Goal: Task Accomplishment & Management: Use online tool/utility

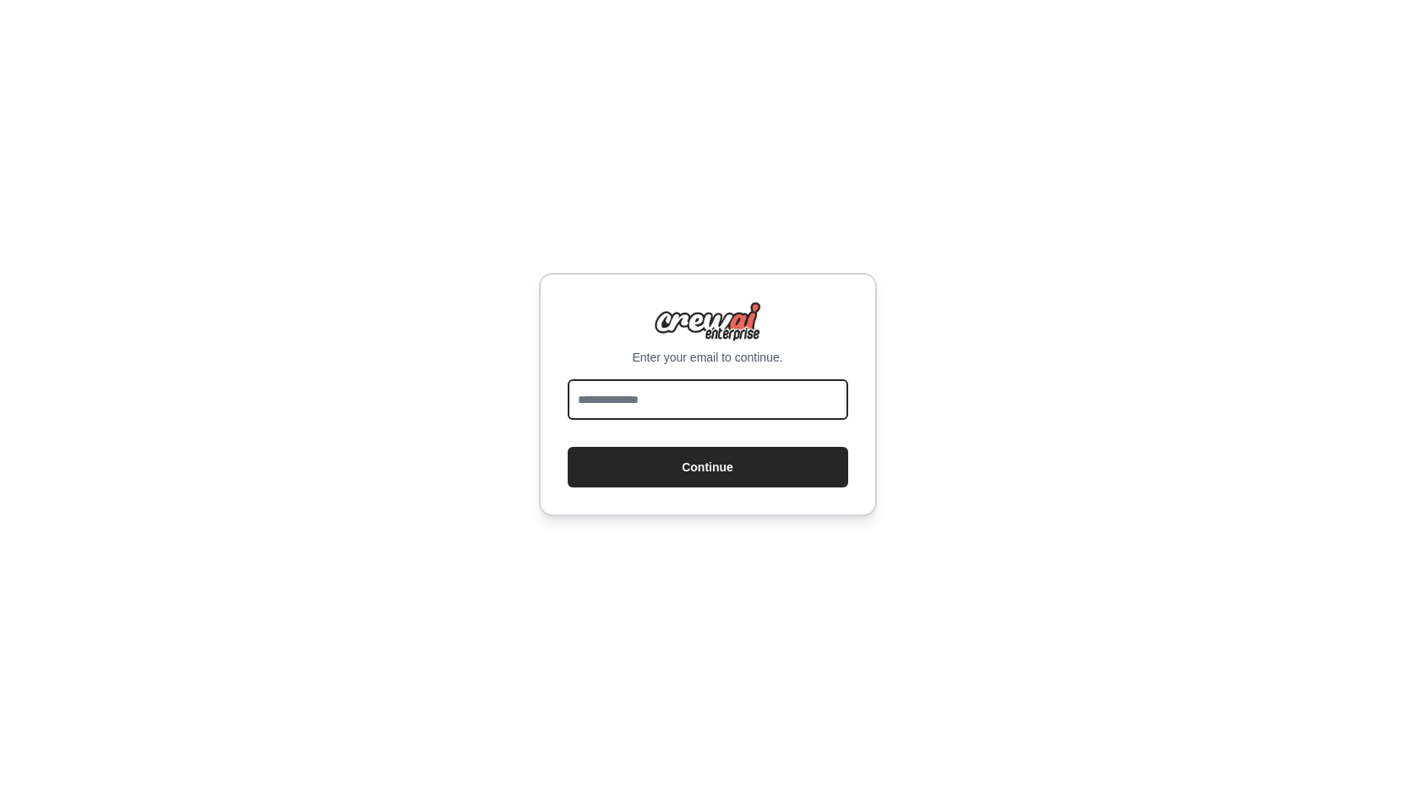
click at [711, 408] on input "email" at bounding box center [708, 399] width 280 height 41
type input "**********"
click at [568, 447] on button "Continue" at bounding box center [708, 467] width 280 height 41
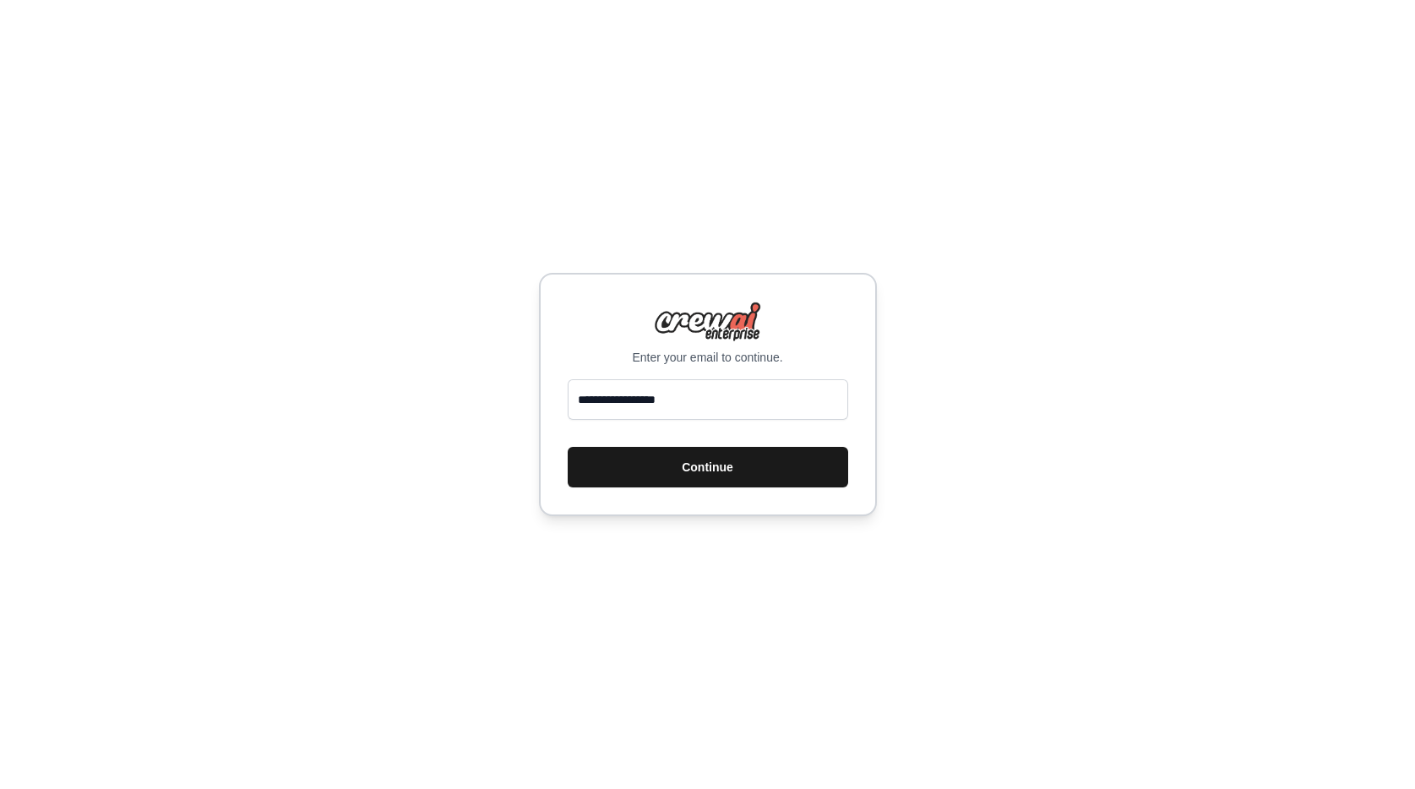
click at [749, 466] on button "Continue" at bounding box center [708, 467] width 280 height 41
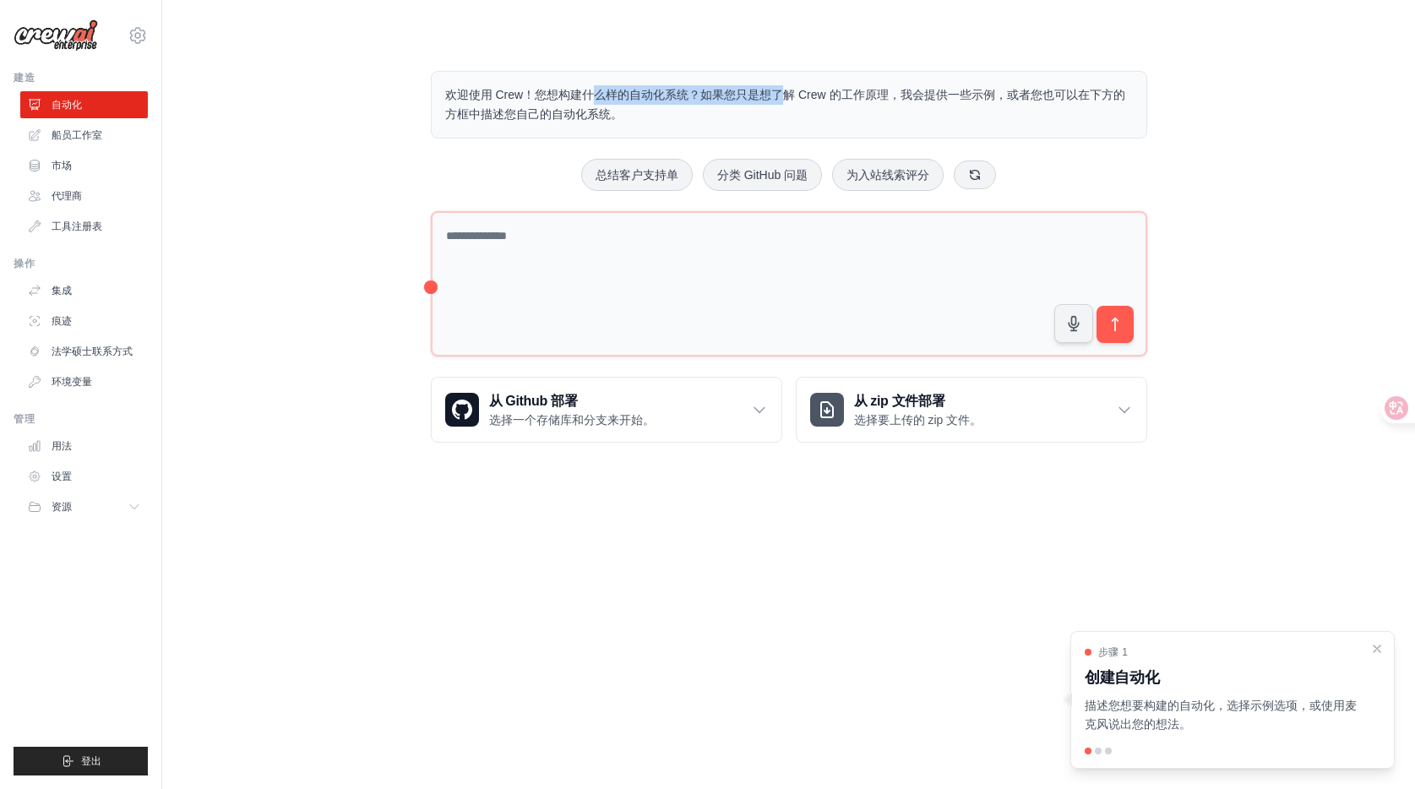
drag, startPoint x: 579, startPoint y: 77, endPoint x: 648, endPoint y: 105, distance: 74.7
click at [634, 102] on div "欢迎使用 Crew！您想构建什么样的自动化系统？如果您只是想了解 Crew 的工作原理，我会提供一些示例，或者您也可以在下方的方框中描述您自己的自动化系统。" at bounding box center [789, 105] width 716 height 68
click at [689, 111] on p "欢迎使用 Crew！您想构建什么样的自动化系统？如果您只是想了解 Crew 的工作原理，我会提供一些示例，或者您也可以在下方的方框中描述您自己的自动化系统。" at bounding box center [789, 104] width 688 height 39
click at [214, 164] on div "欢迎使用 Crew！您想构建什么样的自动化系统？如果您只是想了解 Crew 的工作原理，我会提供一些示例，或者您也可以在下方的方框中描述您自己的自动化系统。 …" at bounding box center [788, 257] width 1199 height 426
click at [82, 139] on font "船员工作室" at bounding box center [78, 135] width 51 height 12
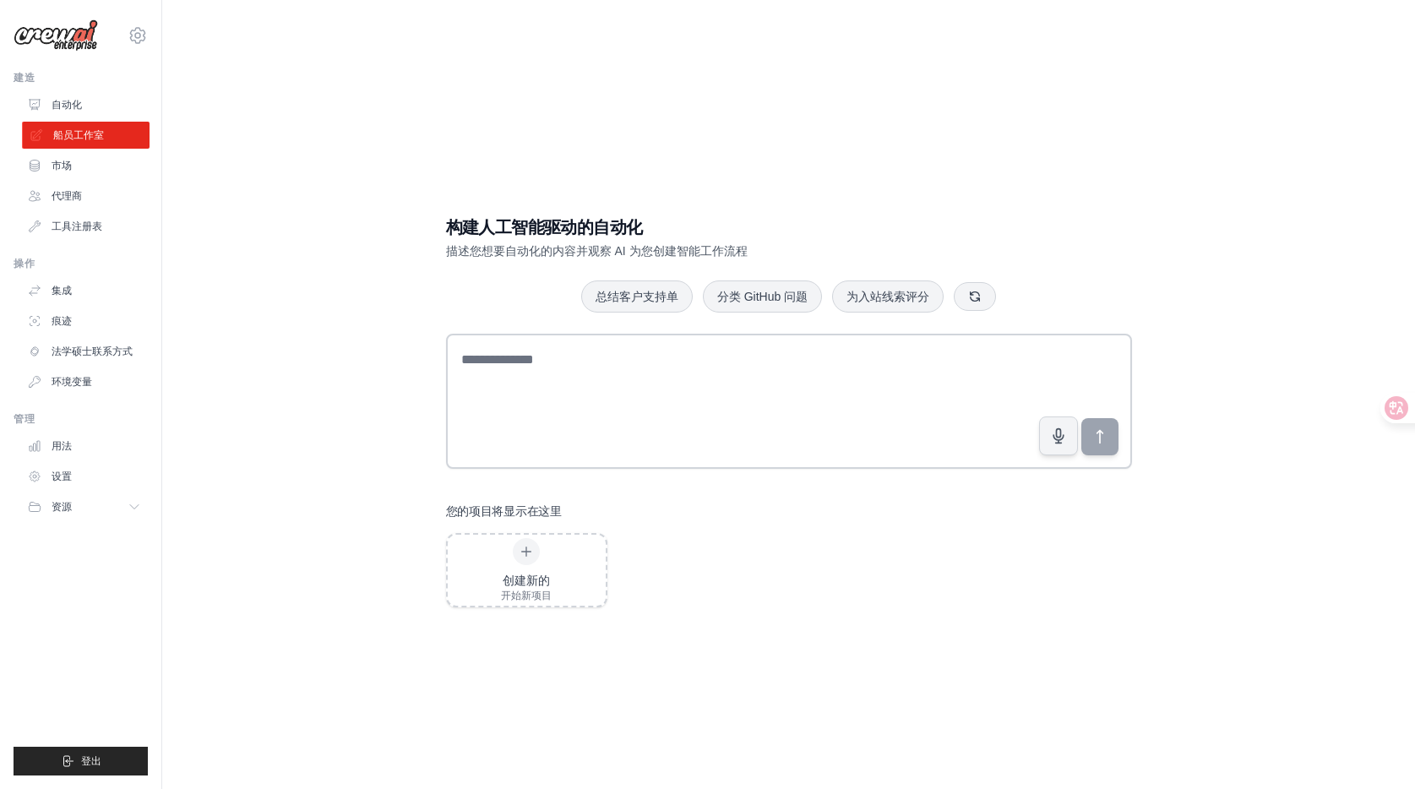
click at [88, 122] on link "船员工作室" at bounding box center [86, 135] width 128 height 27
click at [62, 289] on font "集成" at bounding box center [63, 291] width 20 height 12
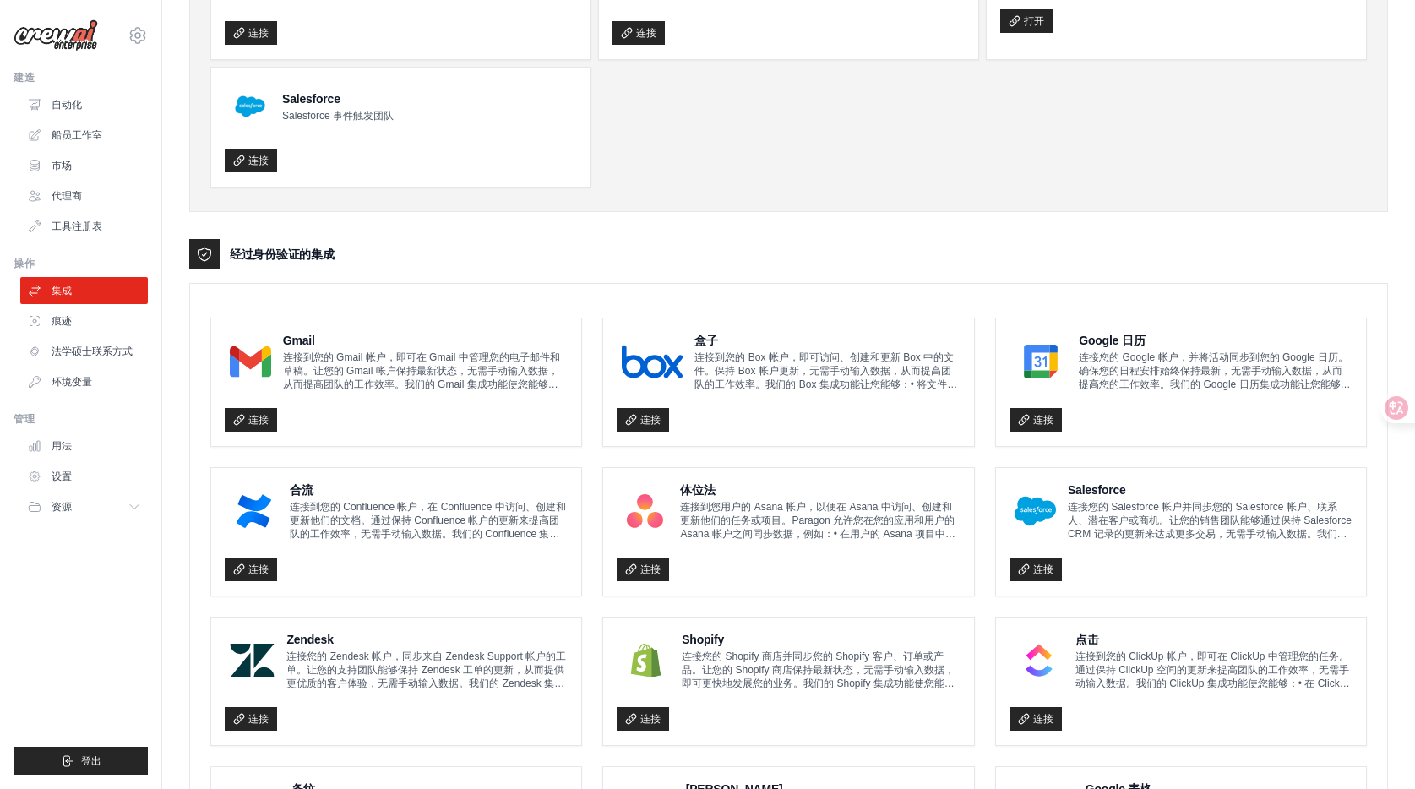
scroll to position [267, 0]
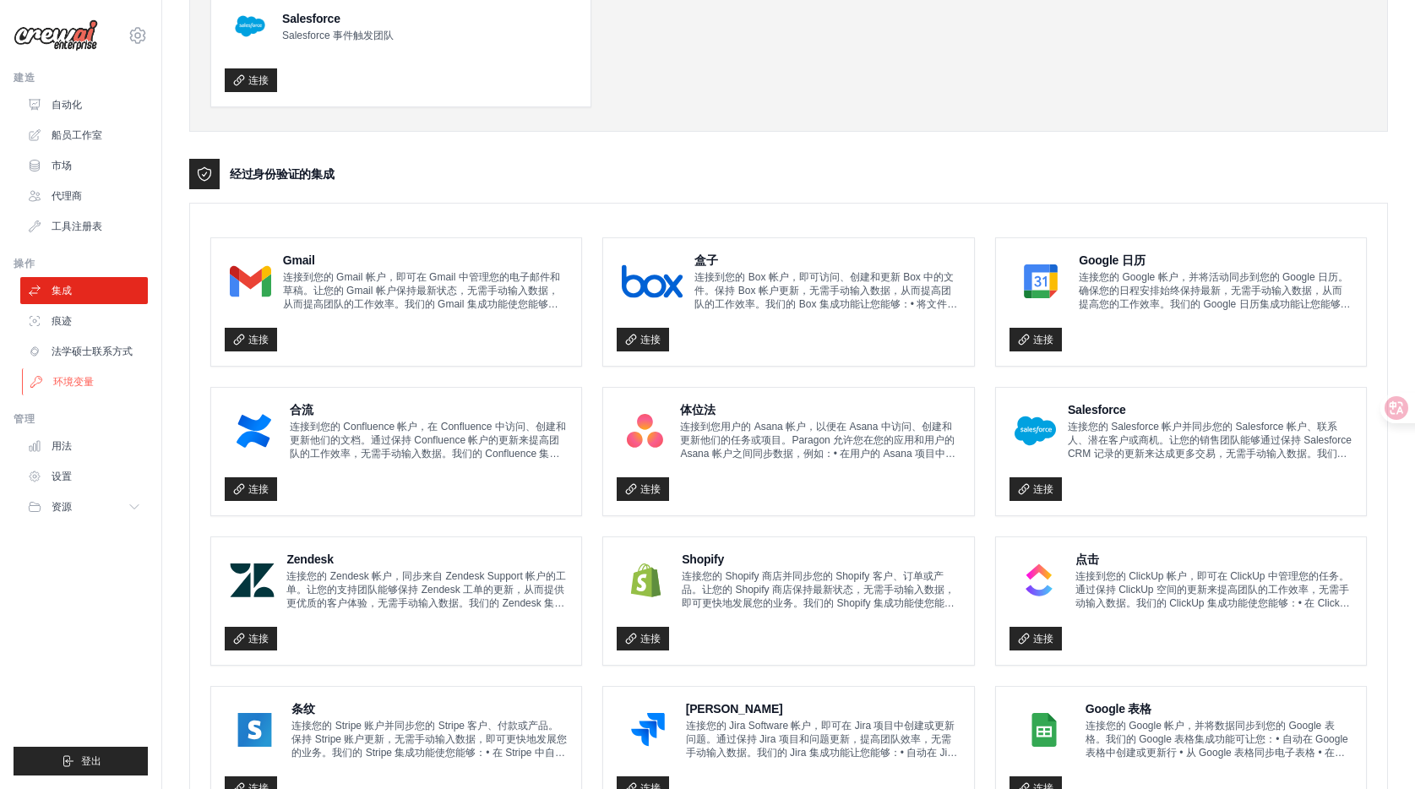
click at [82, 385] on font "环境变量" at bounding box center [73, 382] width 41 height 12
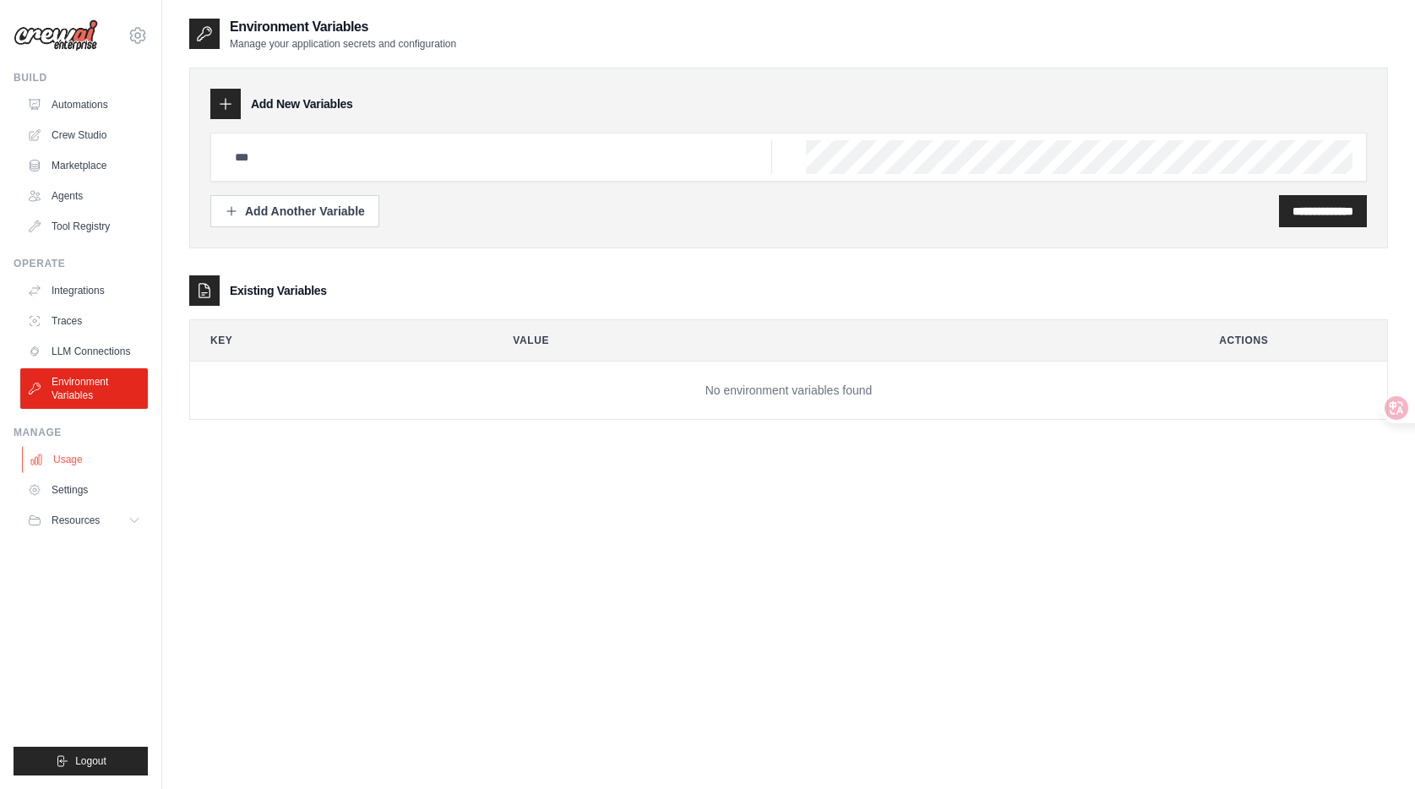
click at [85, 456] on link "Usage" at bounding box center [86, 459] width 128 height 27
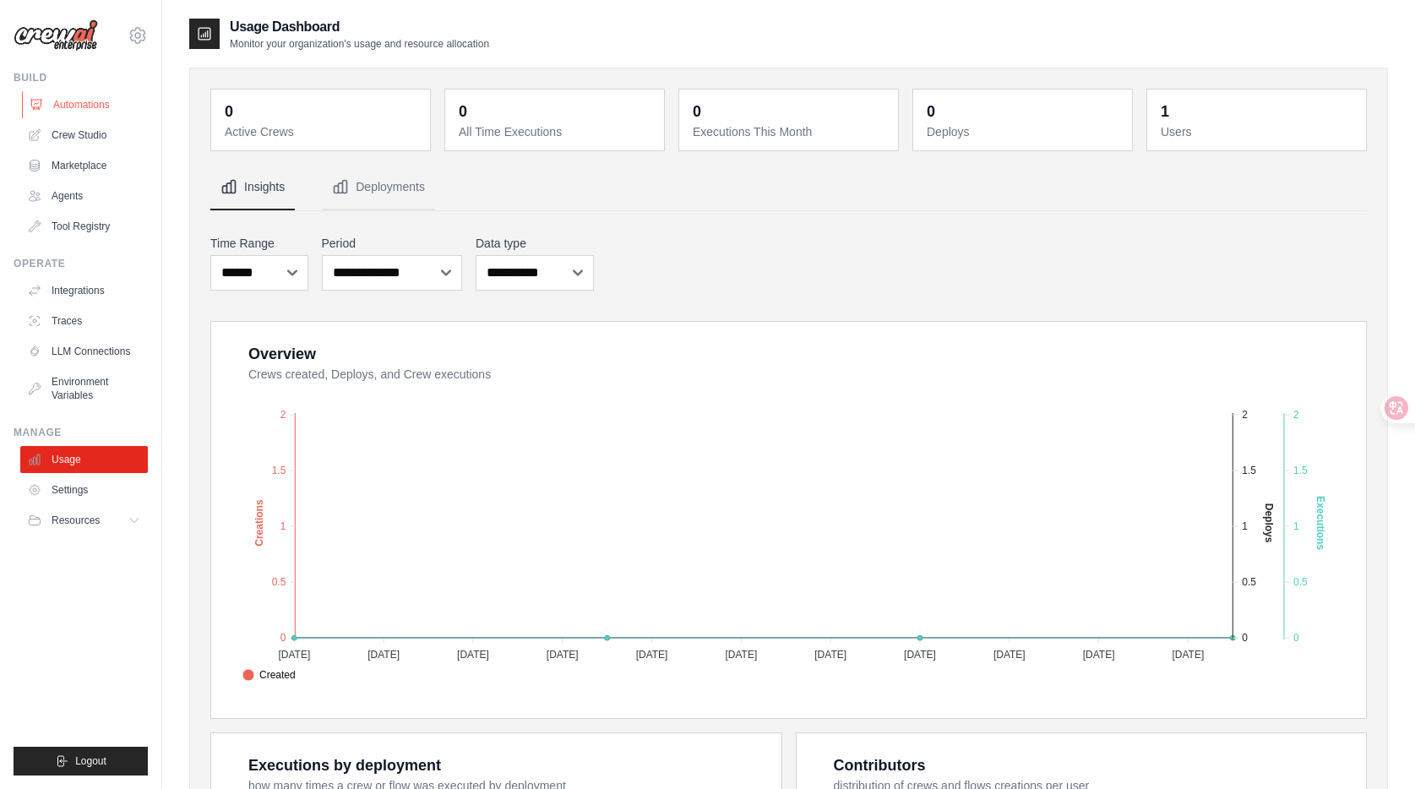
click at [84, 105] on link "Automations" at bounding box center [86, 104] width 128 height 27
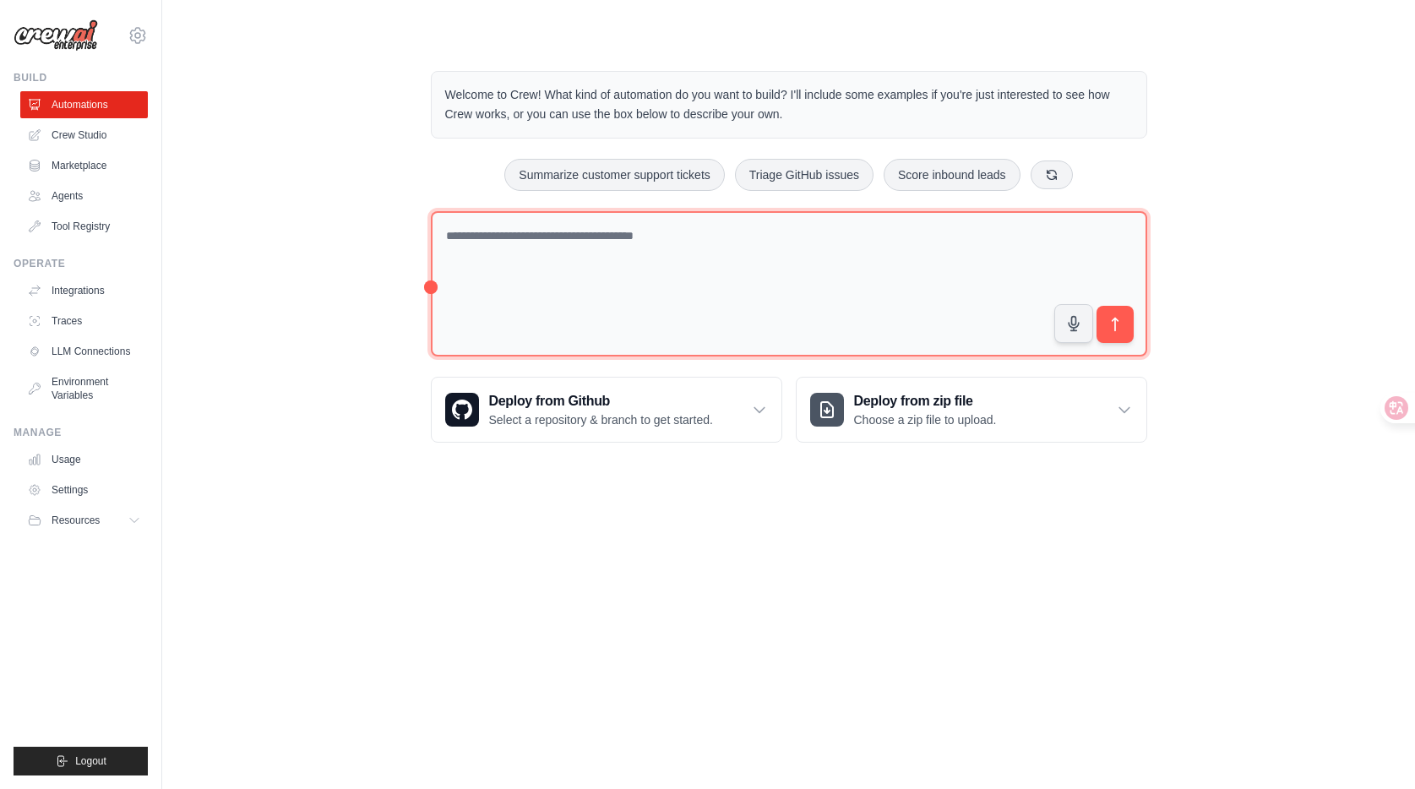
click at [618, 238] on textarea at bounding box center [789, 284] width 716 height 146
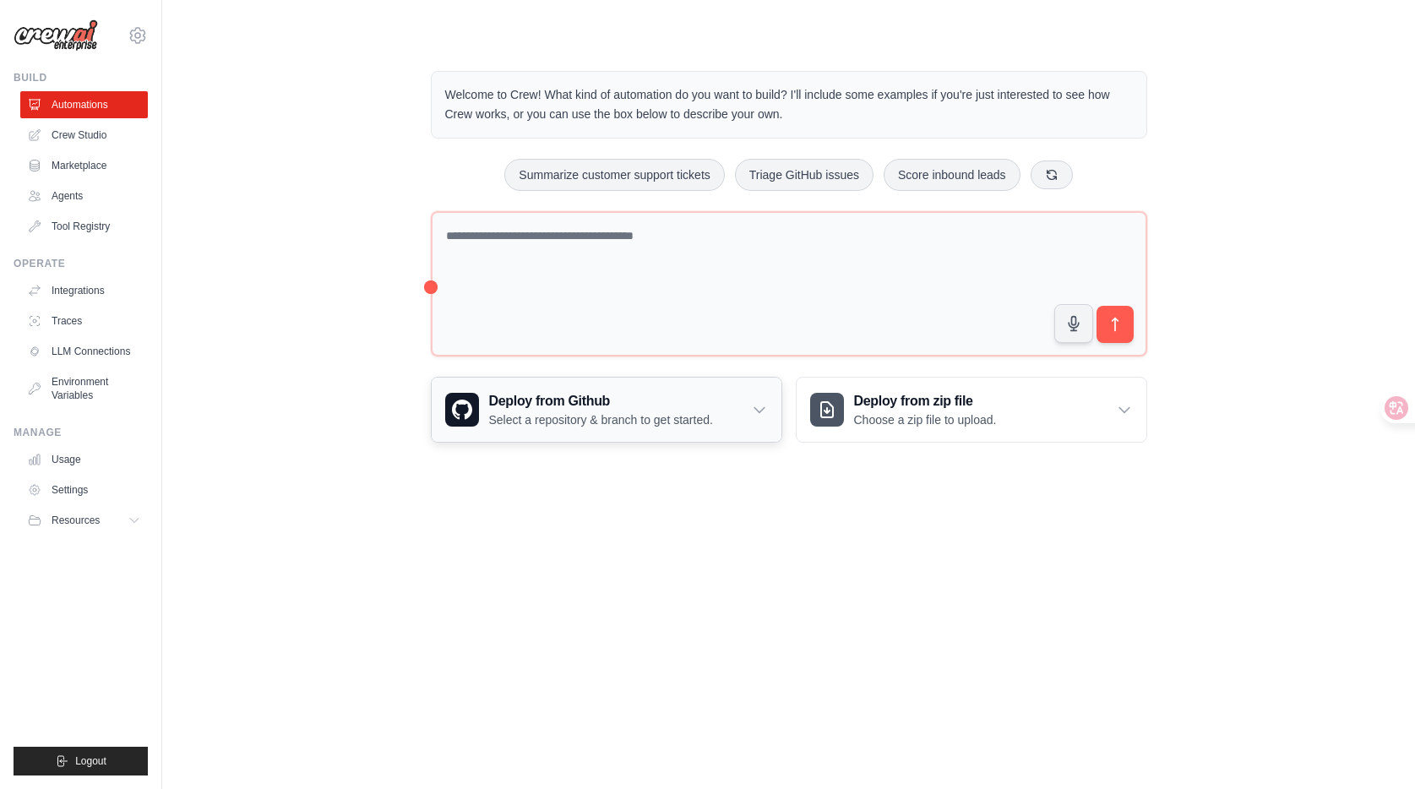
click at [764, 413] on icon at bounding box center [759, 409] width 17 height 17
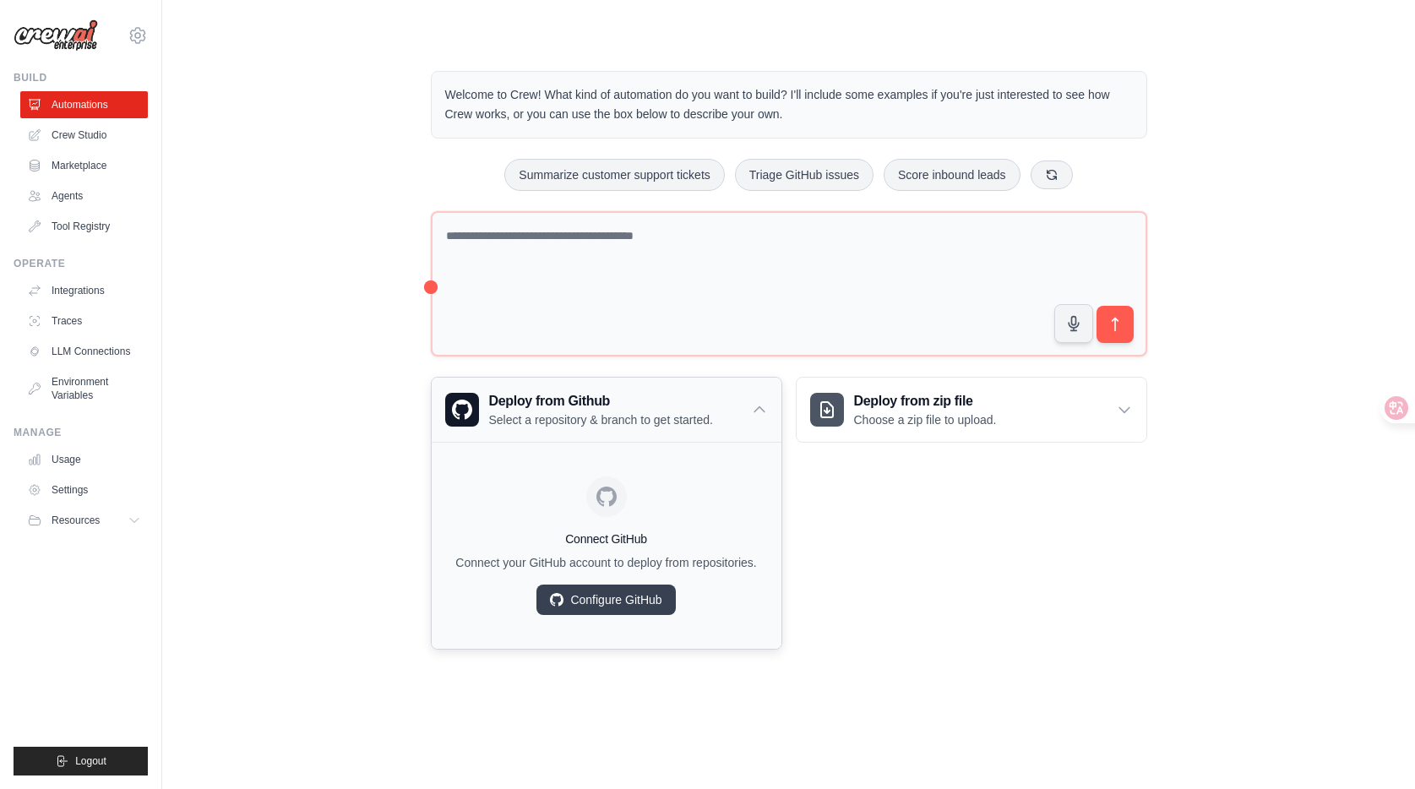
click at [764, 413] on icon at bounding box center [759, 409] width 17 height 17
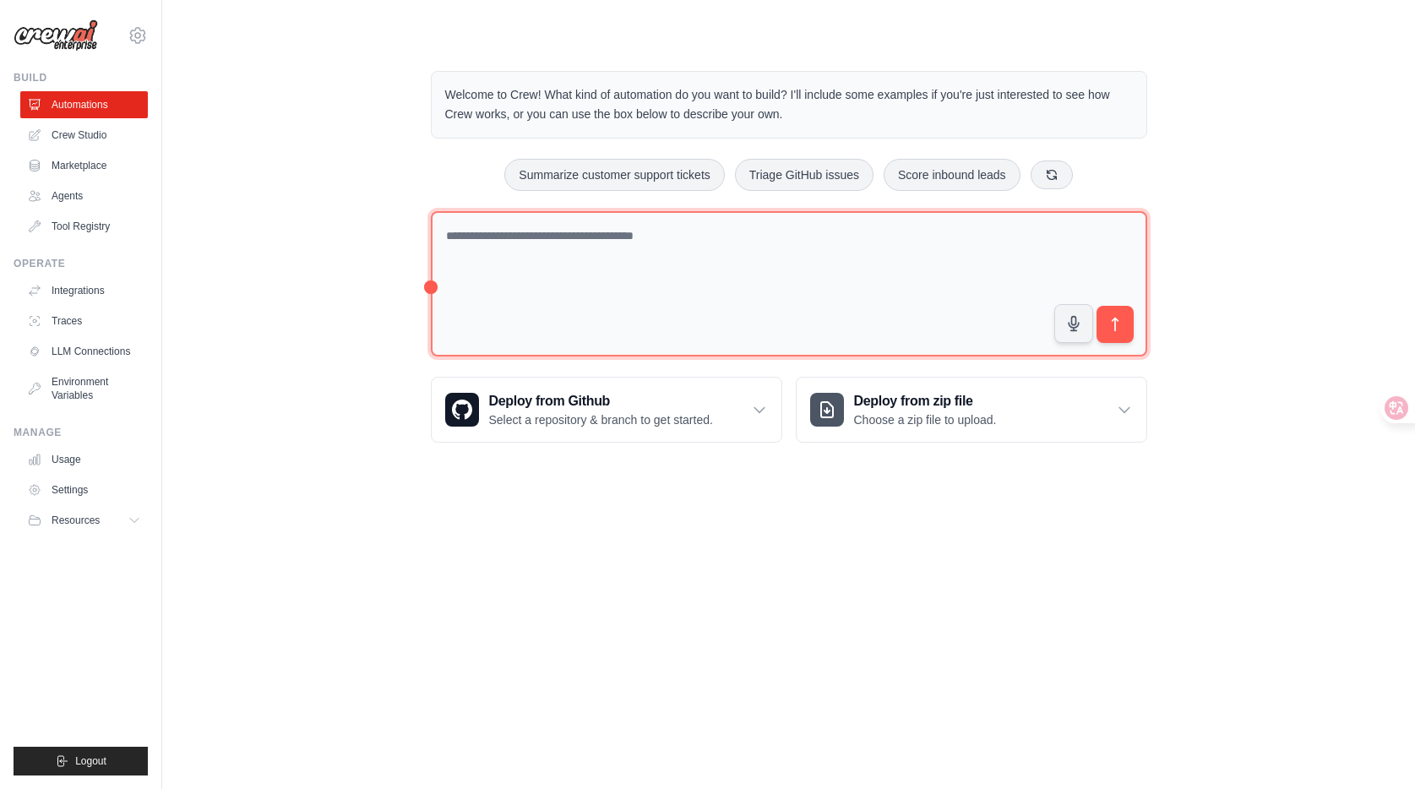
click at [714, 264] on textarea at bounding box center [789, 284] width 716 height 146
type textarea "**********"
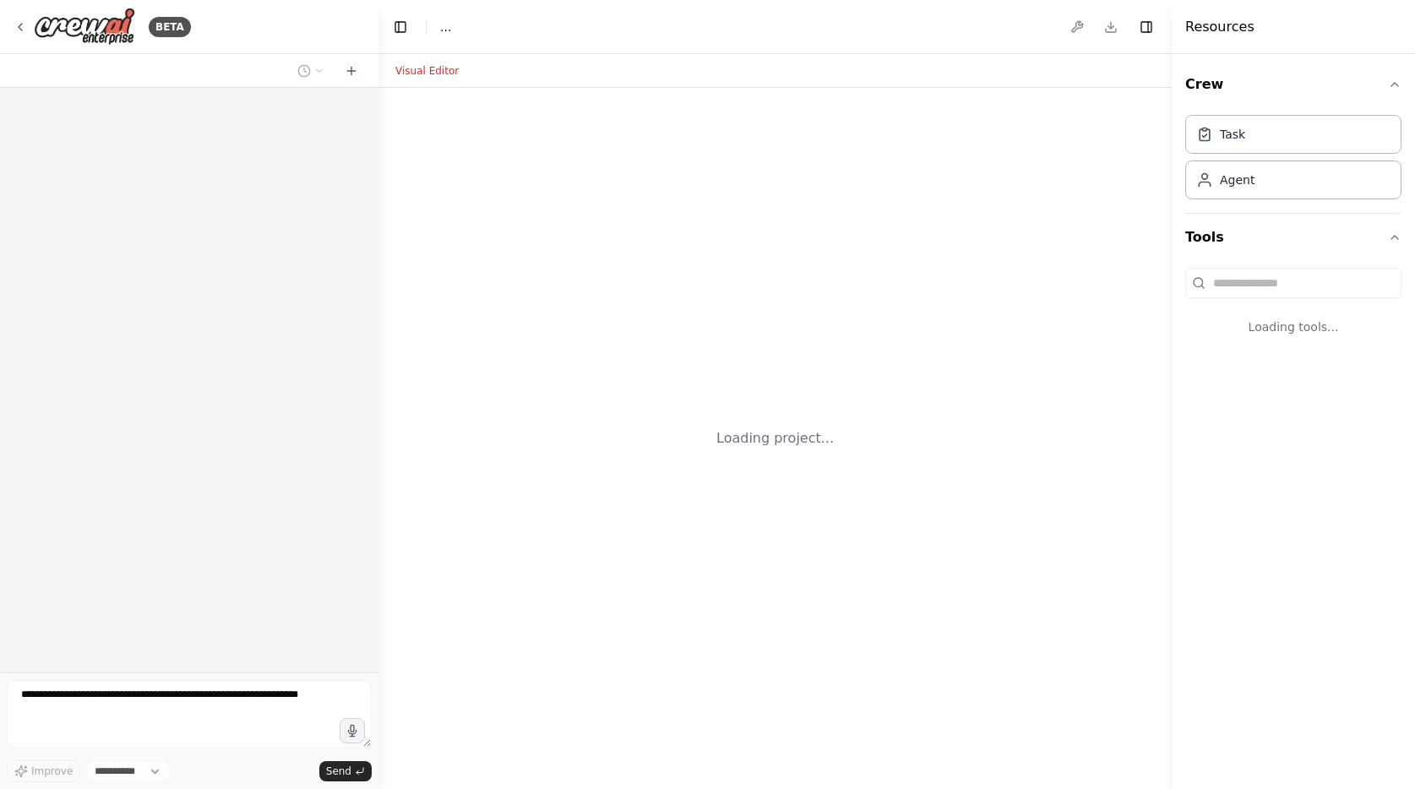
select select "****"
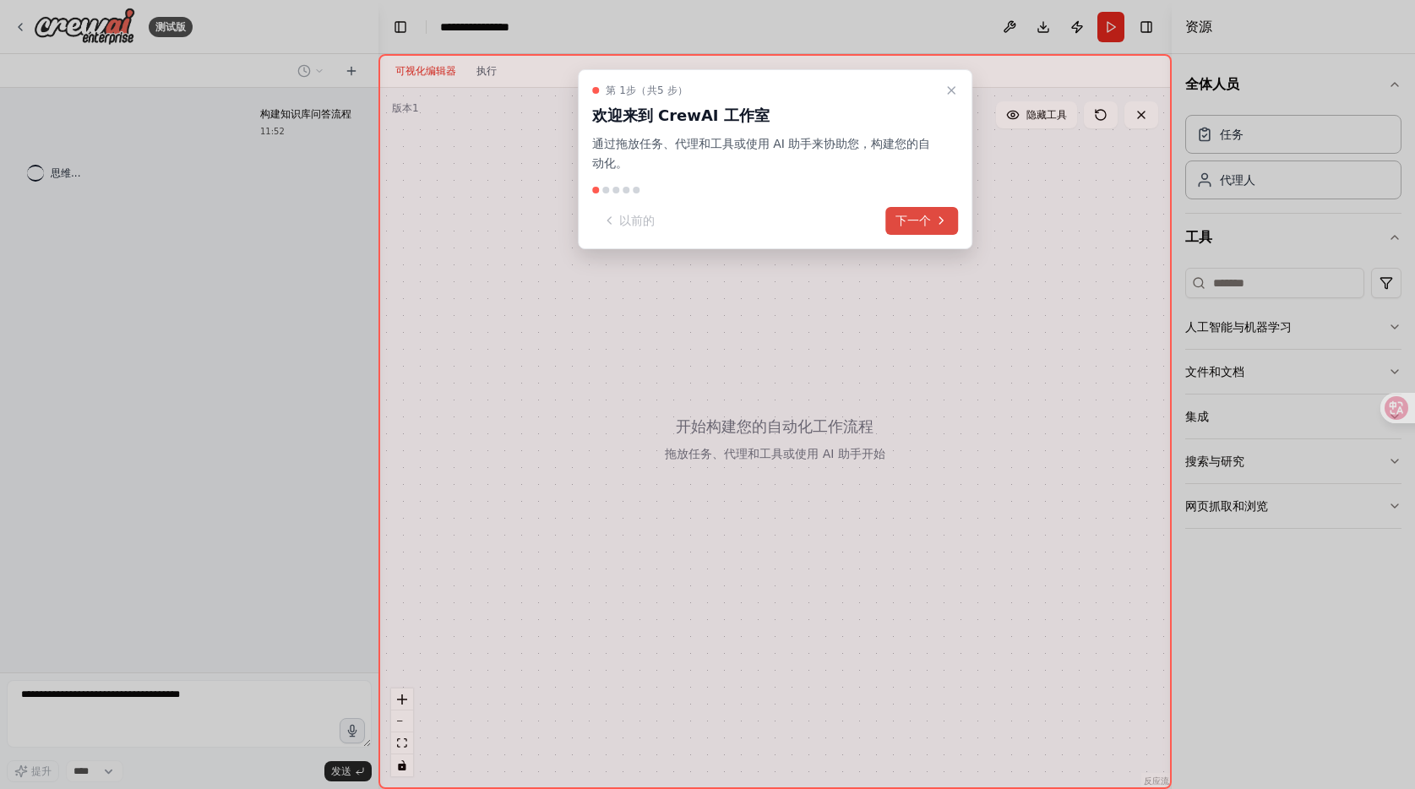
click at [918, 218] on font "下一个" at bounding box center [913, 221] width 35 height 14
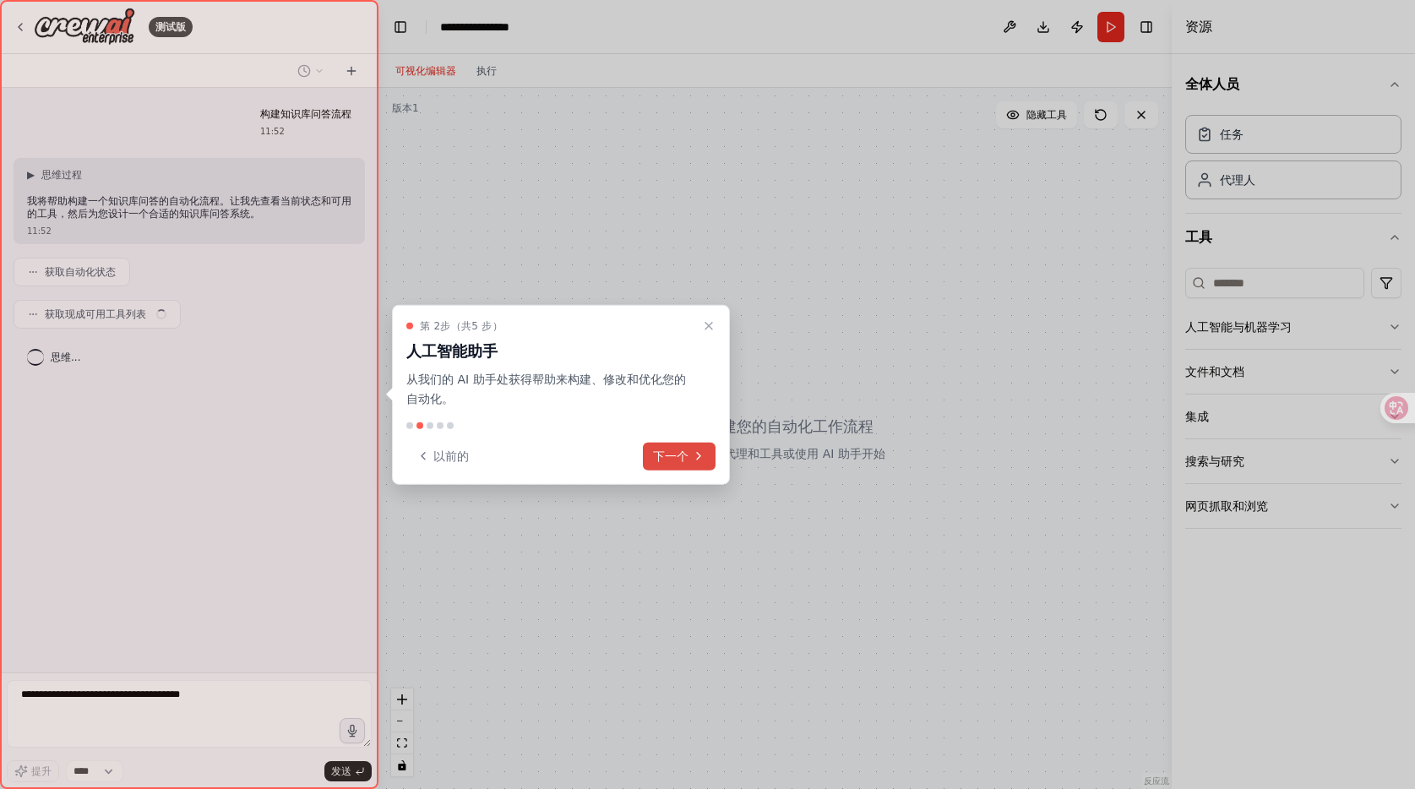
click at [666, 460] on font "下一个" at bounding box center [670, 456] width 35 height 14
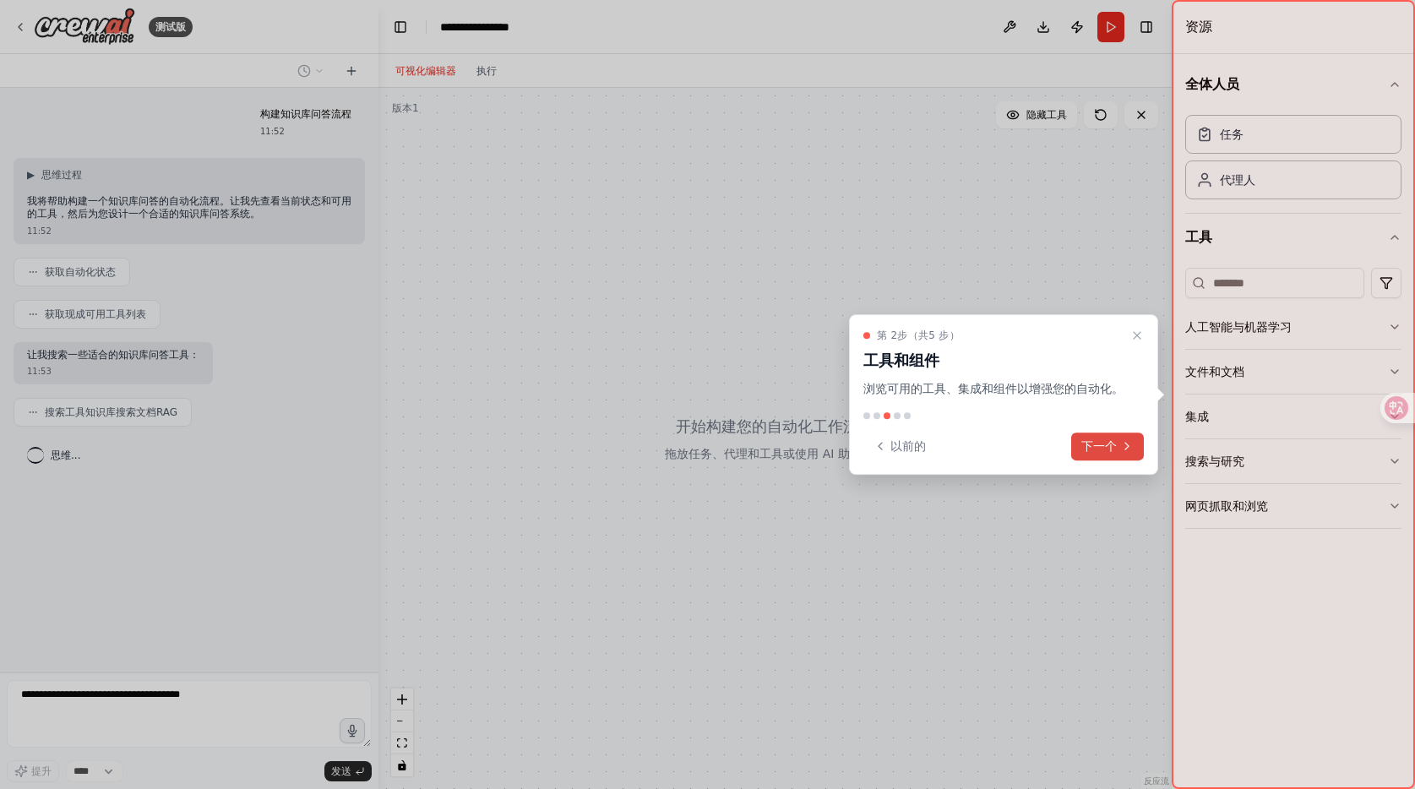
click at [1105, 446] on font "下一个" at bounding box center [1098, 446] width 35 height 14
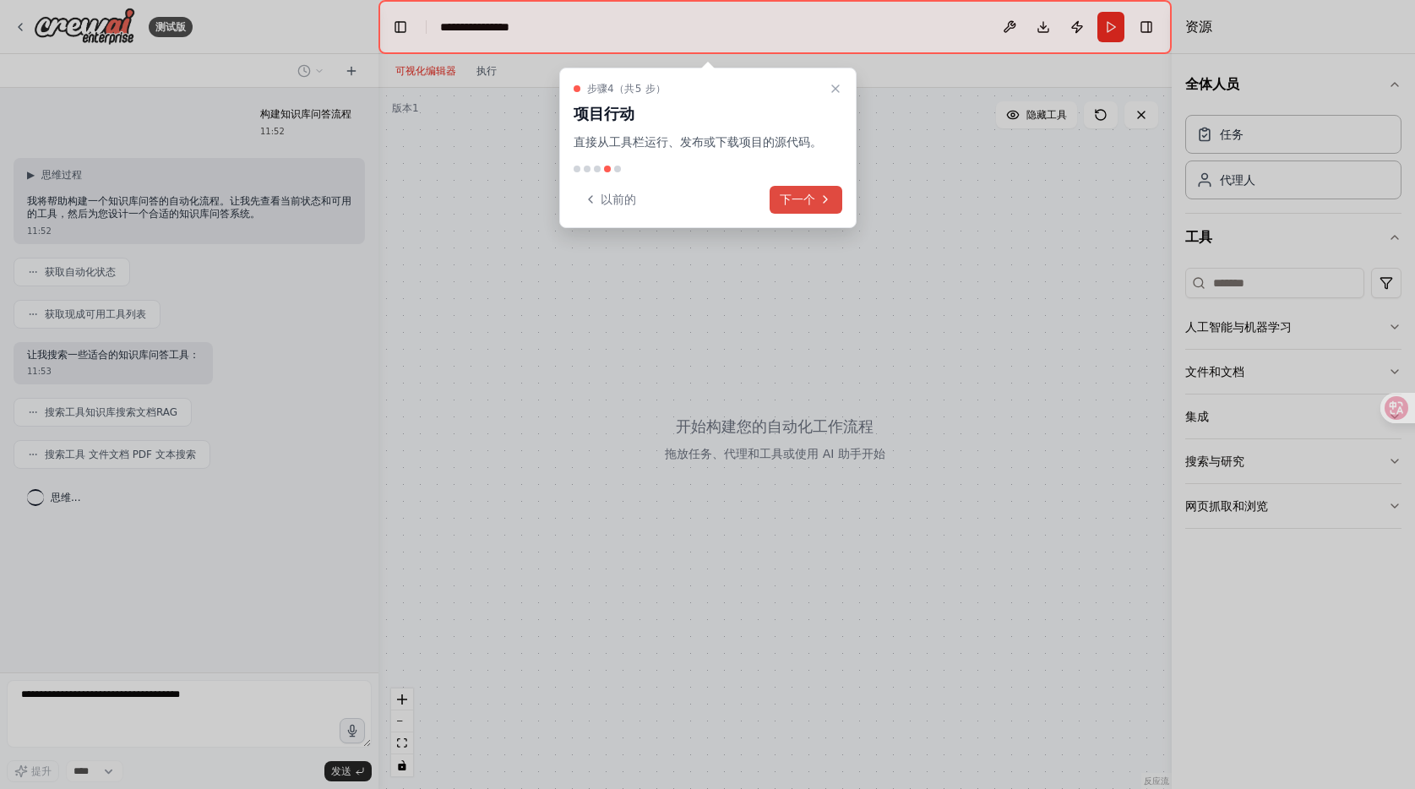
click at [808, 202] on font "下一个" at bounding box center [797, 200] width 35 height 14
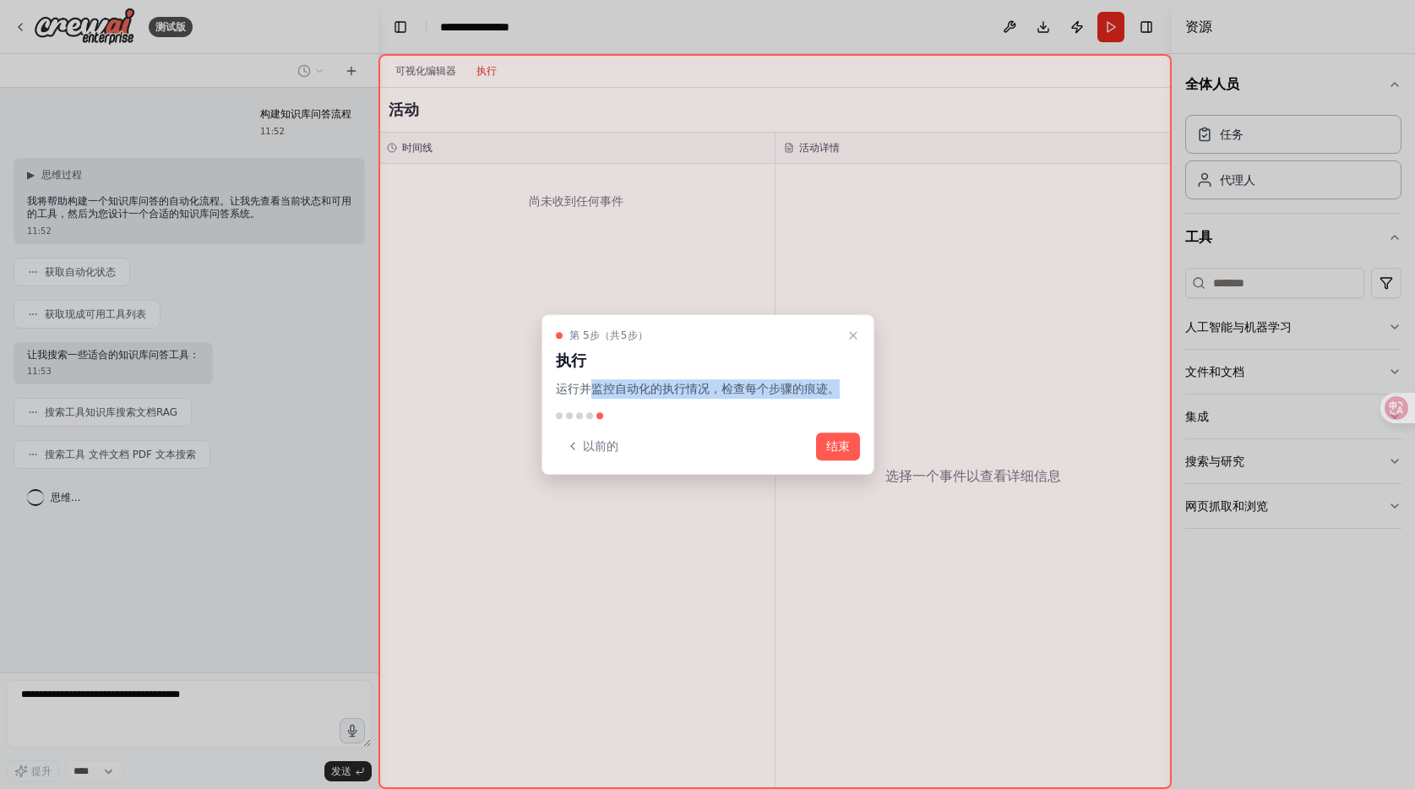
drag, startPoint x: 586, startPoint y: 373, endPoint x: 597, endPoint y: 392, distance: 22.0
click at [597, 392] on p "运行并监控自动化的执行情况，检查每个步骤的痕迹。" at bounding box center [698, 388] width 284 height 19
click at [655, 399] on p "运行并监控自动化的执行情况，检查每个步骤的痕迹。" at bounding box center [698, 388] width 284 height 19
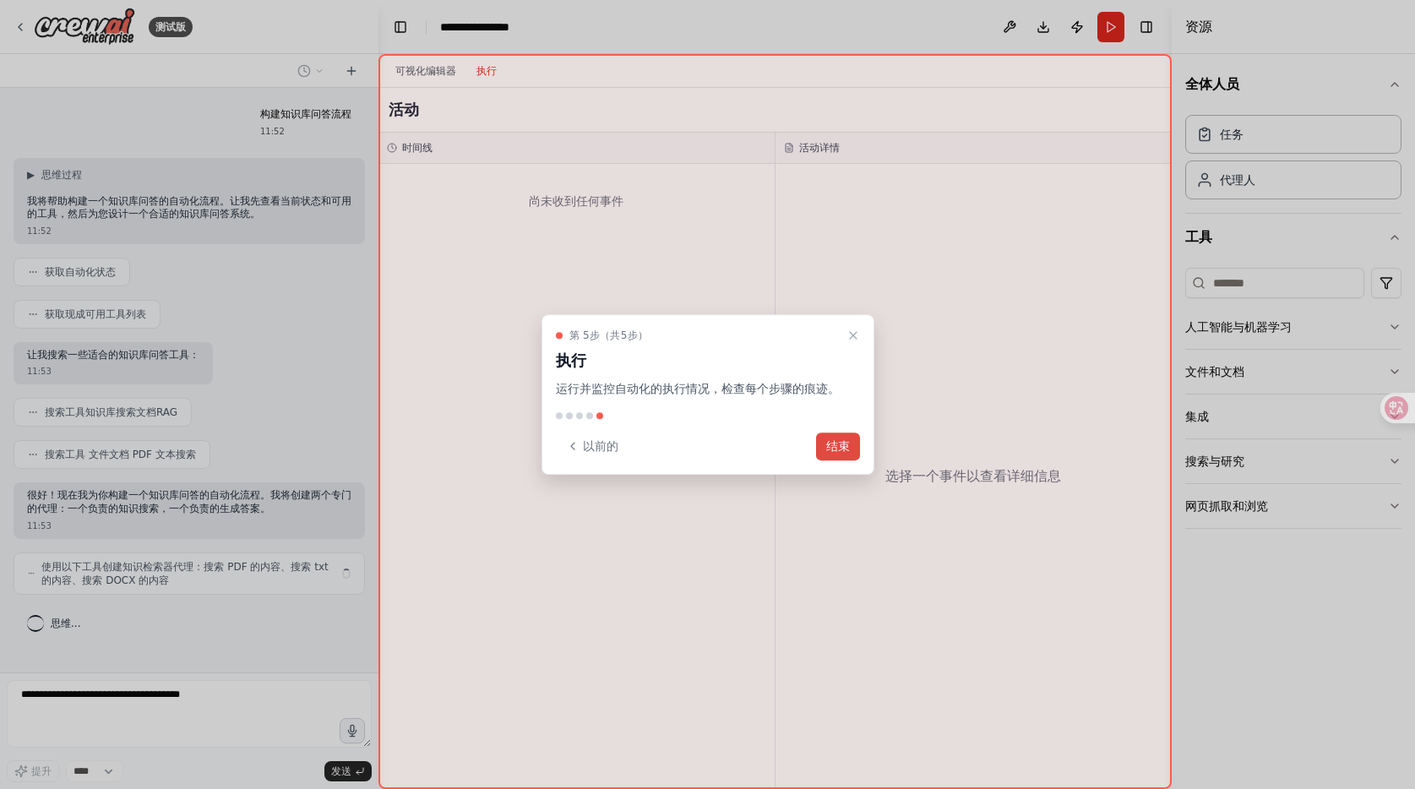
click at [828, 453] on font "结束" at bounding box center [838, 446] width 24 height 14
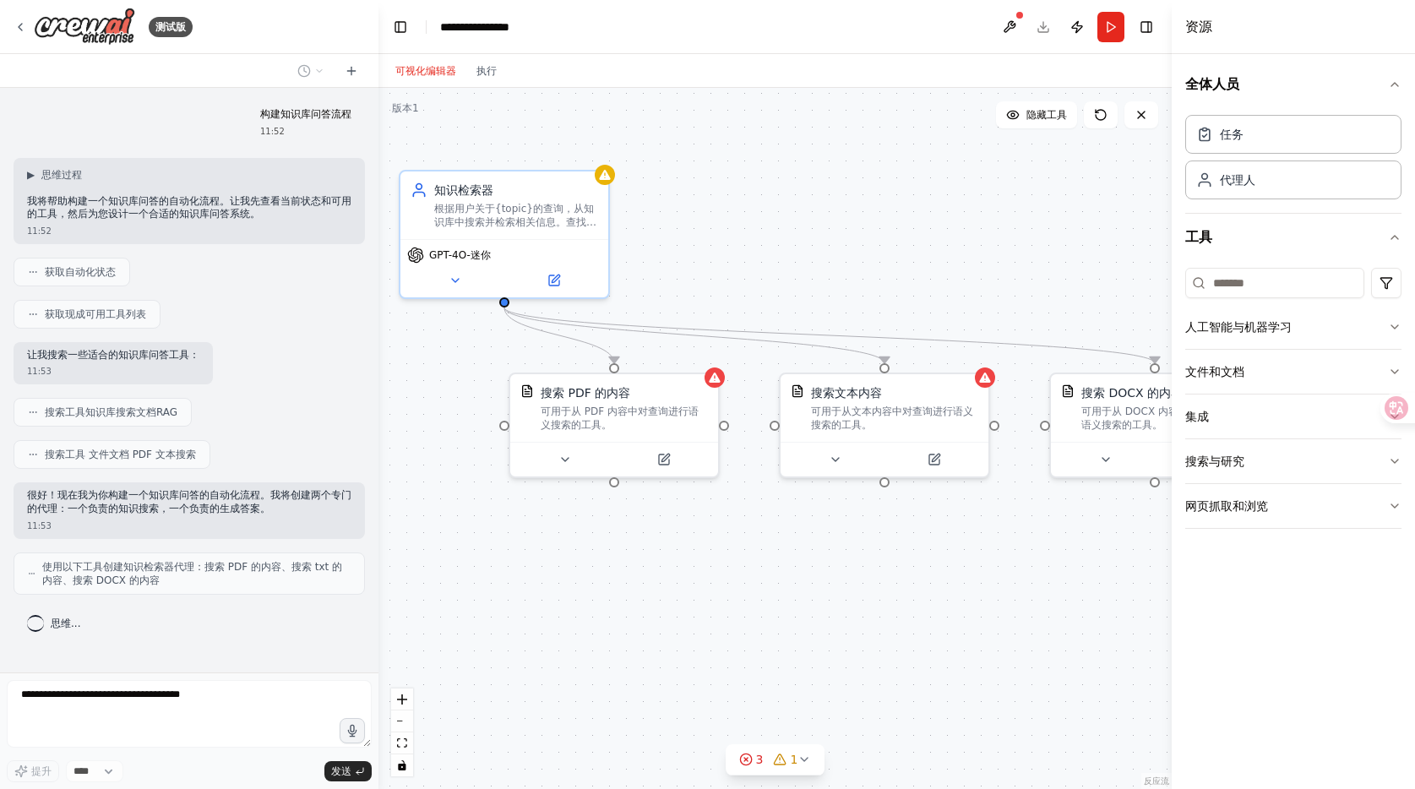
drag, startPoint x: 882, startPoint y: 226, endPoint x: 818, endPoint y: 223, distance: 64.3
click at [818, 223] on div ".deletable-edge-delete-btn { width: 20px; height: 20px; border: 0px solid #ffff…" at bounding box center [775, 438] width 793 height 701
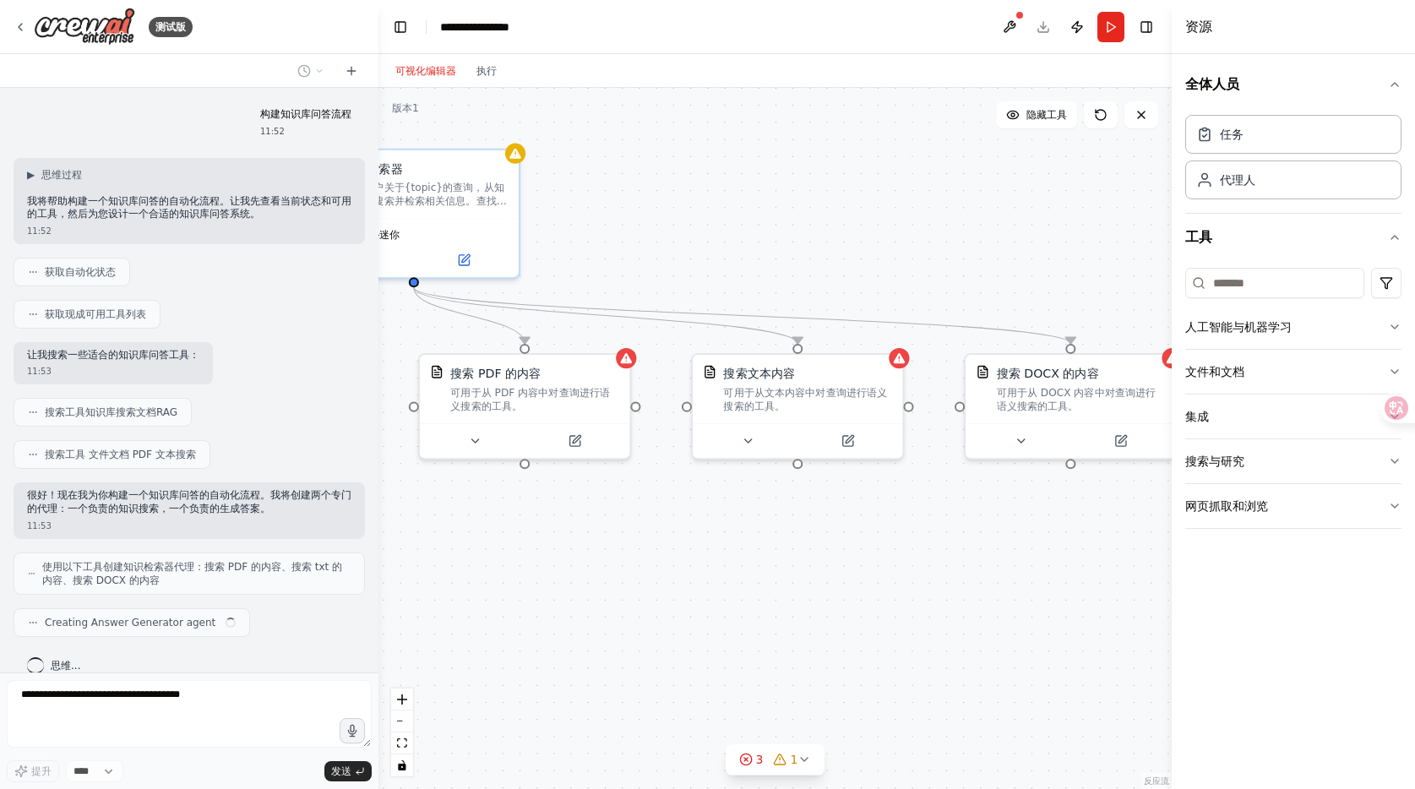
scroll to position [20, 0]
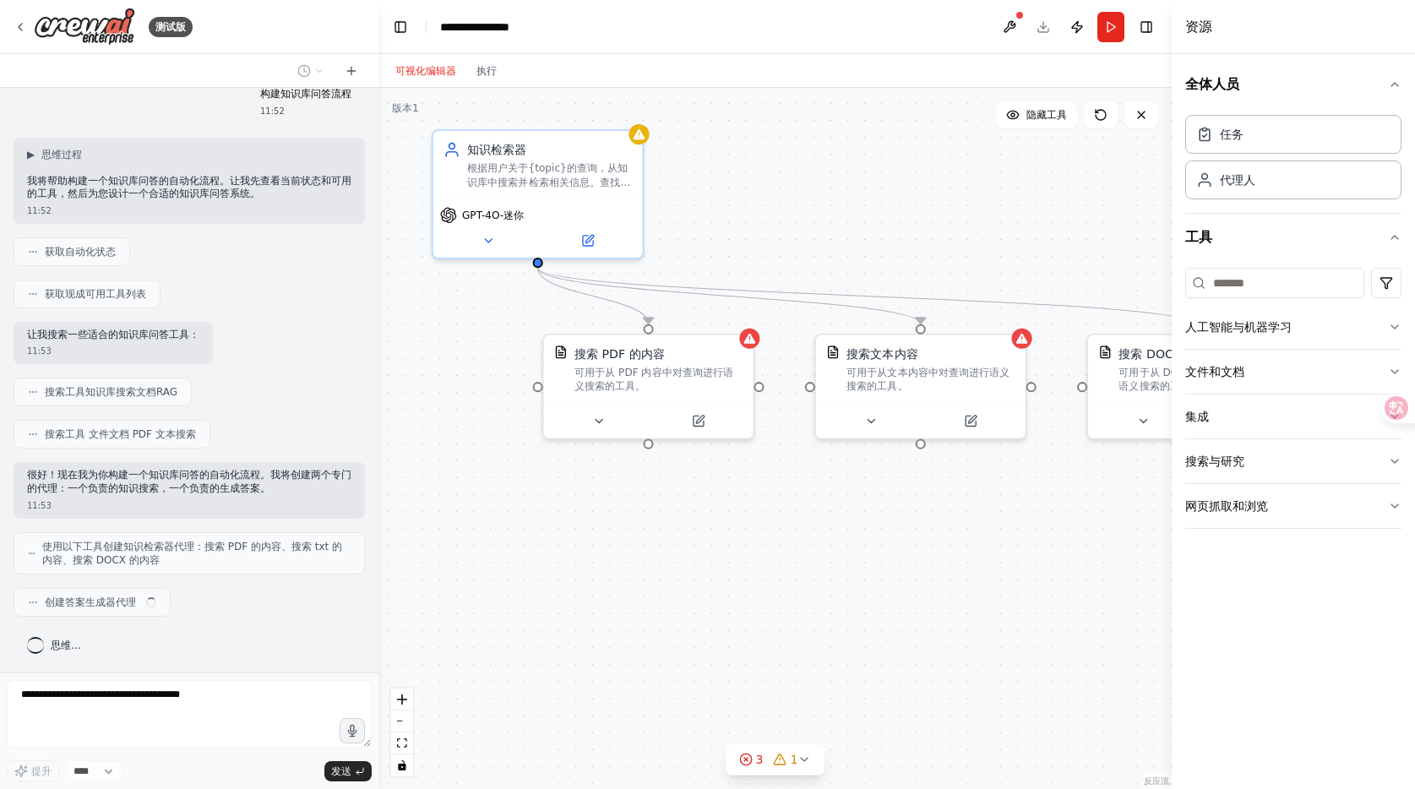
drag, startPoint x: 647, startPoint y: 568, endPoint x: 776, endPoint y: 545, distance: 130.4
click at [776, 545] on div ".deletable-edge-delete-btn { width: 20px; height: 20px; border: 0px solid #ffff…" at bounding box center [775, 438] width 793 height 701
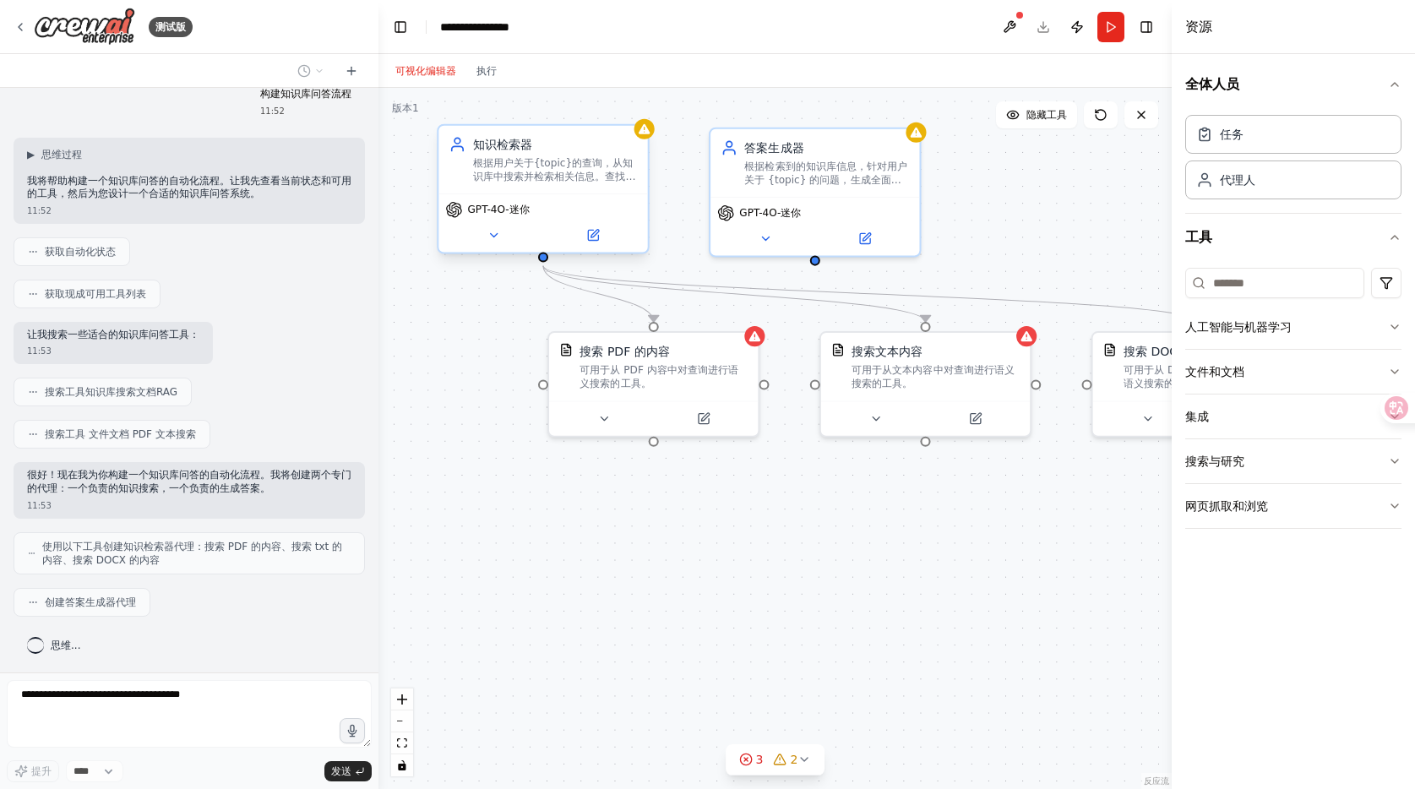
click at [508, 161] on font "根据用户关于{topic}的查询，从知识库中搜索并检索相关信息。查找最相关的文档并提取有助于解答问题的关键信息。" at bounding box center [554, 183] width 163 height 52
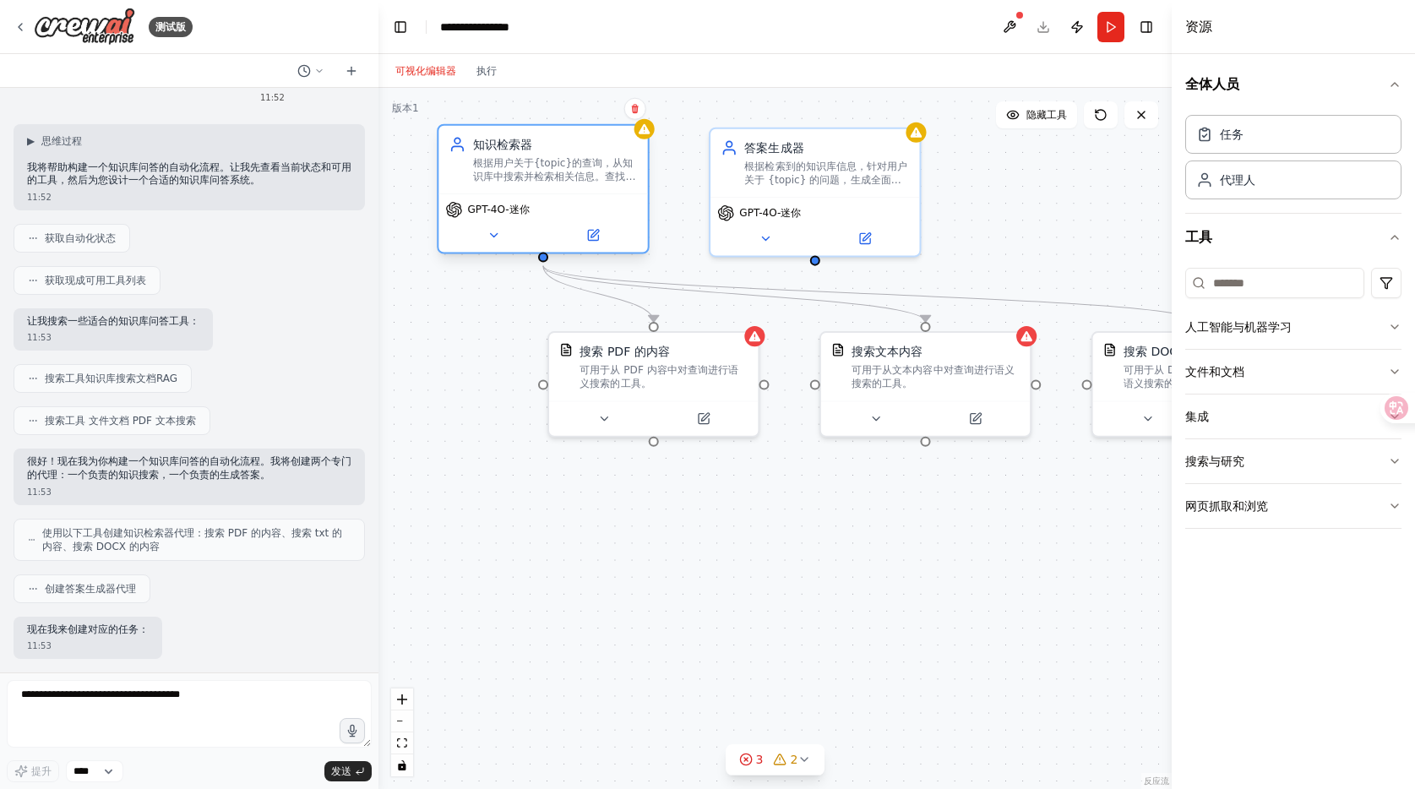
click at [554, 173] on font "根据用户关于{topic}的查询，从知识库中搜索并检索相关信息。查找最相关的文档并提取有助于解答问题的关键信息。" at bounding box center [554, 183] width 163 height 52
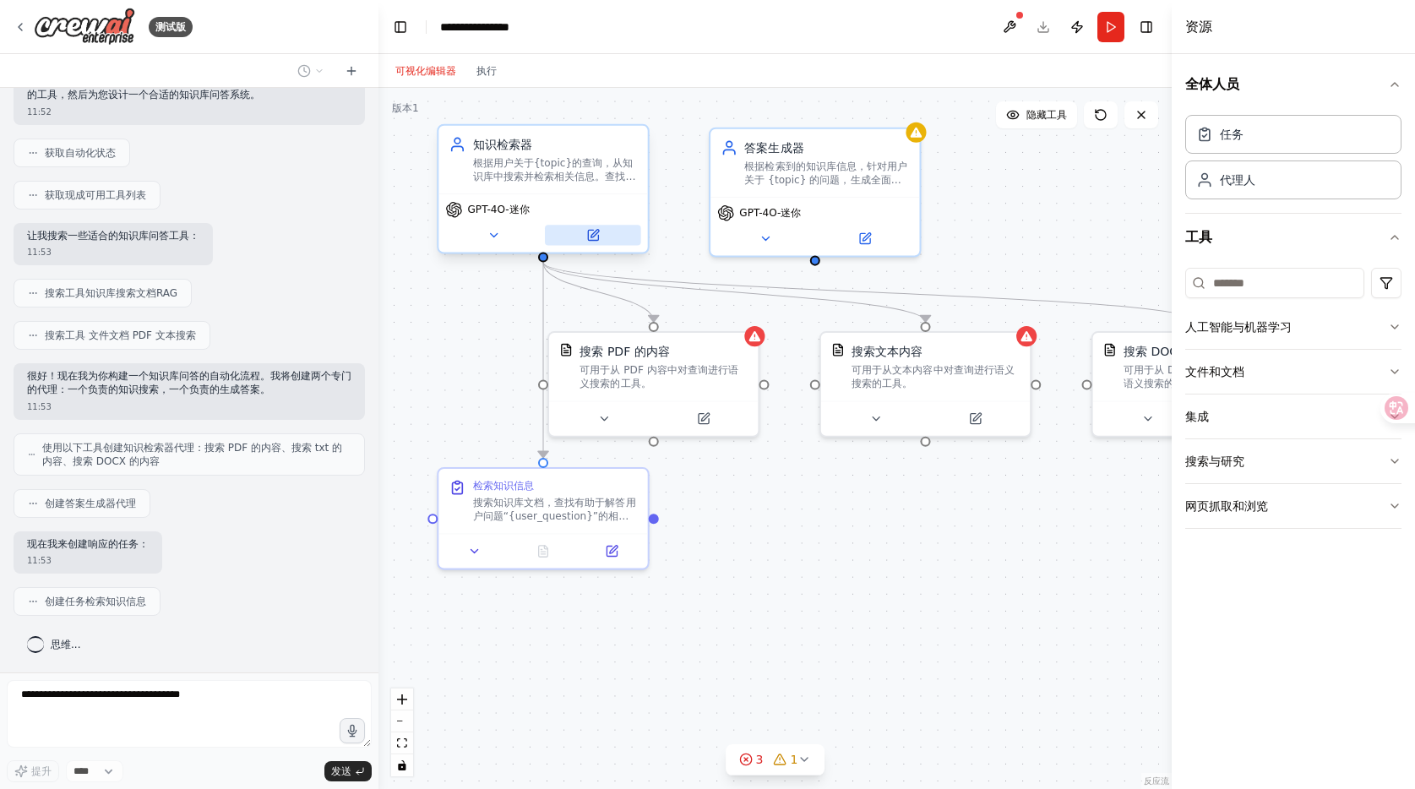
click at [583, 236] on button at bounding box center [593, 235] width 96 height 20
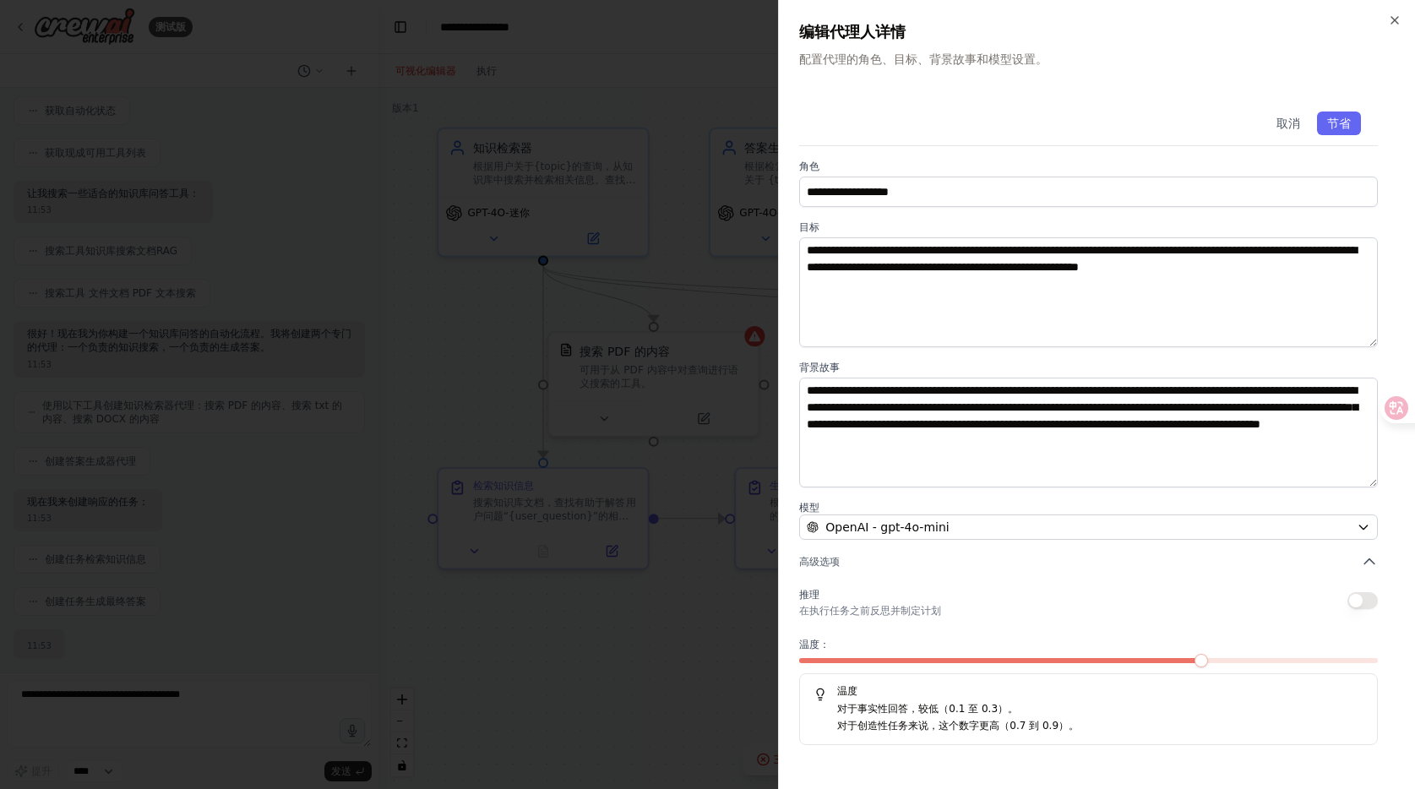
scroll to position [260, 0]
click at [983, 716] on div "对于事实性回答，较低（0.1 至 0.3）。 对于创造性任务来说，这个数字更高（0.7 到 0.9）。" at bounding box center [1089, 717] width 550 height 33
drag, startPoint x: 915, startPoint y: 716, endPoint x: 970, endPoint y: 727, distance: 56.0
click at [970, 727] on div "对于事实性回答，较低（0.1 至 0.3）。 对于创造性任务来说，这个数字更高（0.7 到 0.9）。" at bounding box center [1089, 717] width 550 height 33
click at [1010, 733] on p "对于创造性任务来说，这个数字更高（0.7 到 0.9）。" at bounding box center [1100, 726] width 526 height 17
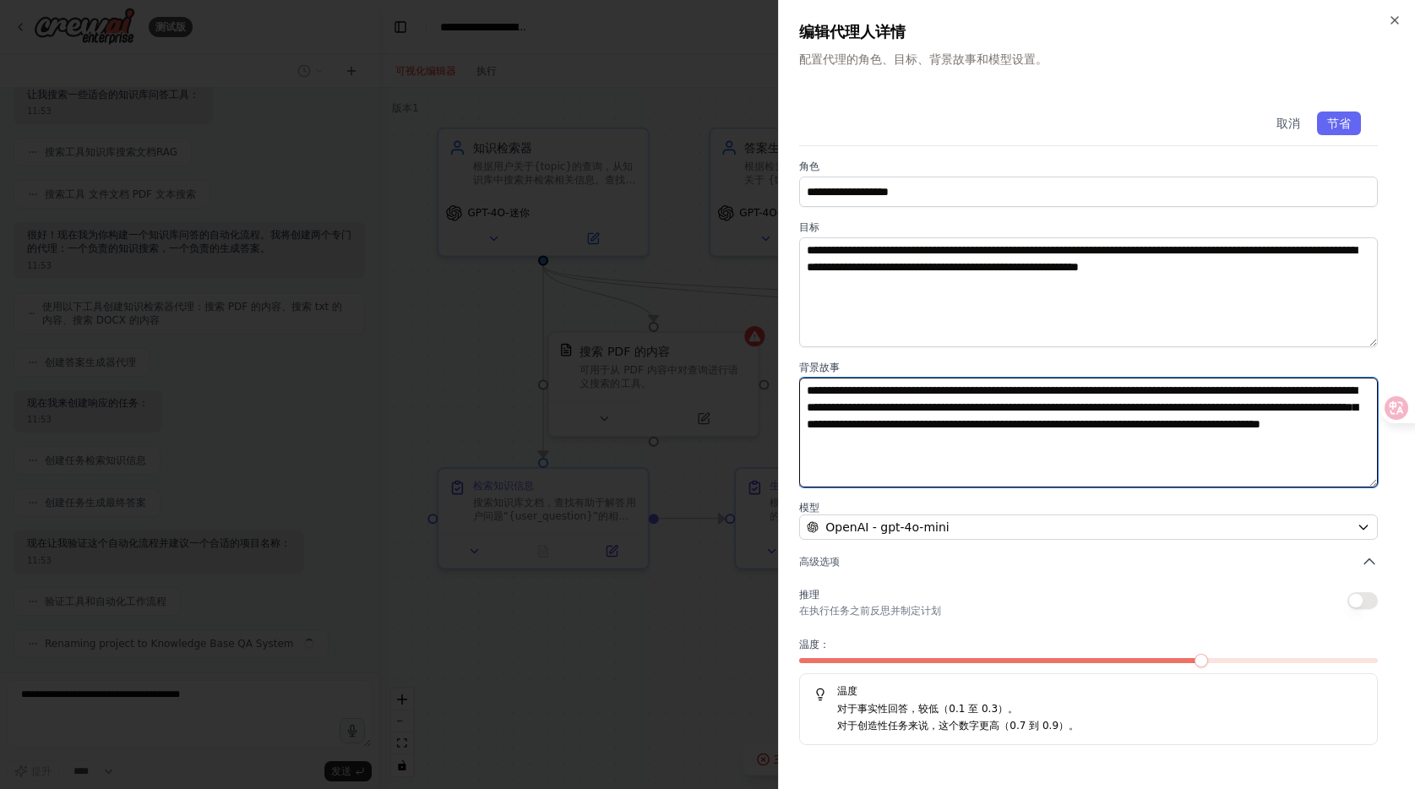
drag, startPoint x: 956, startPoint y: 405, endPoint x: 1153, endPoint y: 383, distance: 198.9
click at [1013, 442] on textarea "**********" at bounding box center [1088, 433] width 579 height 110
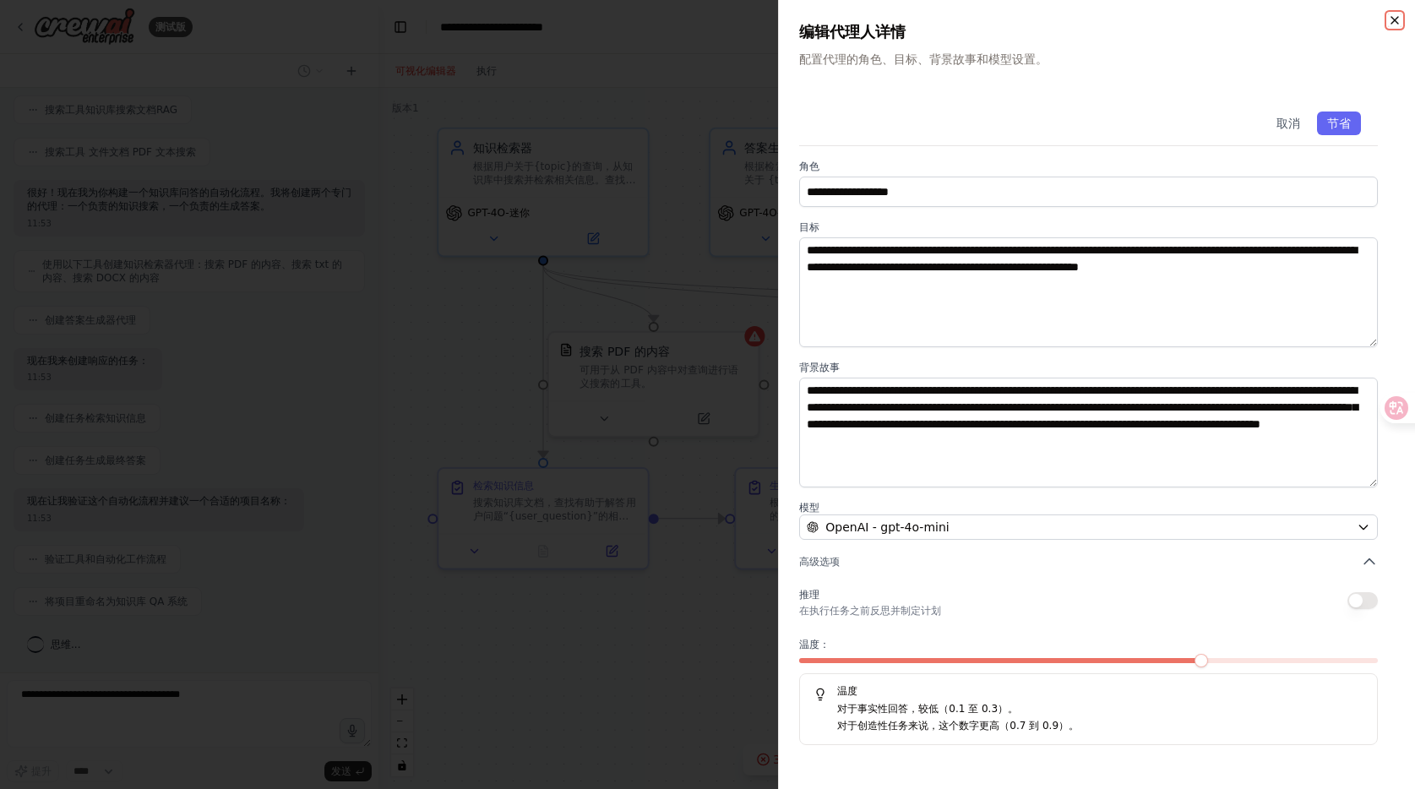
click at [1390, 24] on icon "button" at bounding box center [1395, 21] width 14 height 14
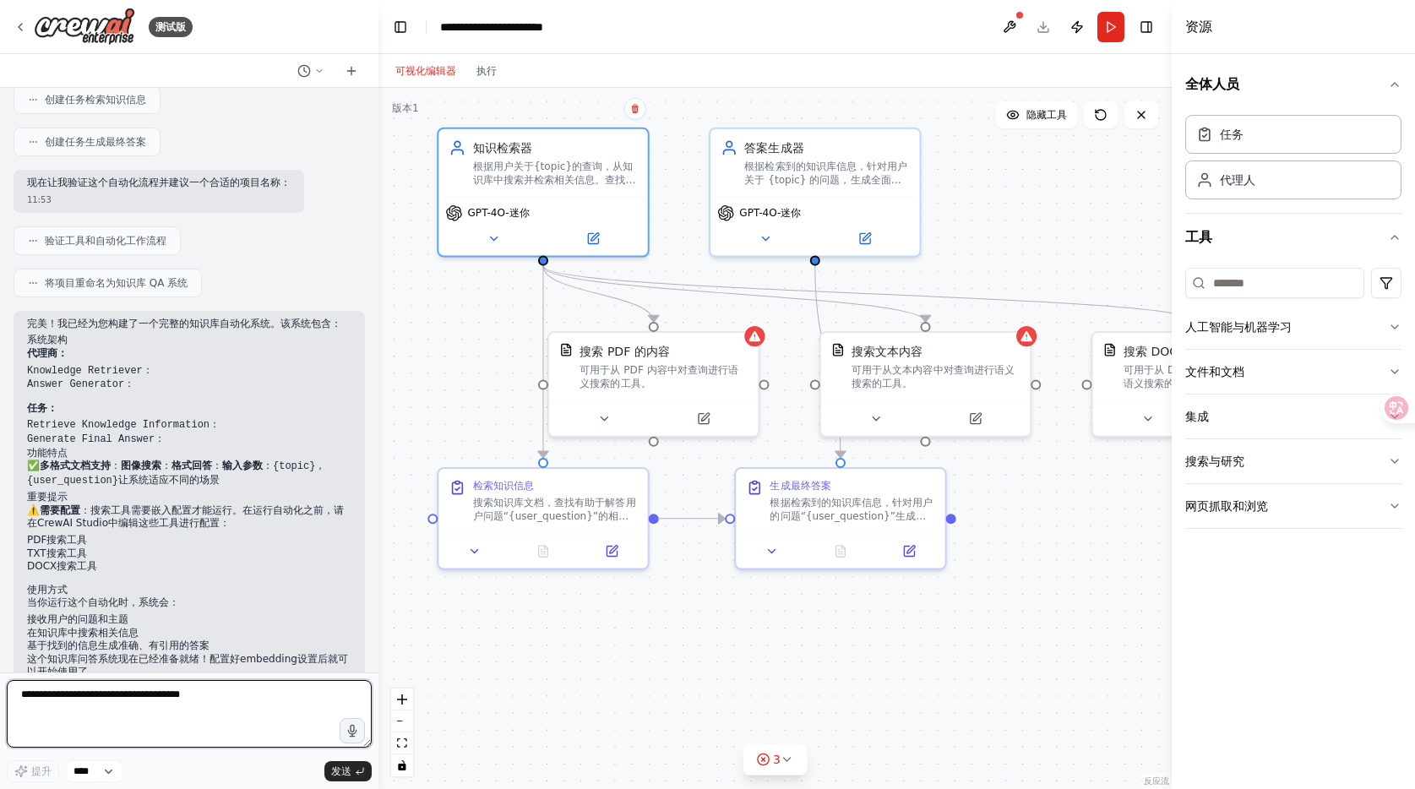
scroll to position [661, 0]
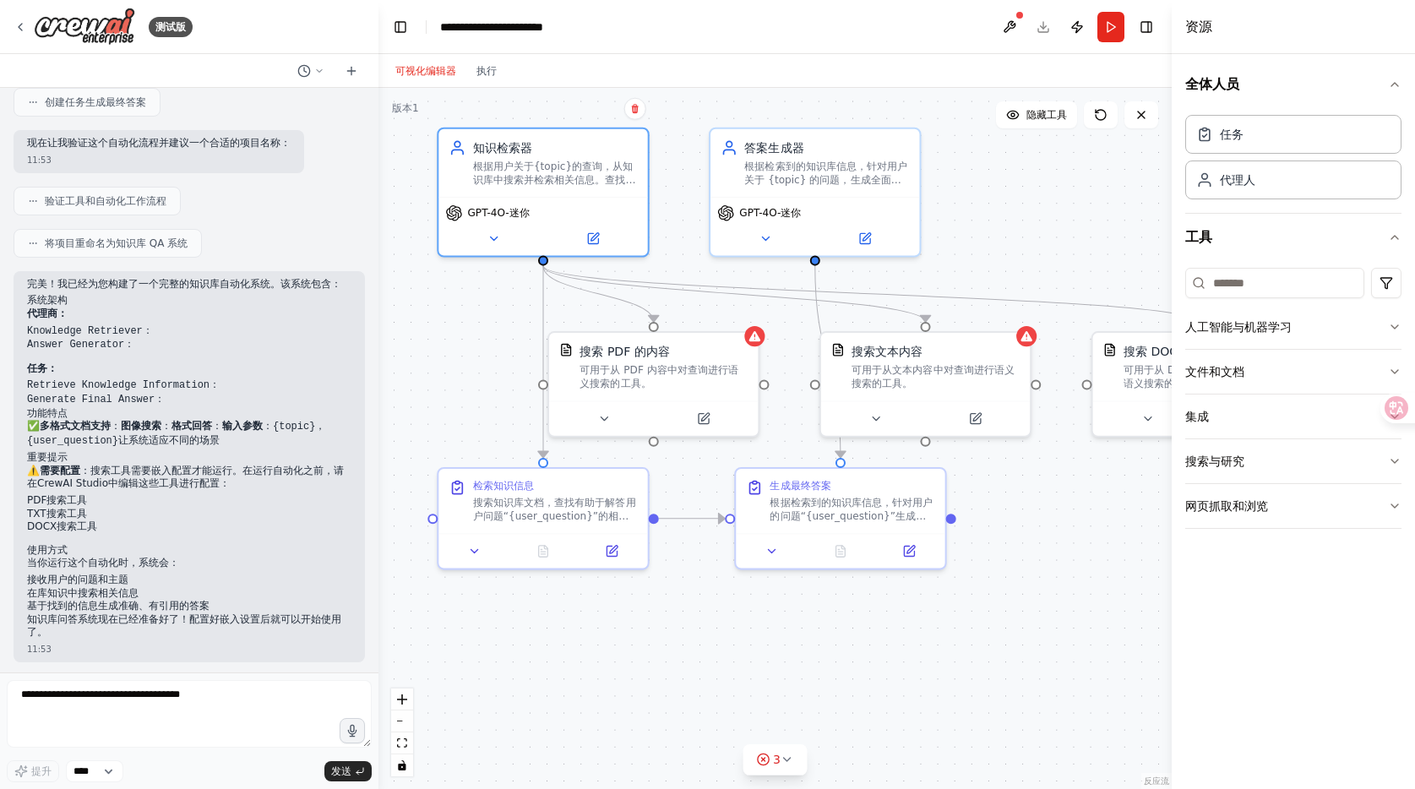
click at [1100, 516] on div ".deletable-edge-delete-btn { width: 20px; height: 20px; border: 0px solid #ffff…" at bounding box center [775, 438] width 793 height 701
drag, startPoint x: 1101, startPoint y: 489, endPoint x: 979, endPoint y: 445, distance: 129.4
click at [979, 445] on div ".deletable-edge-delete-btn { width: 20px; height: 20px; border: 0px solid #ffff…" at bounding box center [775, 438] width 793 height 701
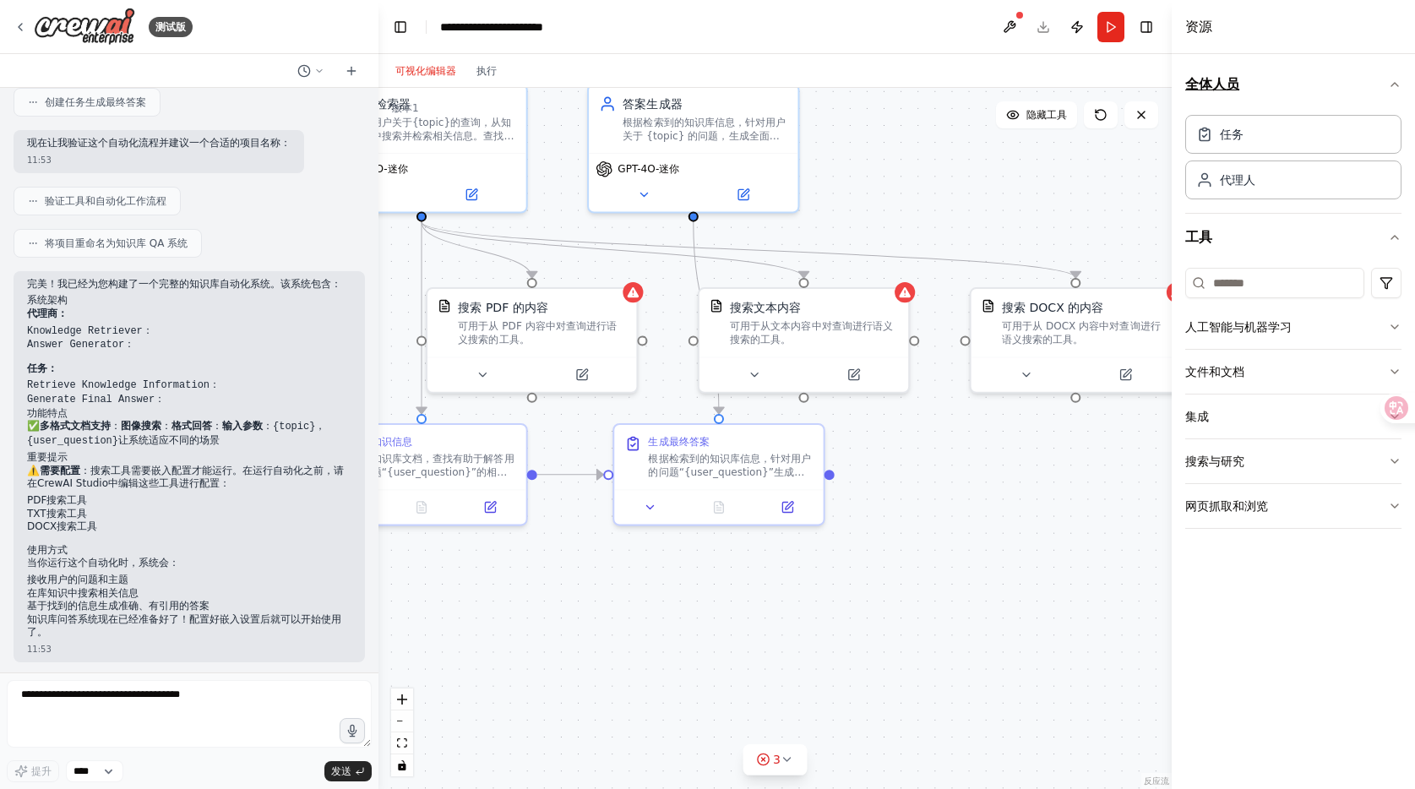
click at [1394, 79] on icon "button" at bounding box center [1395, 85] width 14 height 14
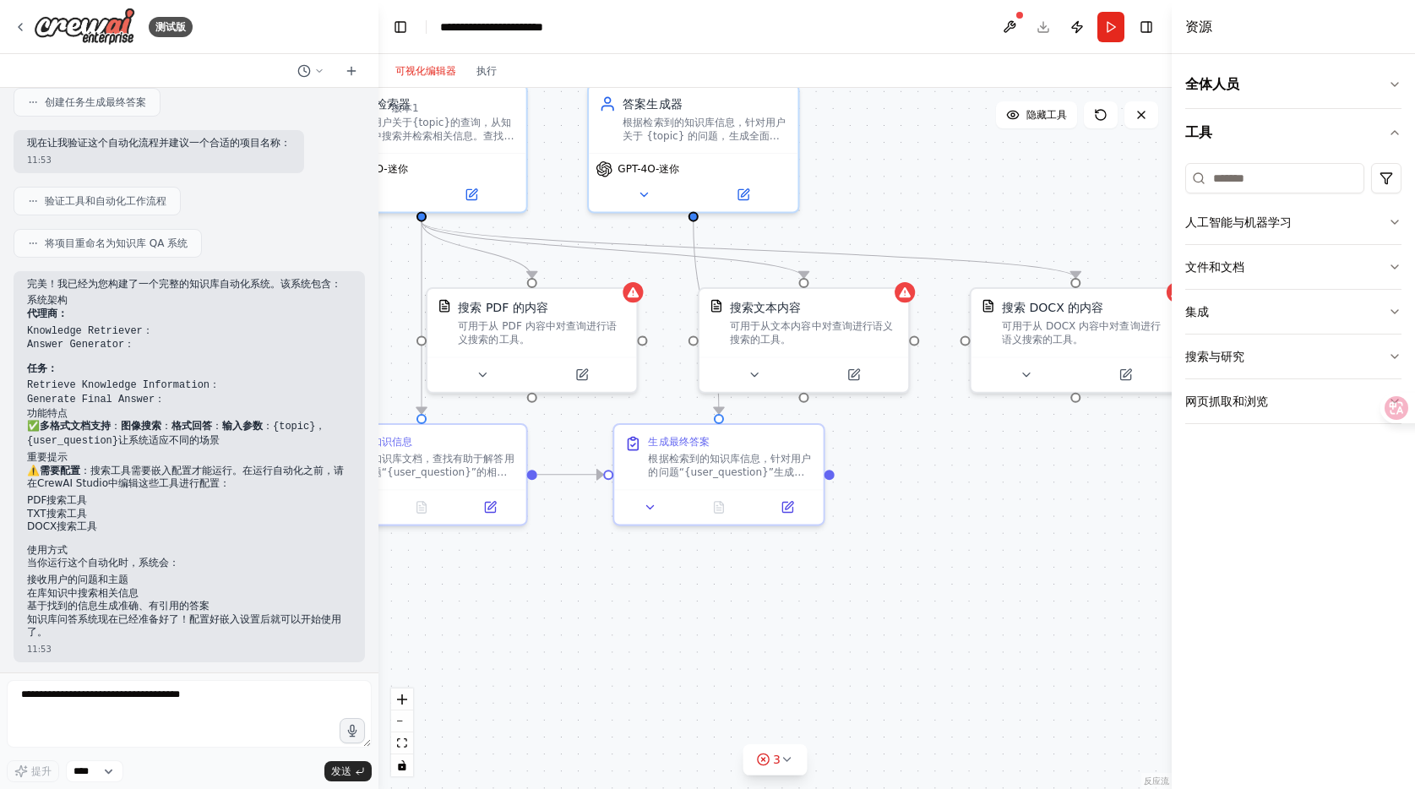
drag, startPoint x: 1096, startPoint y: 481, endPoint x: 1052, endPoint y: 414, distance: 79.9
click at [1096, 481] on div ".deletable-edge-delete-btn { width: 20px; height: 20px; border: 0px solid #ffff…" at bounding box center [775, 438] width 793 height 701
click at [1142, 123] on button at bounding box center [1142, 114] width 34 height 27
click at [1038, 112] on font "隐藏工具" at bounding box center [1047, 115] width 41 height 12
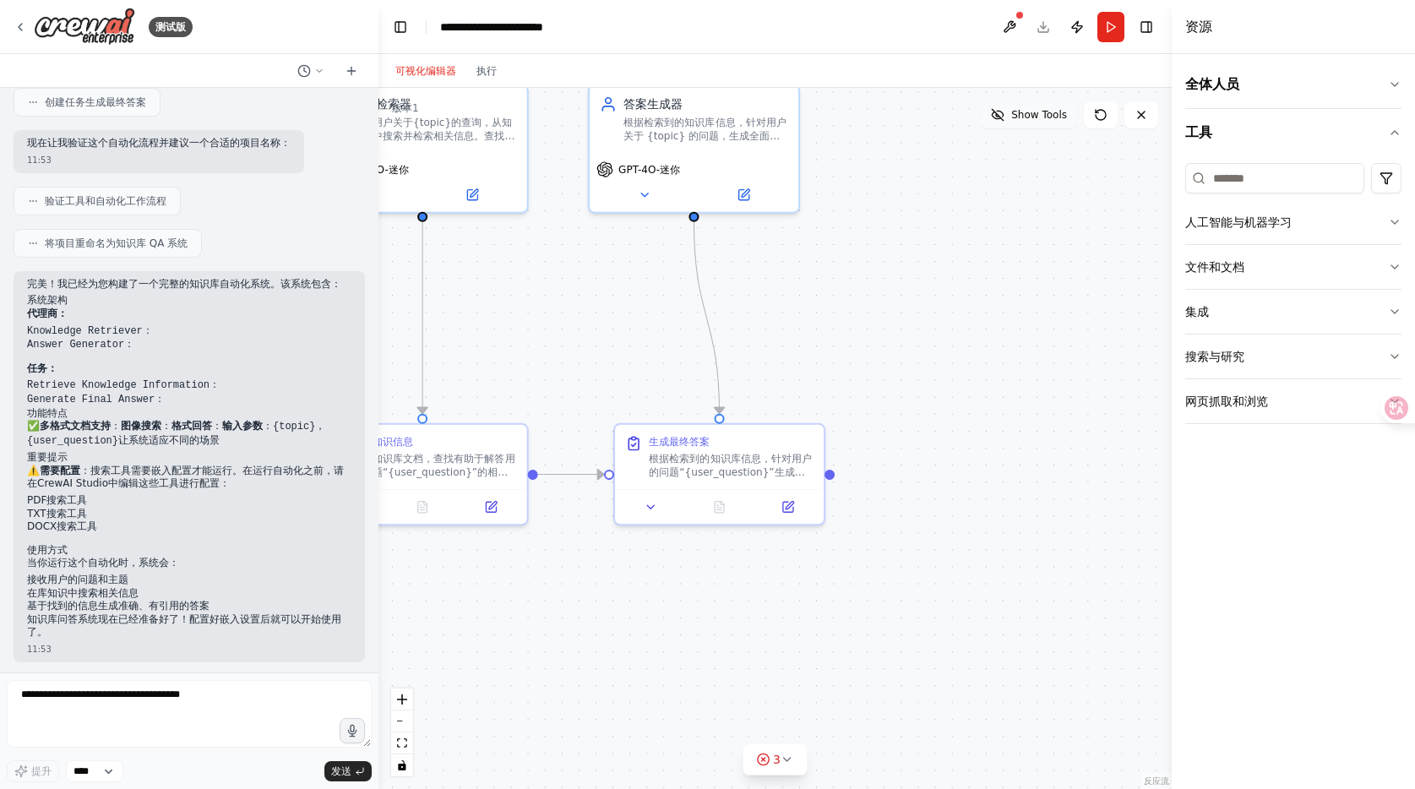
click at [1038, 112] on span "Show Tools" at bounding box center [1039, 115] width 56 height 14
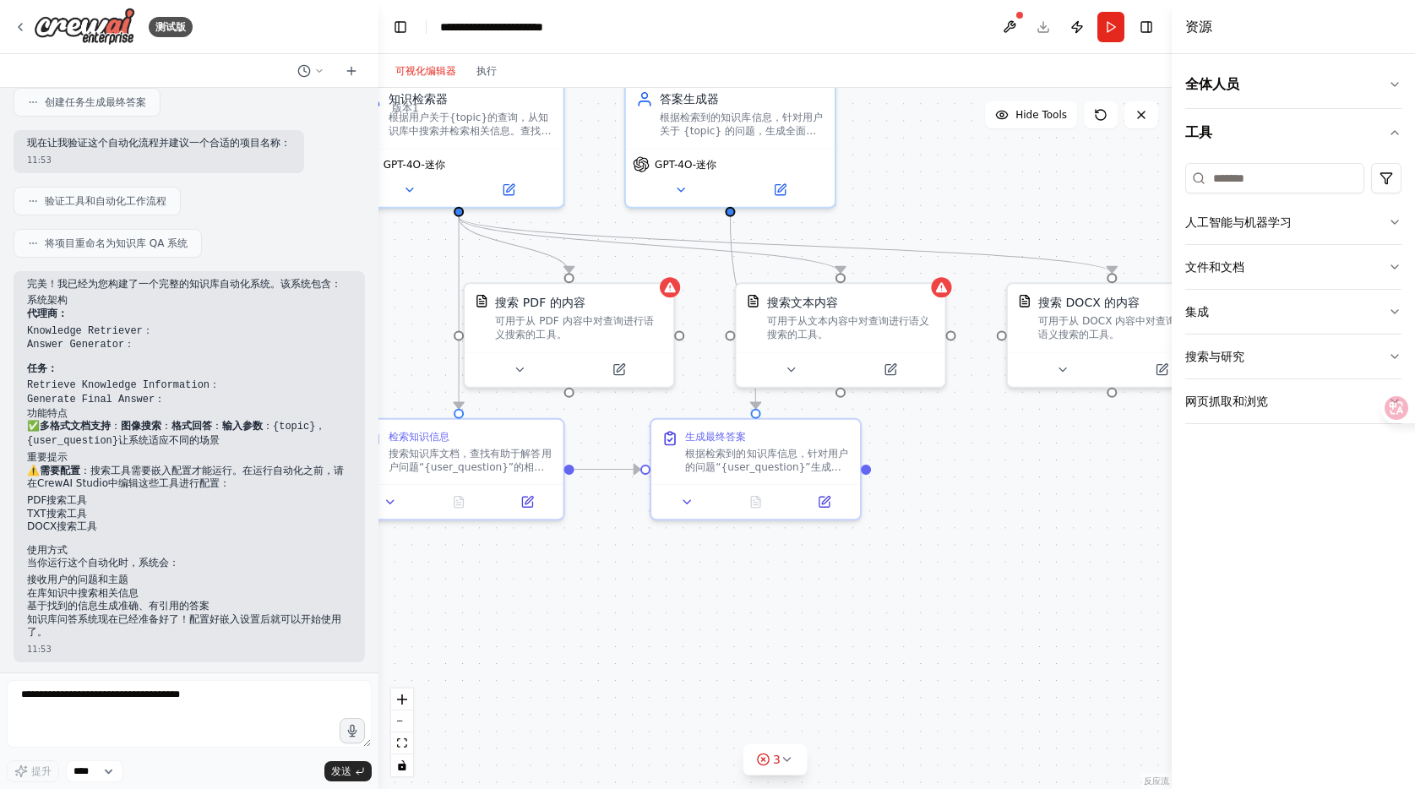
drag, startPoint x: 947, startPoint y: 202, endPoint x: 1028, endPoint y: 190, distance: 82.0
click at [1036, 191] on div ".deletable-edge-delete-btn { width: 20px; height: 20px; border: 0px solid #ffff…" at bounding box center [775, 438] width 793 height 701
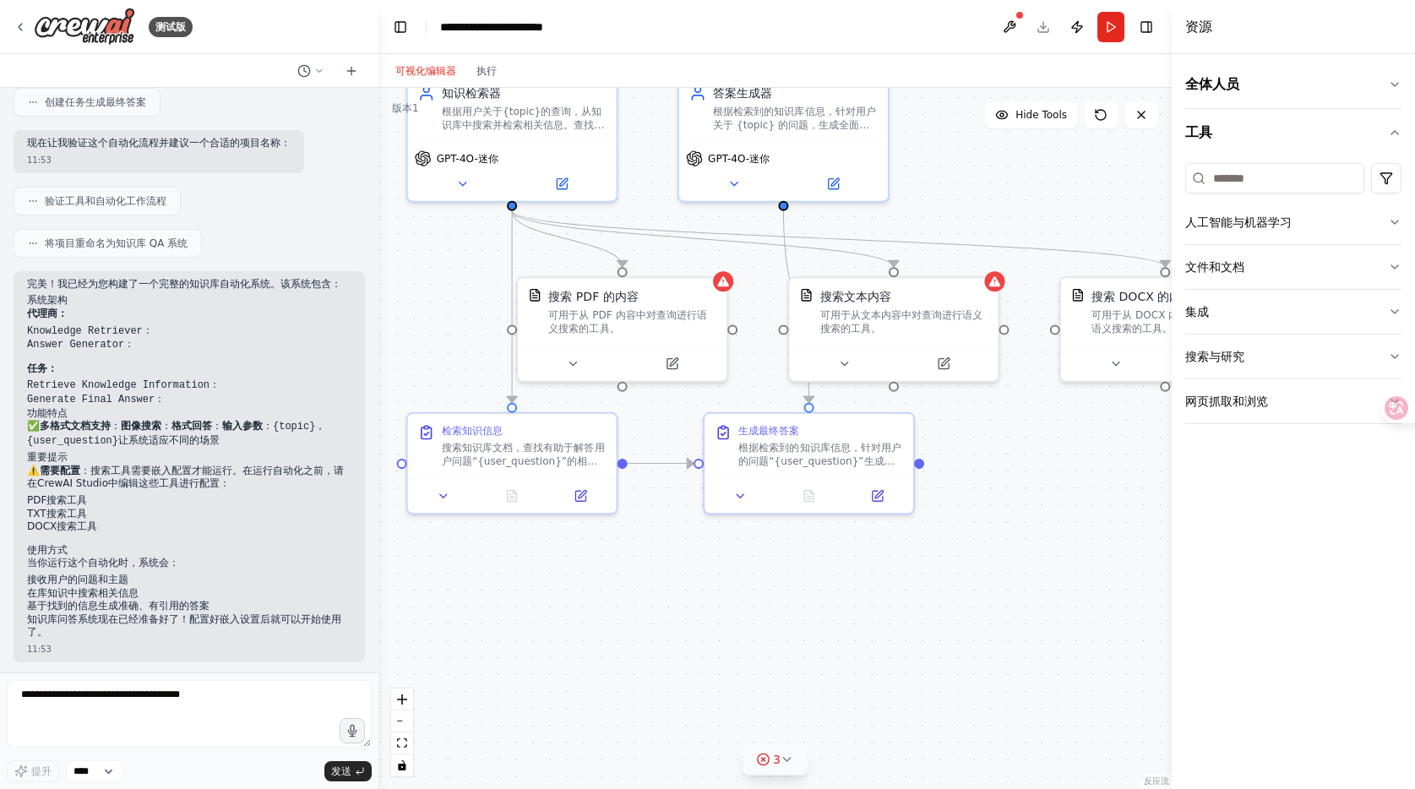
click at [763, 756] on icon at bounding box center [763, 760] width 14 height 14
drag, startPoint x: 748, startPoint y: 717, endPoint x: 788, endPoint y: 754, distance: 55.0
click at [788, 754] on div "发现的问题 工具 PDFSearchTool 需要嵌入配置 工具 TXTSearchTool 需要嵌入配置 工具 DOCXSearchTool 需要嵌入配置" at bounding box center [775, 715] width 219 height 121
click at [803, 743] on div "工具 TXTSearchTool 需要嵌入配置" at bounding box center [775, 736] width 192 height 22
click at [967, 598] on div ".deletable-edge-delete-btn { width: 20px; height: 20px; border: 0px solid #ffff…" at bounding box center [775, 438] width 793 height 701
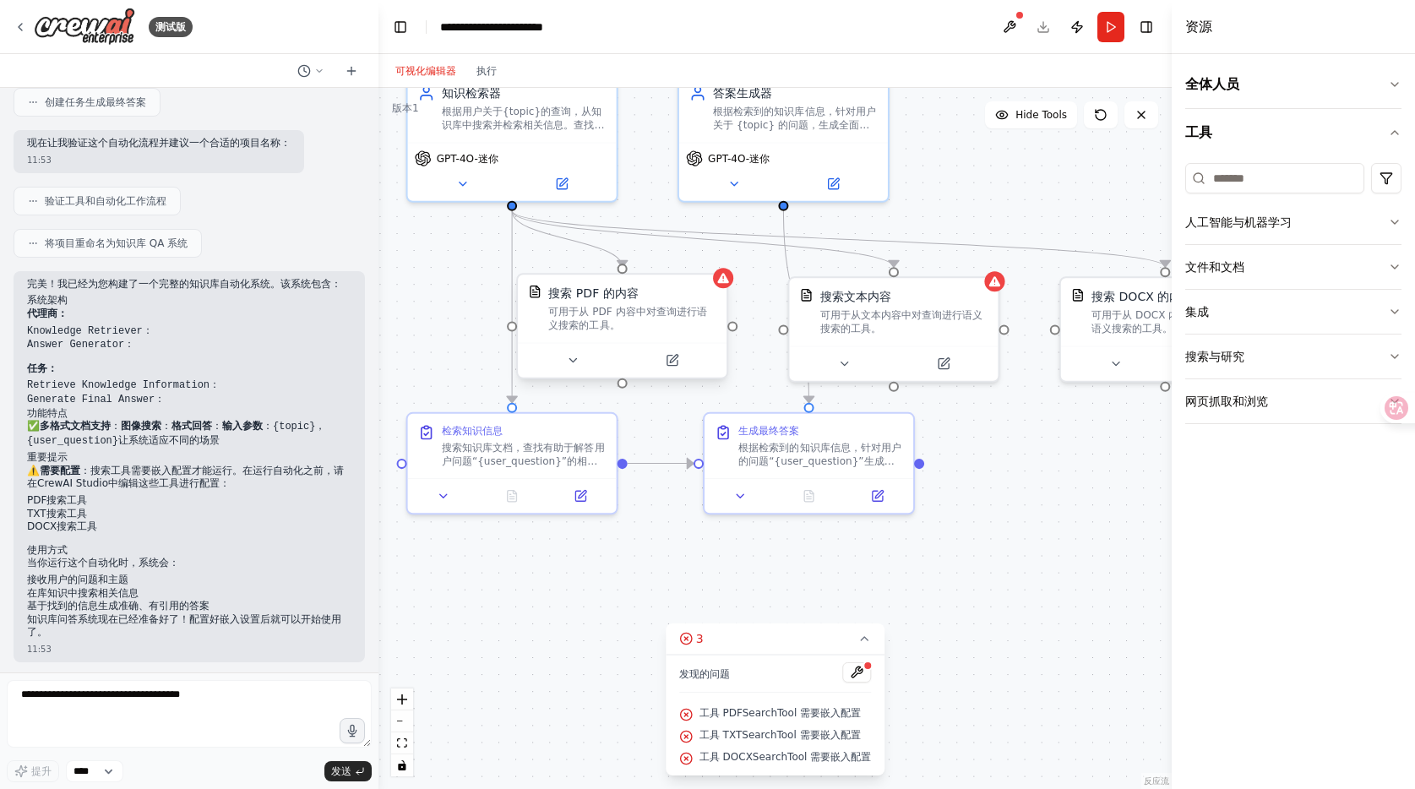
click at [624, 319] on div "可用于从 PDF 内容中对查询进行语义搜索的工具。" at bounding box center [632, 318] width 168 height 27
click at [635, 325] on div "可用于从 PDF 内容中对查询进行语义搜索的工具。" at bounding box center [632, 318] width 168 height 27
click at [667, 365] on button at bounding box center [671, 361] width 95 height 20
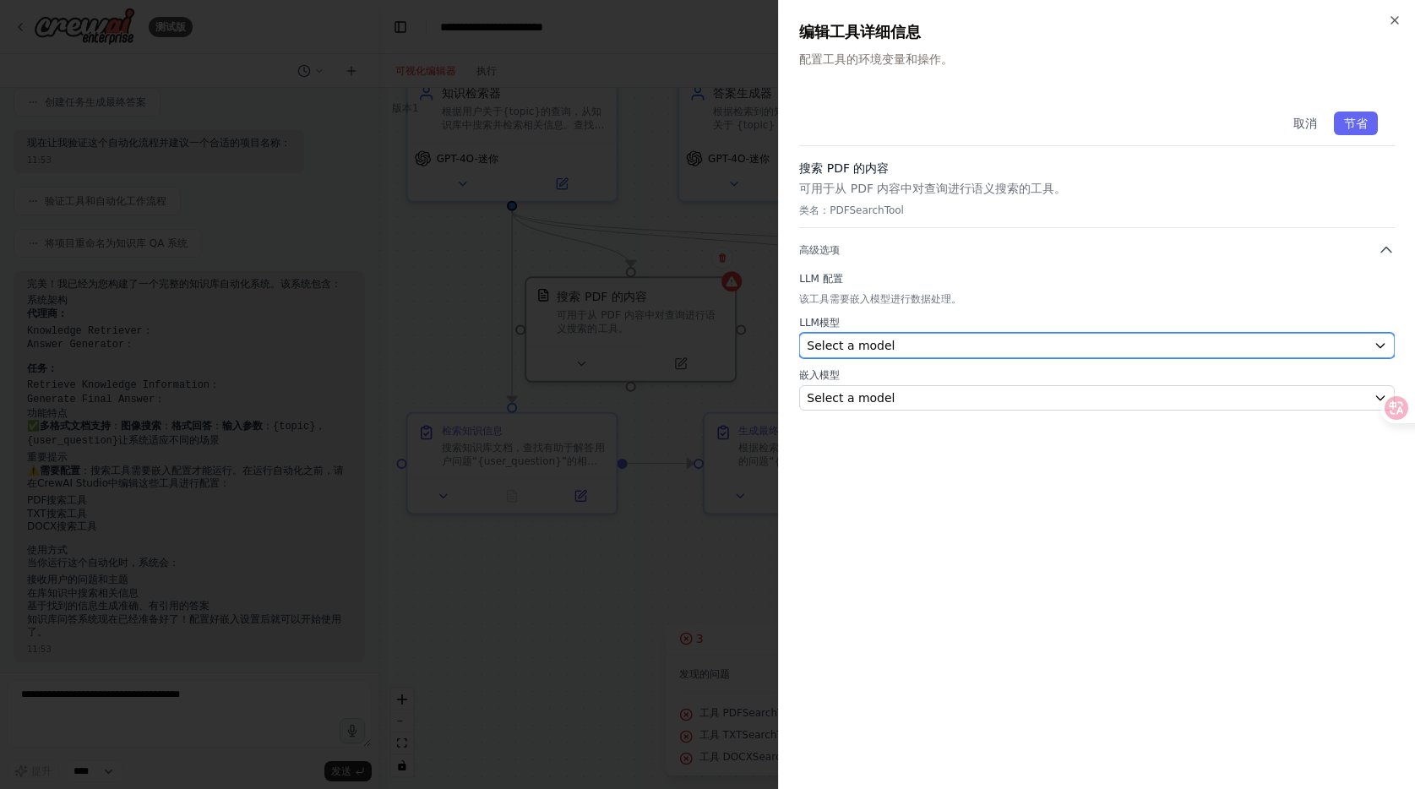
click at [984, 357] on button "Select a model" at bounding box center [1097, 345] width 596 height 25
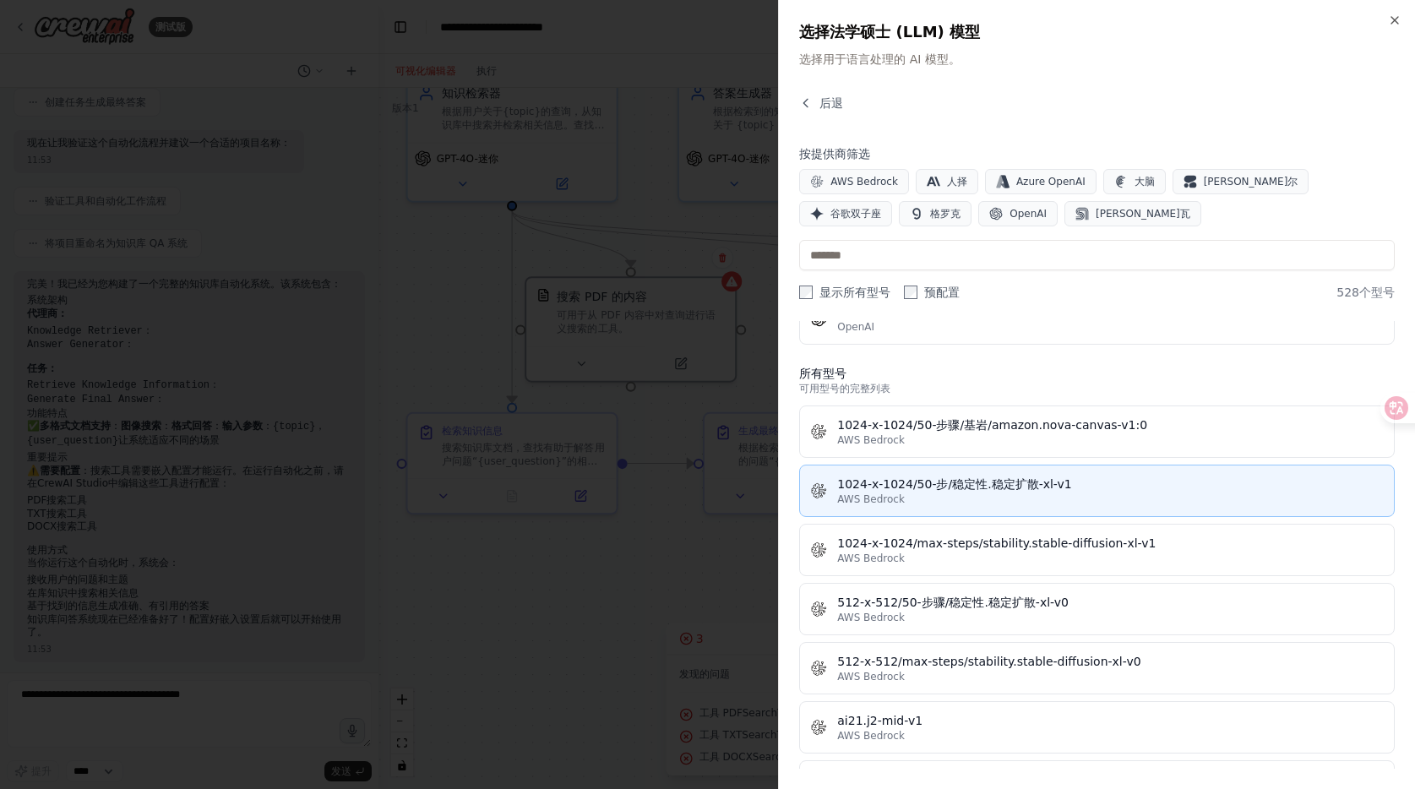
scroll to position [439, 0]
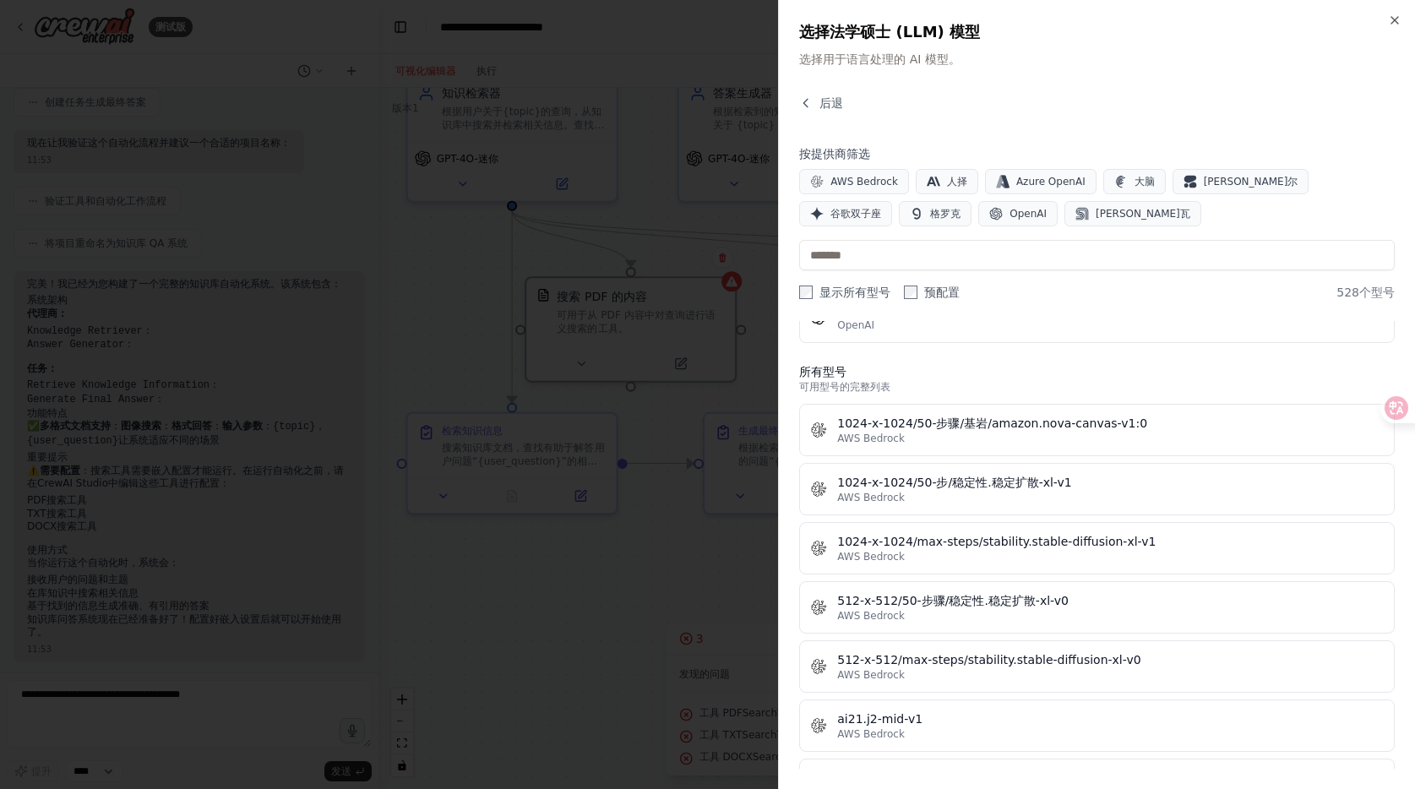
click at [817, 88] on div "关闭 选择法学硕士 (LLM) 模型 选择用于语言处理的 AI 模型。 后退 按提供商筛选 AWS Bedrock 人择 Azure OpenAI 大脑 科赫…" at bounding box center [1096, 394] width 637 height 789
click at [818, 96] on button "后退" at bounding box center [821, 103] width 44 height 17
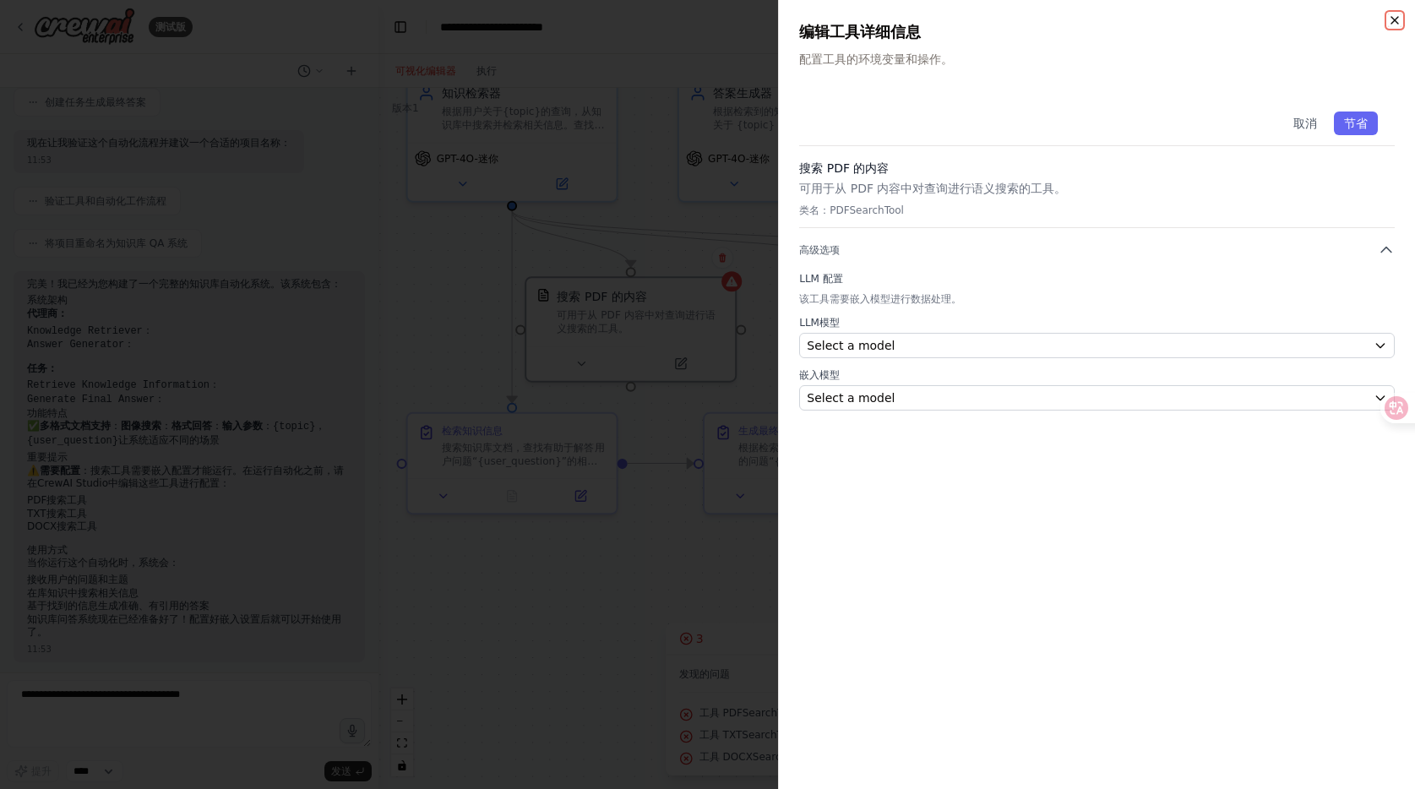
click at [1397, 19] on icon "button" at bounding box center [1395, 21] width 14 height 14
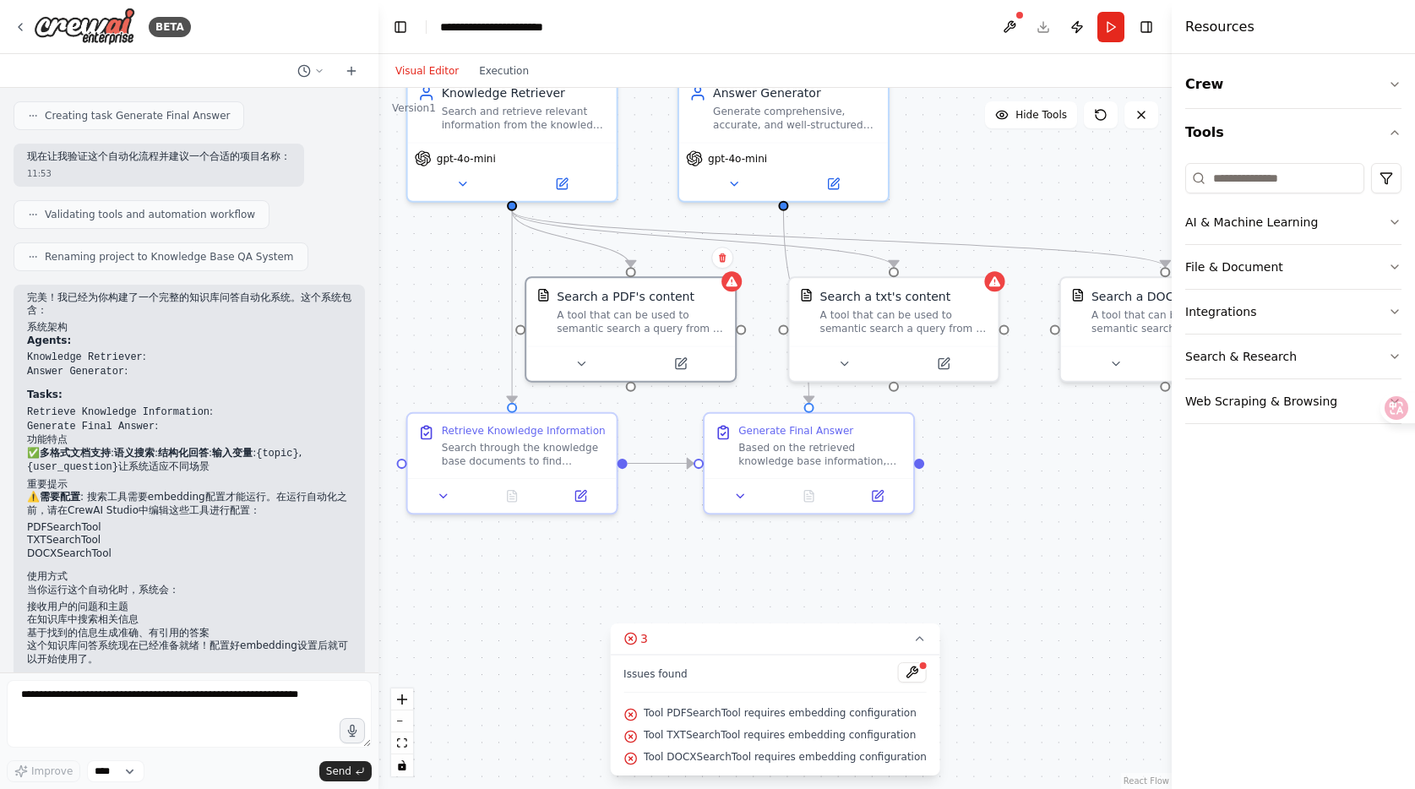
scroll to position [674, 0]
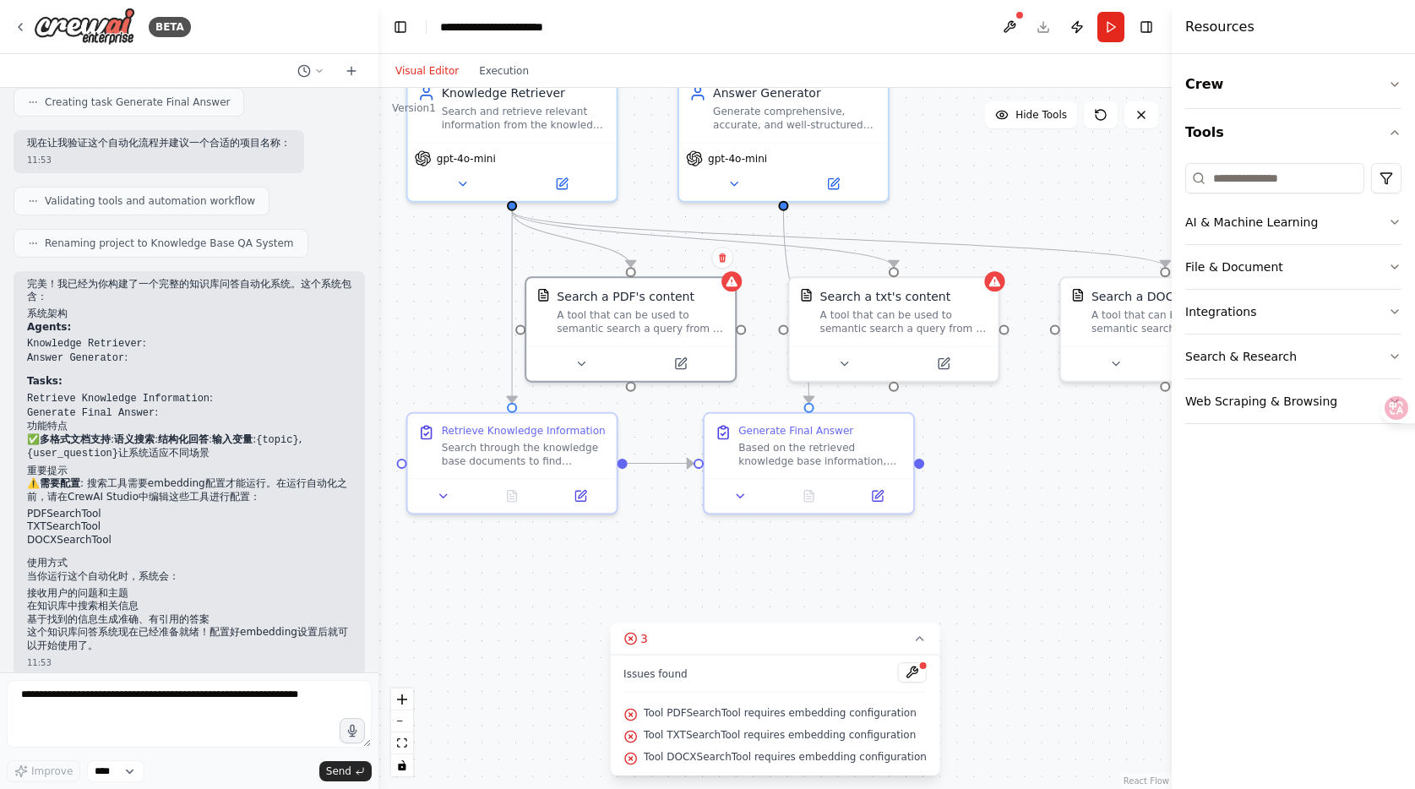
drag, startPoint x: 1067, startPoint y: 205, endPoint x: 1048, endPoint y: 211, distance: 19.5
click at [1067, 205] on div ".deletable-edge-delete-btn { width: 20px; height: 20px; border: 0px solid #ffff…" at bounding box center [775, 438] width 793 height 701
click at [658, 368] on button at bounding box center [680, 361] width 95 height 20
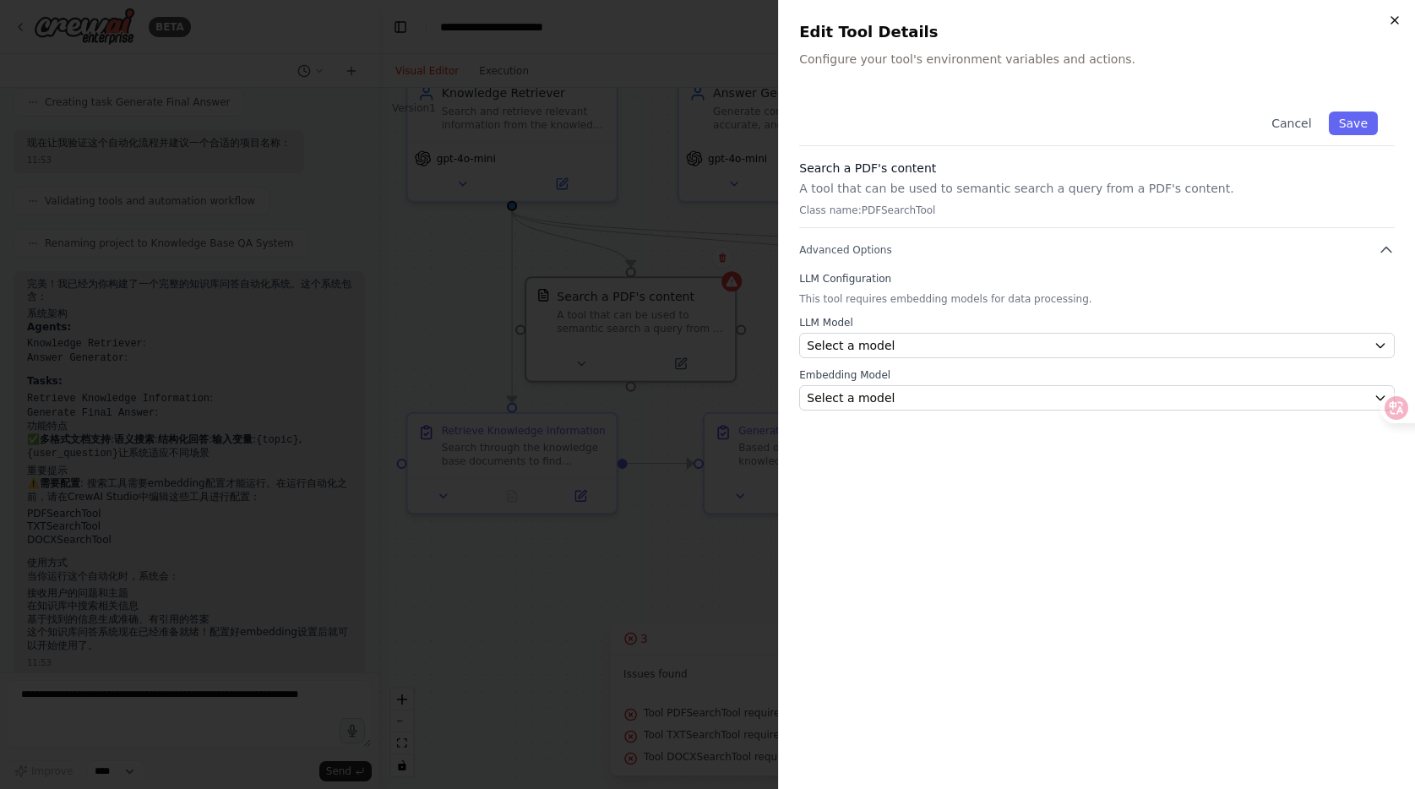
click at [1393, 23] on icon "button" at bounding box center [1395, 21] width 14 height 14
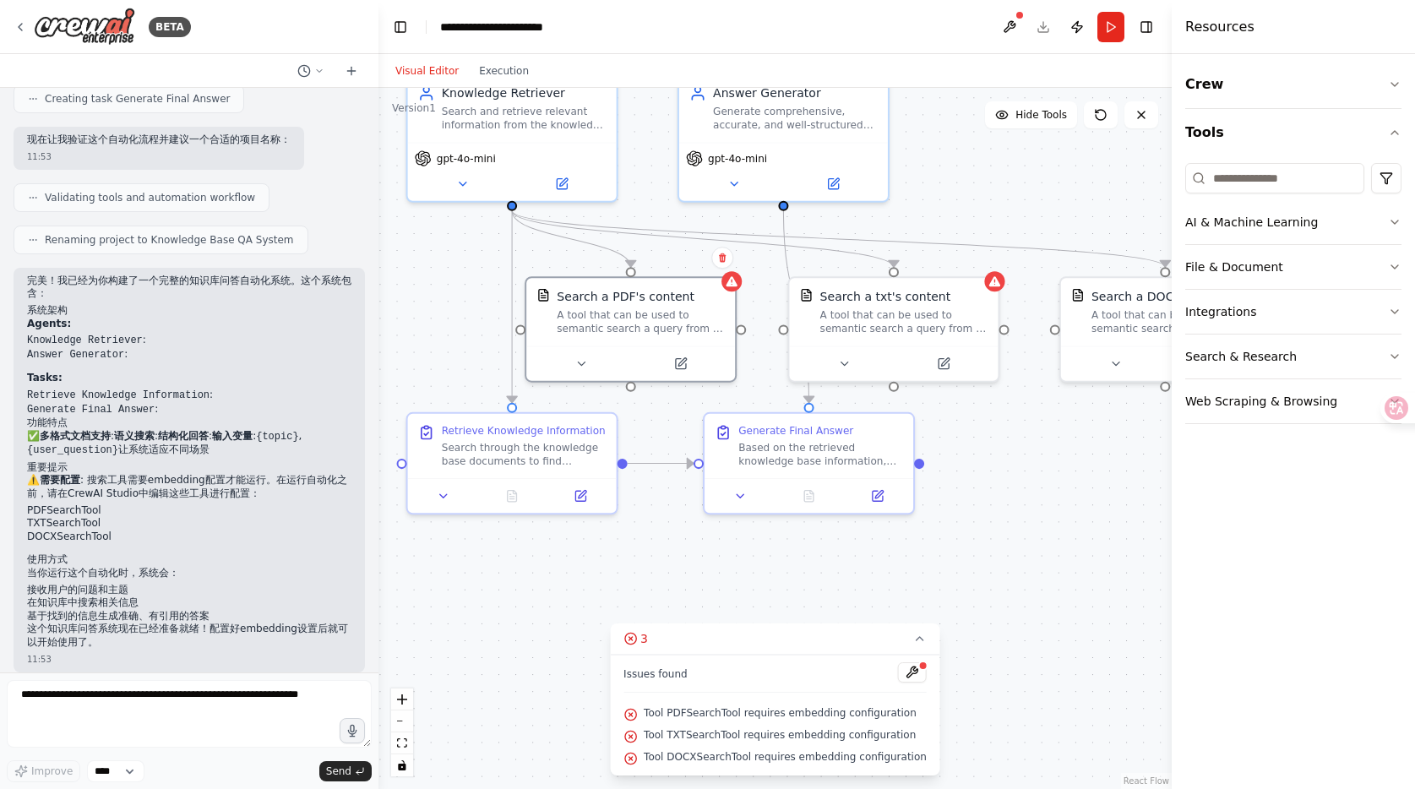
scroll to position [687, 0]
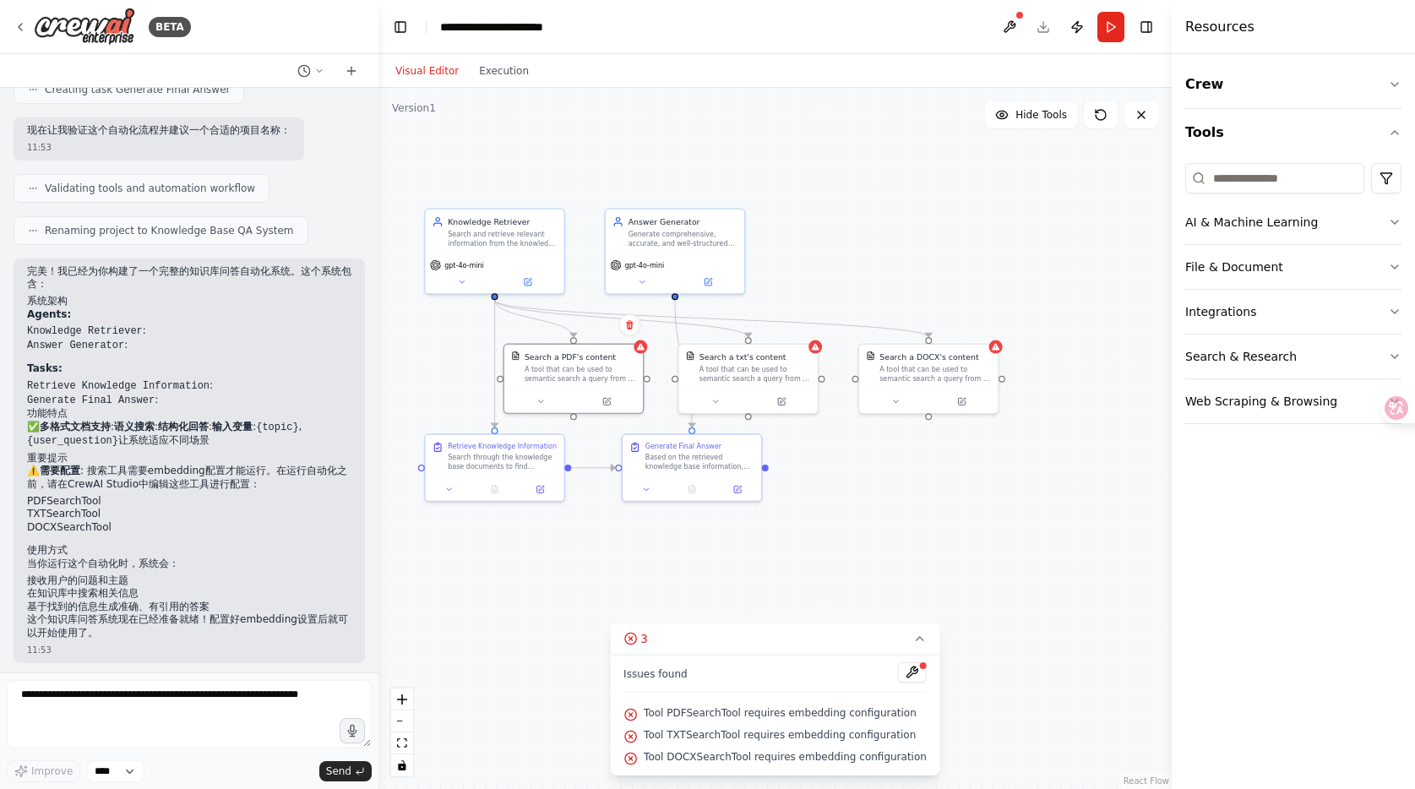
drag, startPoint x: 1037, startPoint y: 583, endPoint x: 845, endPoint y: 547, distance: 195.0
click at [845, 547] on div ".deletable-edge-delete-btn { width: 20px; height: 20px; border: 0px solid #ffff…" at bounding box center [775, 438] width 793 height 701
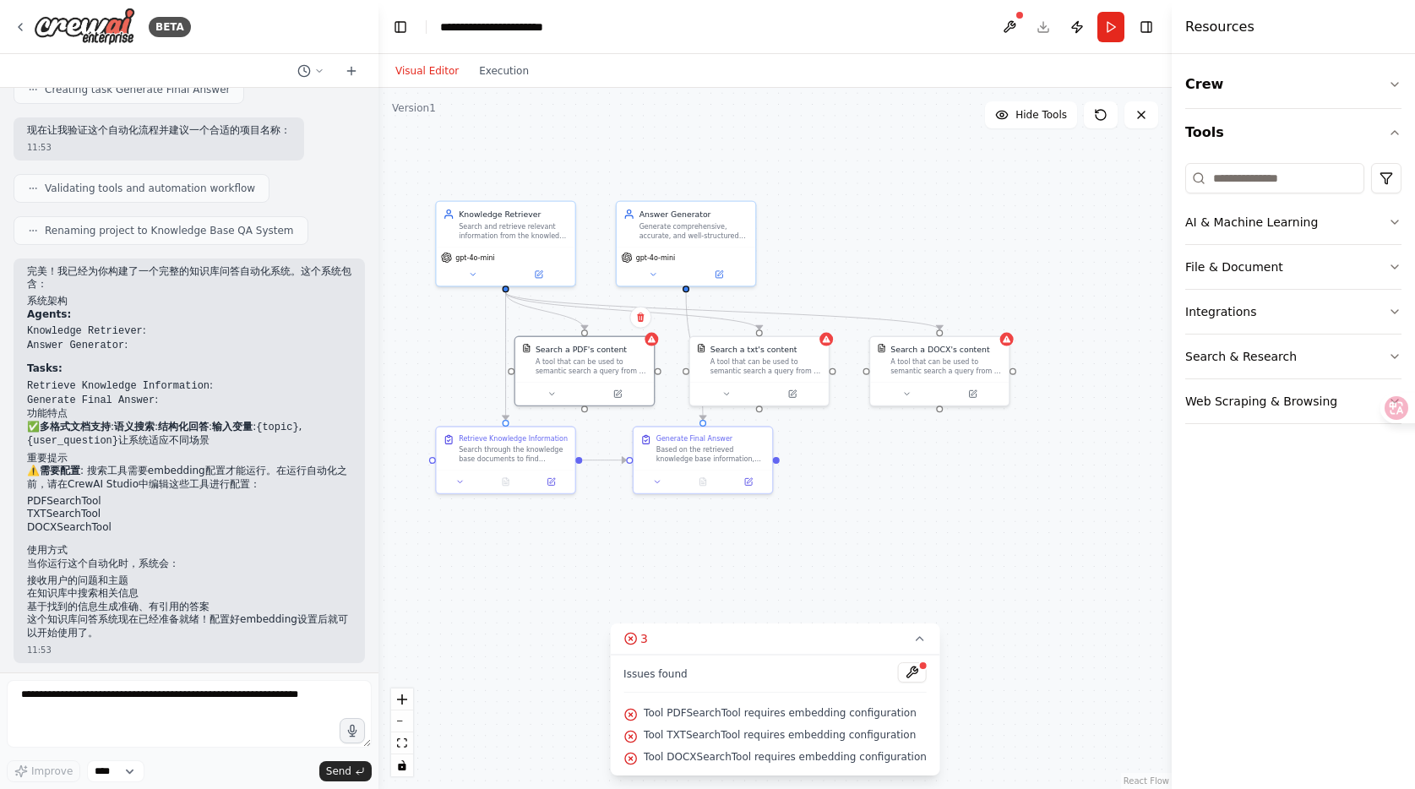
drag, startPoint x: 848, startPoint y: 543, endPoint x: 922, endPoint y: 524, distance: 76.0
click at [905, 535] on div ".deletable-edge-delete-btn { width: 20px; height: 20px; border: 0px solid #ffff…" at bounding box center [775, 438] width 793 height 701
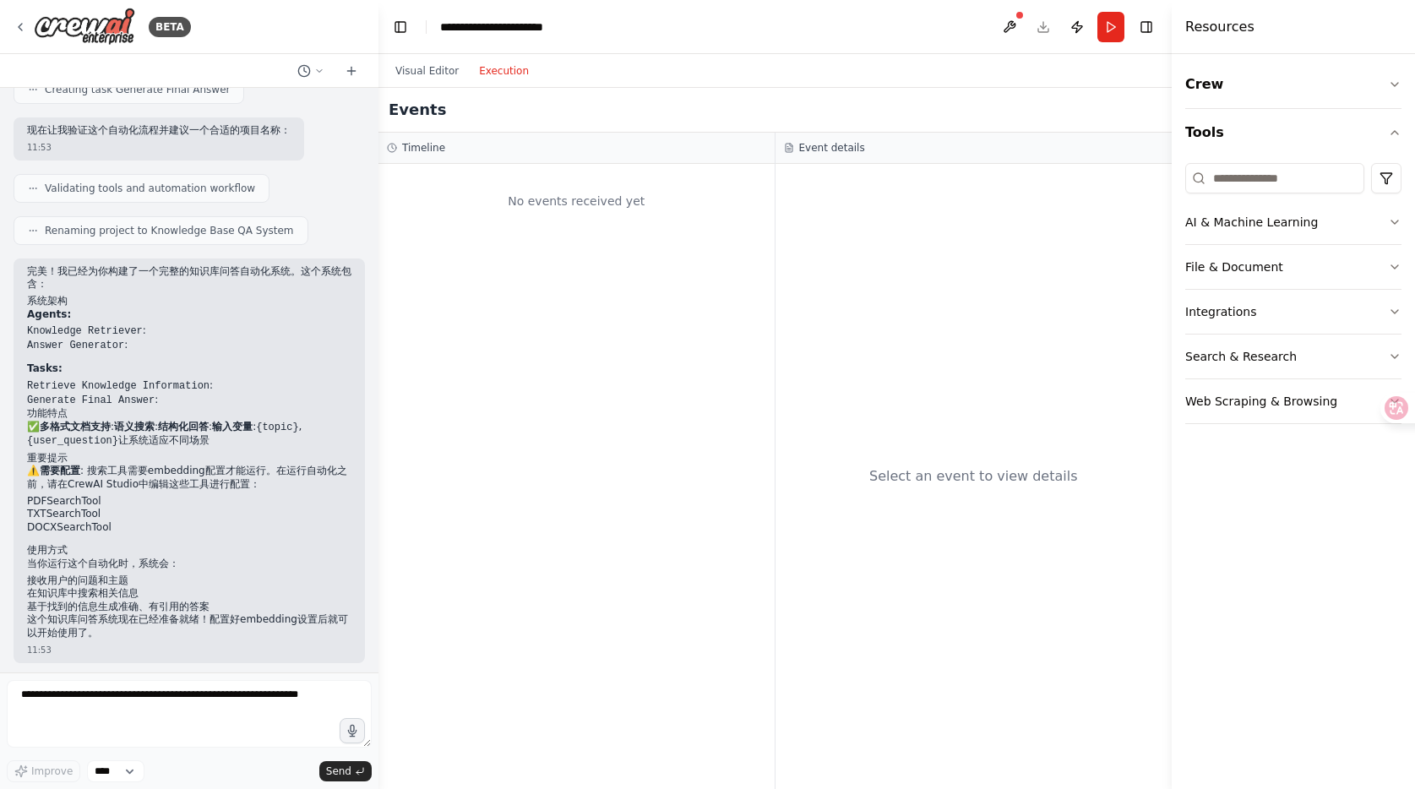
click at [504, 65] on button "Execution" at bounding box center [504, 71] width 70 height 20
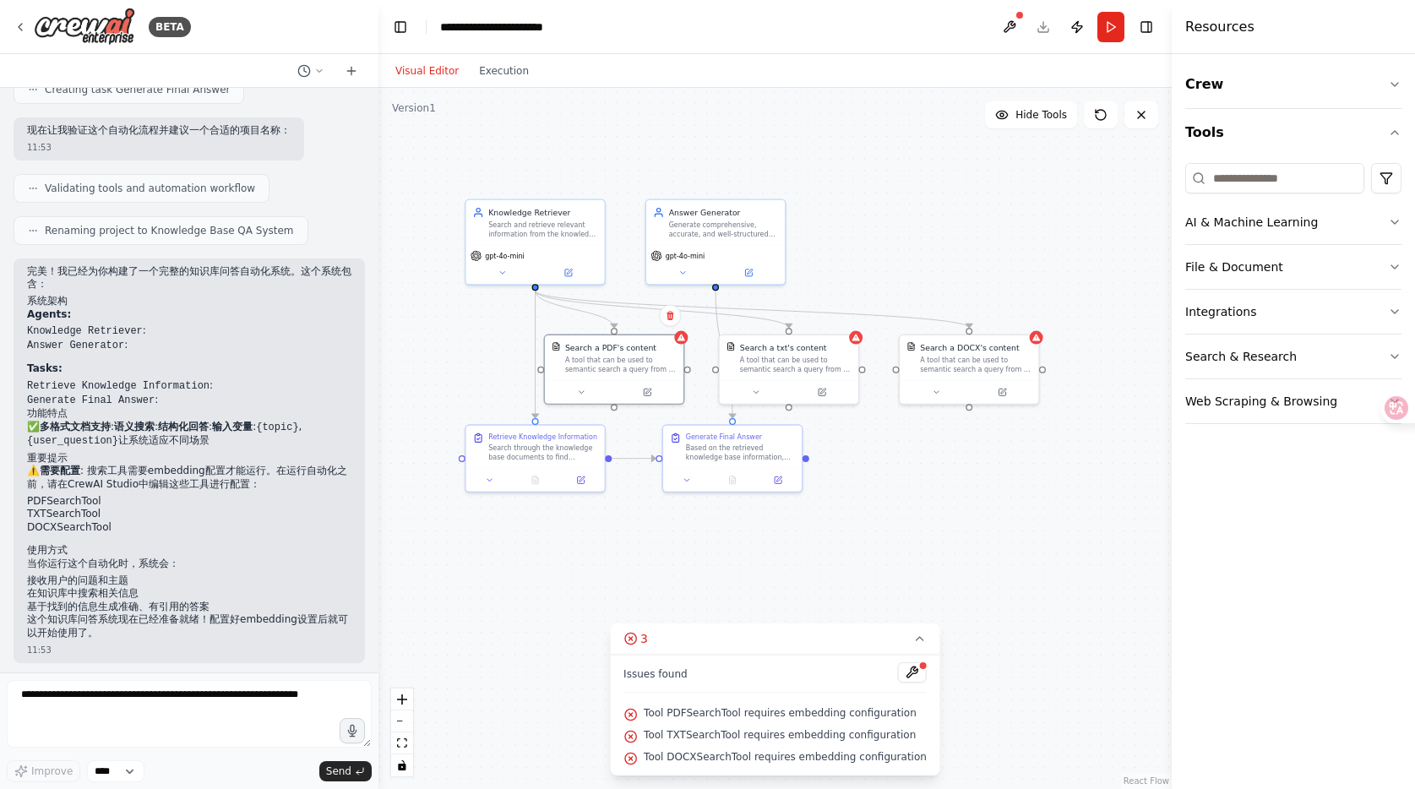
click at [406, 74] on button "Visual Editor" at bounding box center [427, 71] width 84 height 20
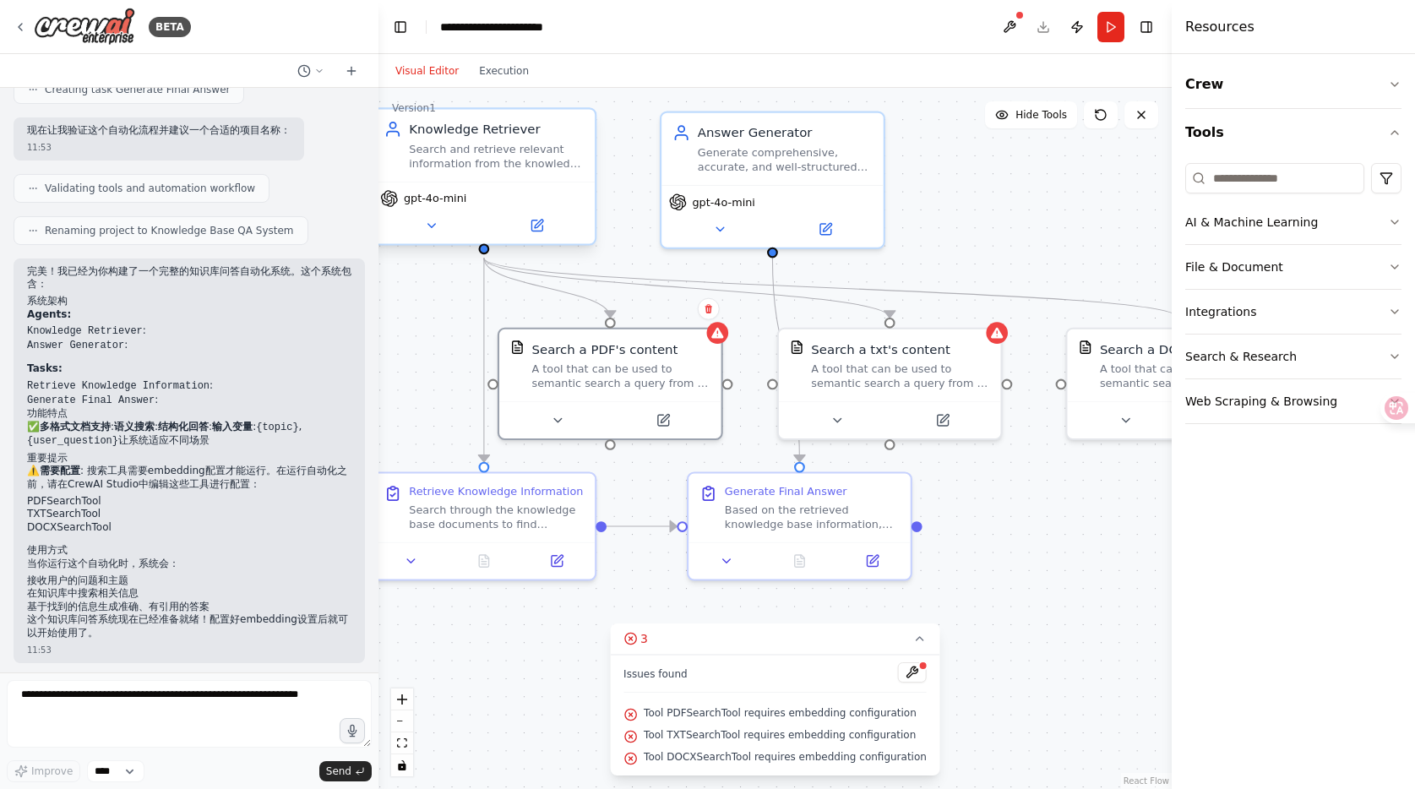
click at [534, 142] on div "Search and retrieve relevant information from the knowledge base based on user …" at bounding box center [496, 156] width 175 height 29
click at [527, 243] on div "gpt-4o-mini" at bounding box center [484, 213] width 222 height 63
click at [553, 231] on button at bounding box center [537, 226] width 102 height 22
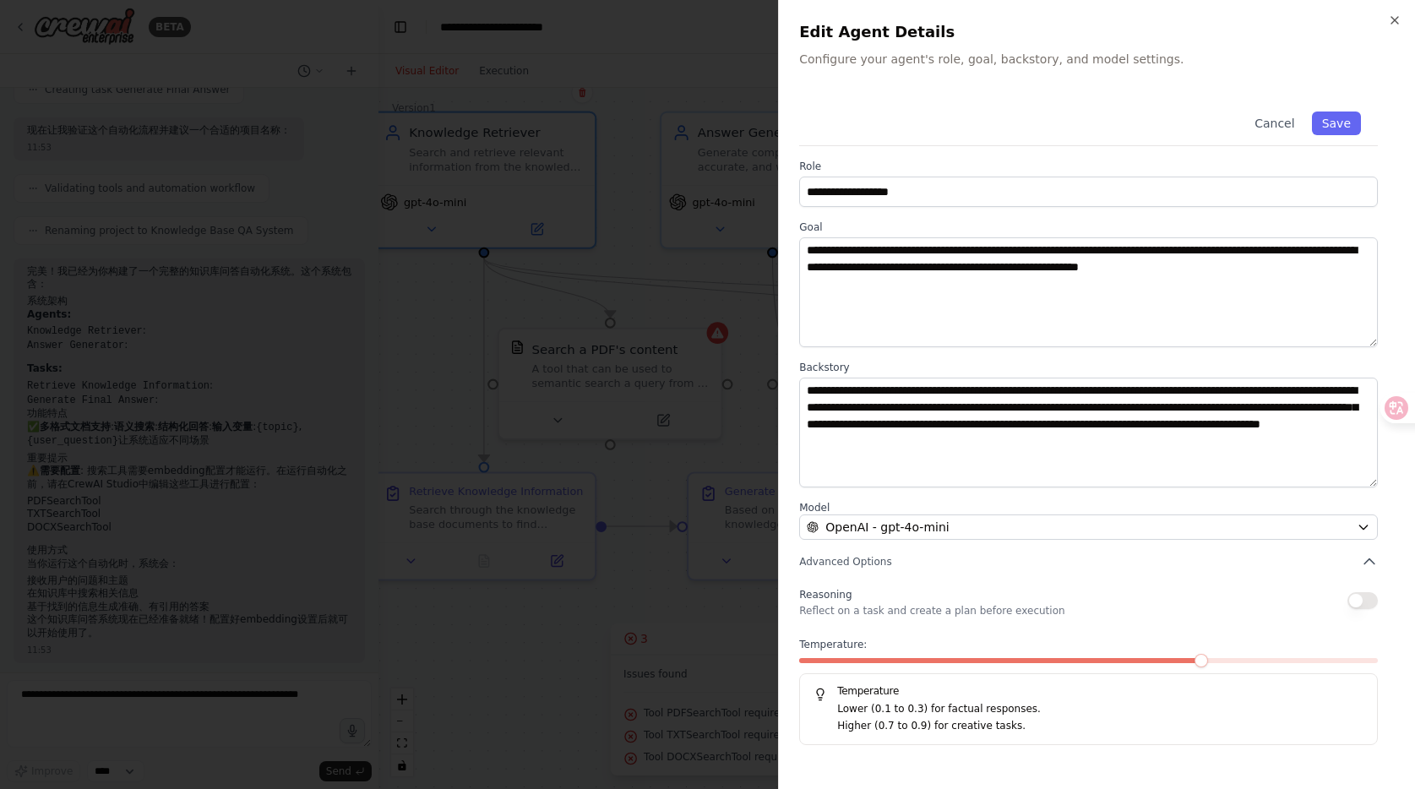
click at [633, 264] on div at bounding box center [707, 394] width 1415 height 789
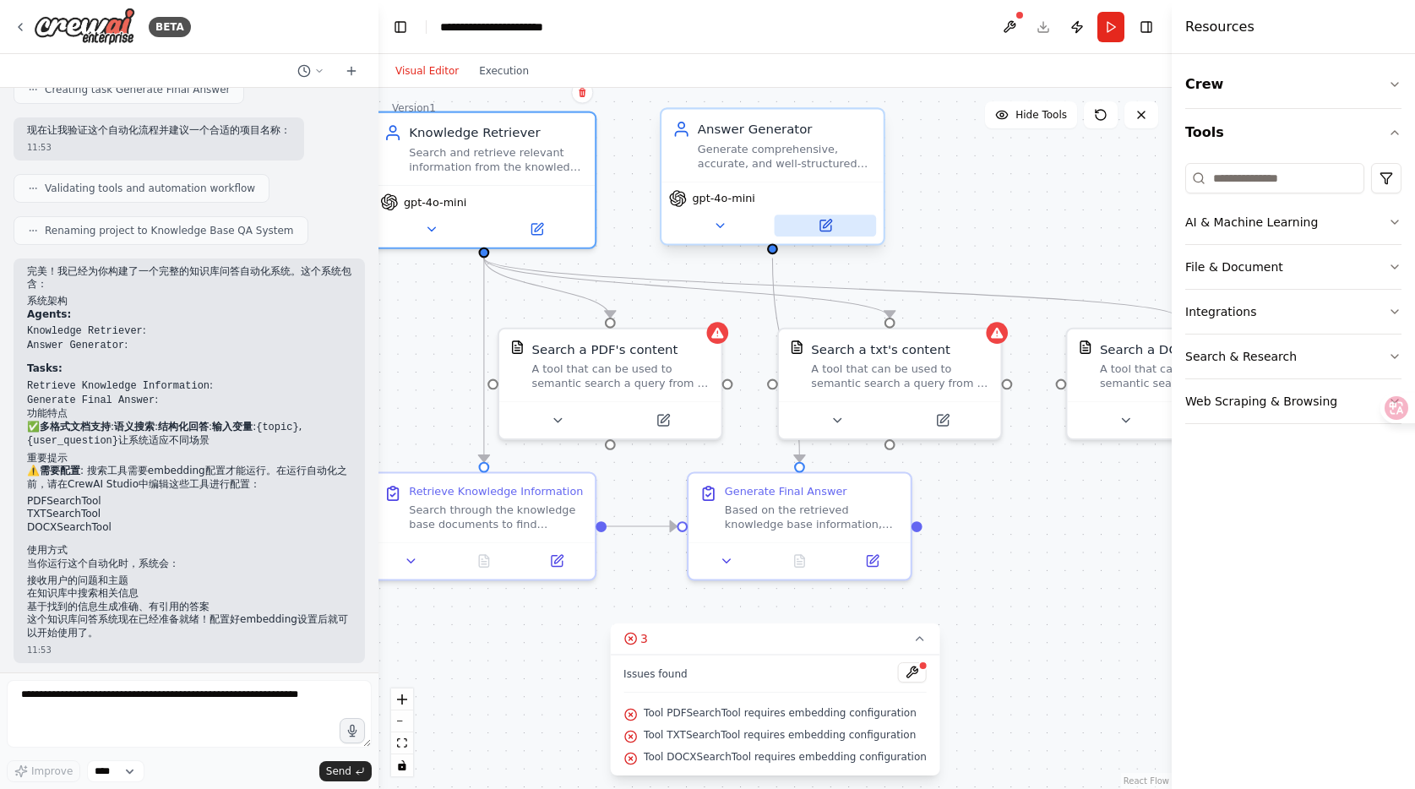
click at [831, 226] on icon at bounding box center [825, 226] width 14 height 14
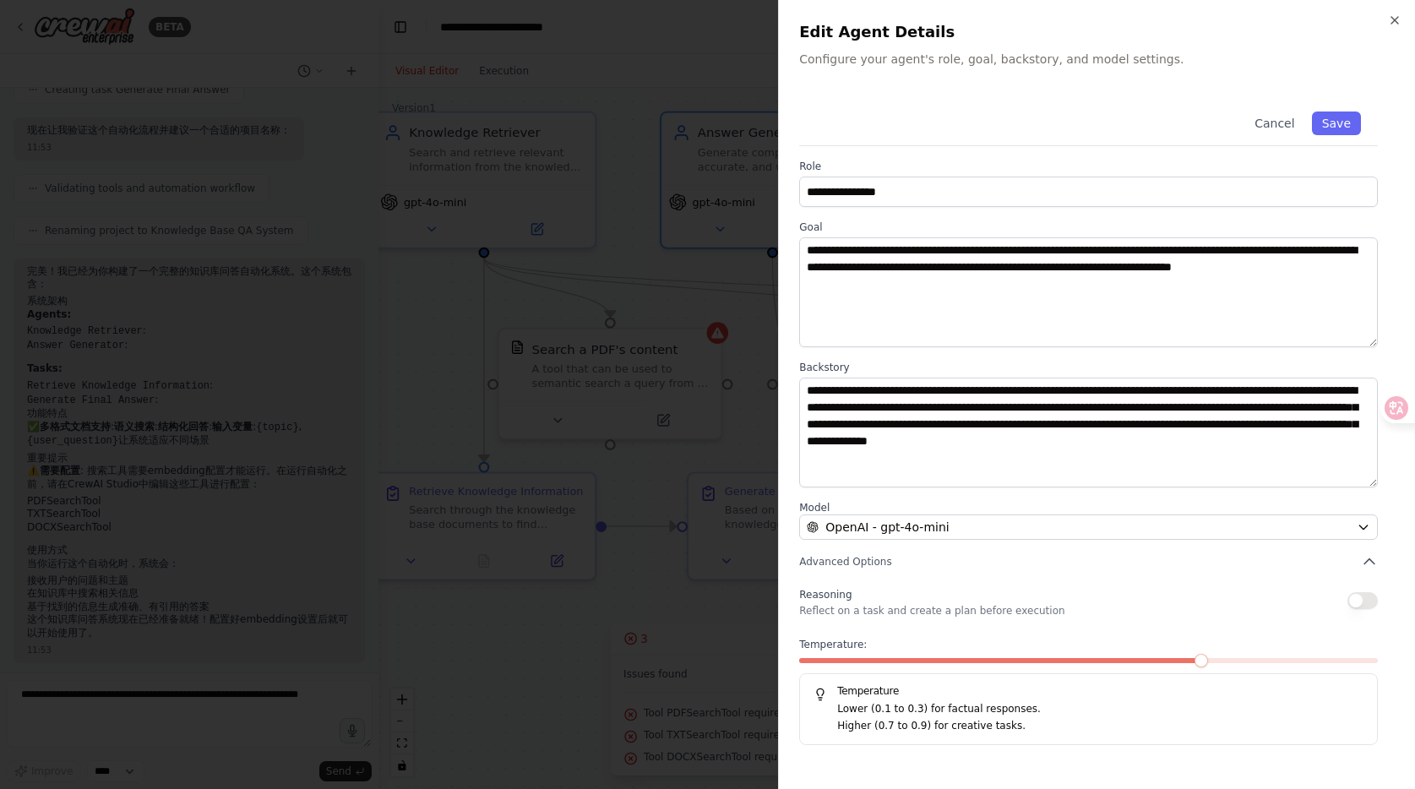
click at [713, 284] on div at bounding box center [707, 394] width 1415 height 789
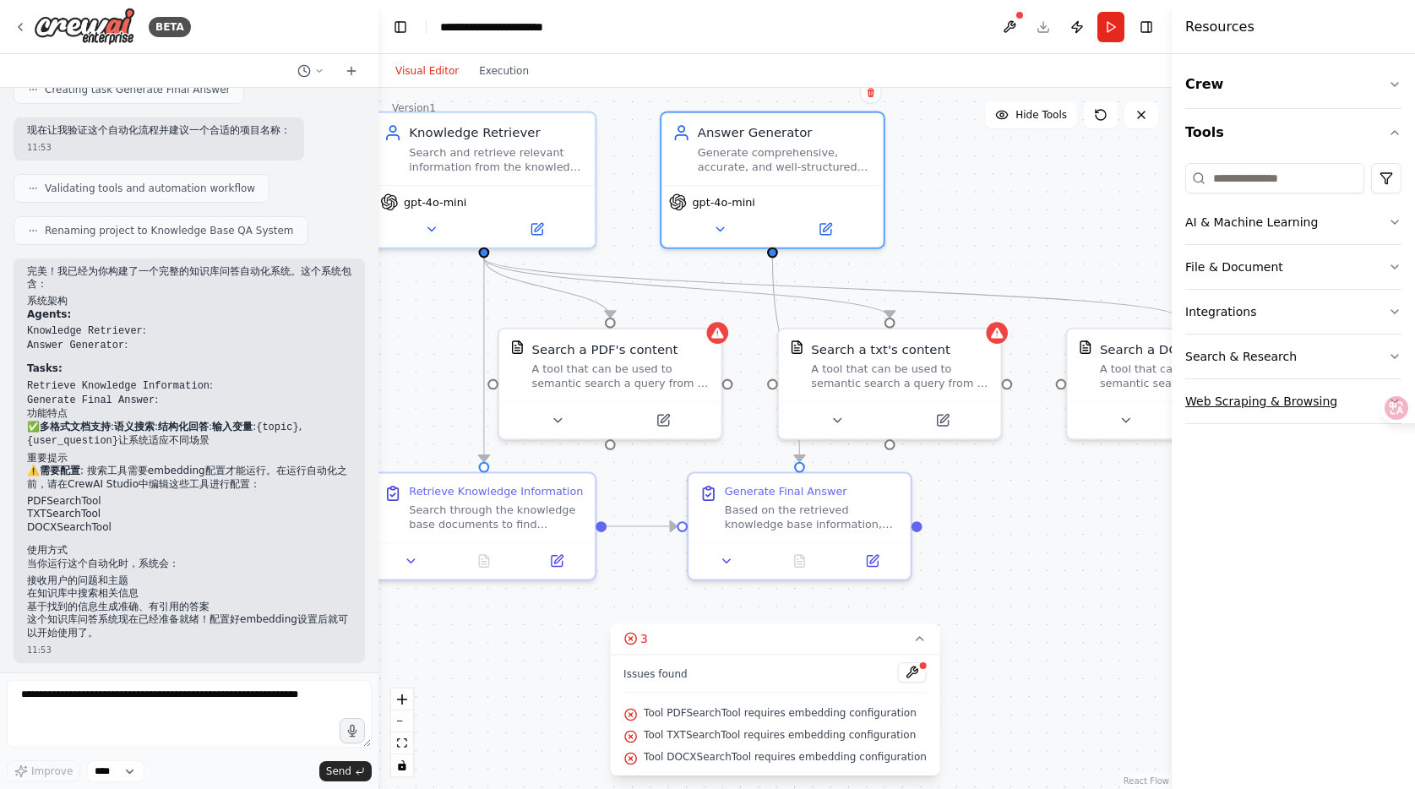
click at [1239, 398] on button "Web Scraping & Browsing" at bounding box center [1293, 401] width 216 height 44
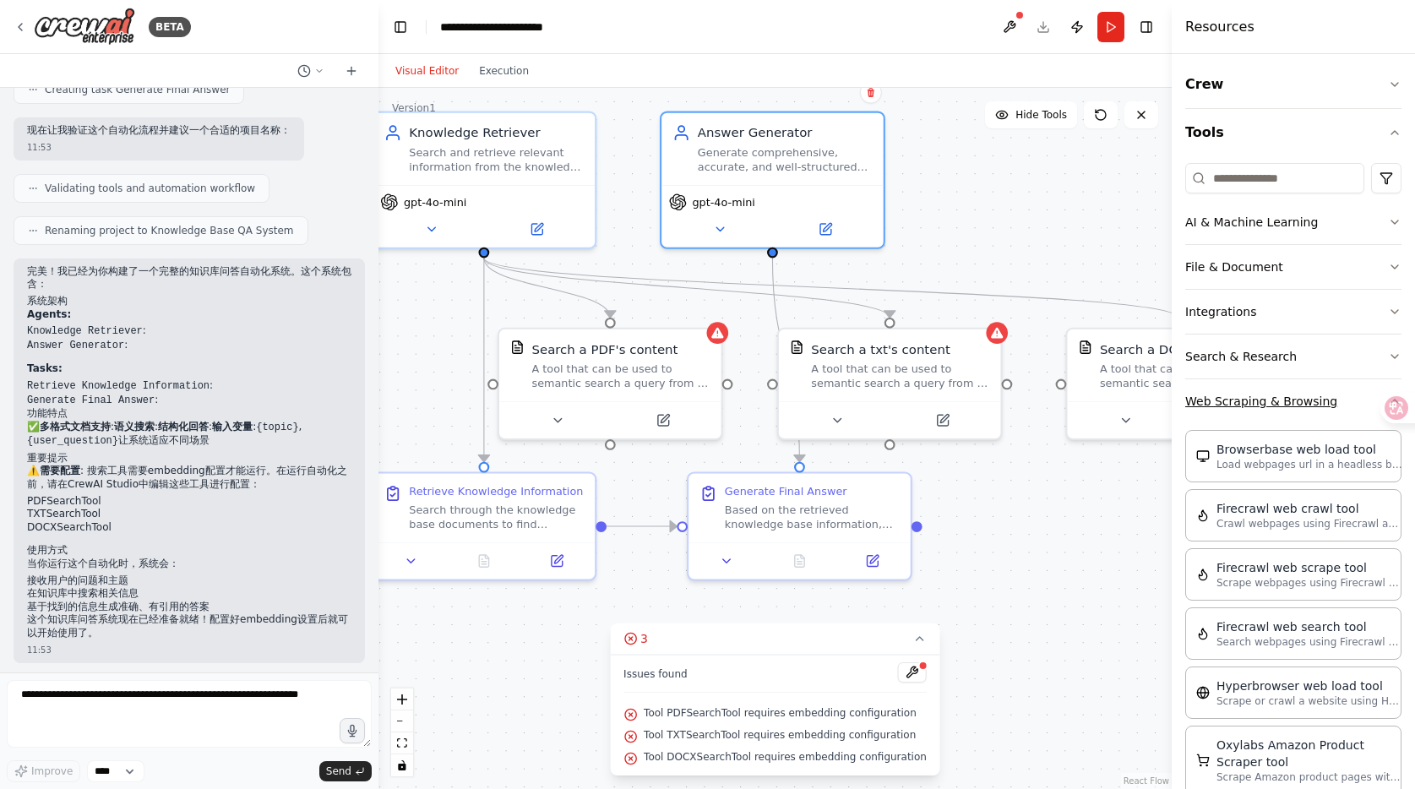
click at [1237, 399] on button "Web Scraping & Browsing" at bounding box center [1293, 401] width 216 height 44
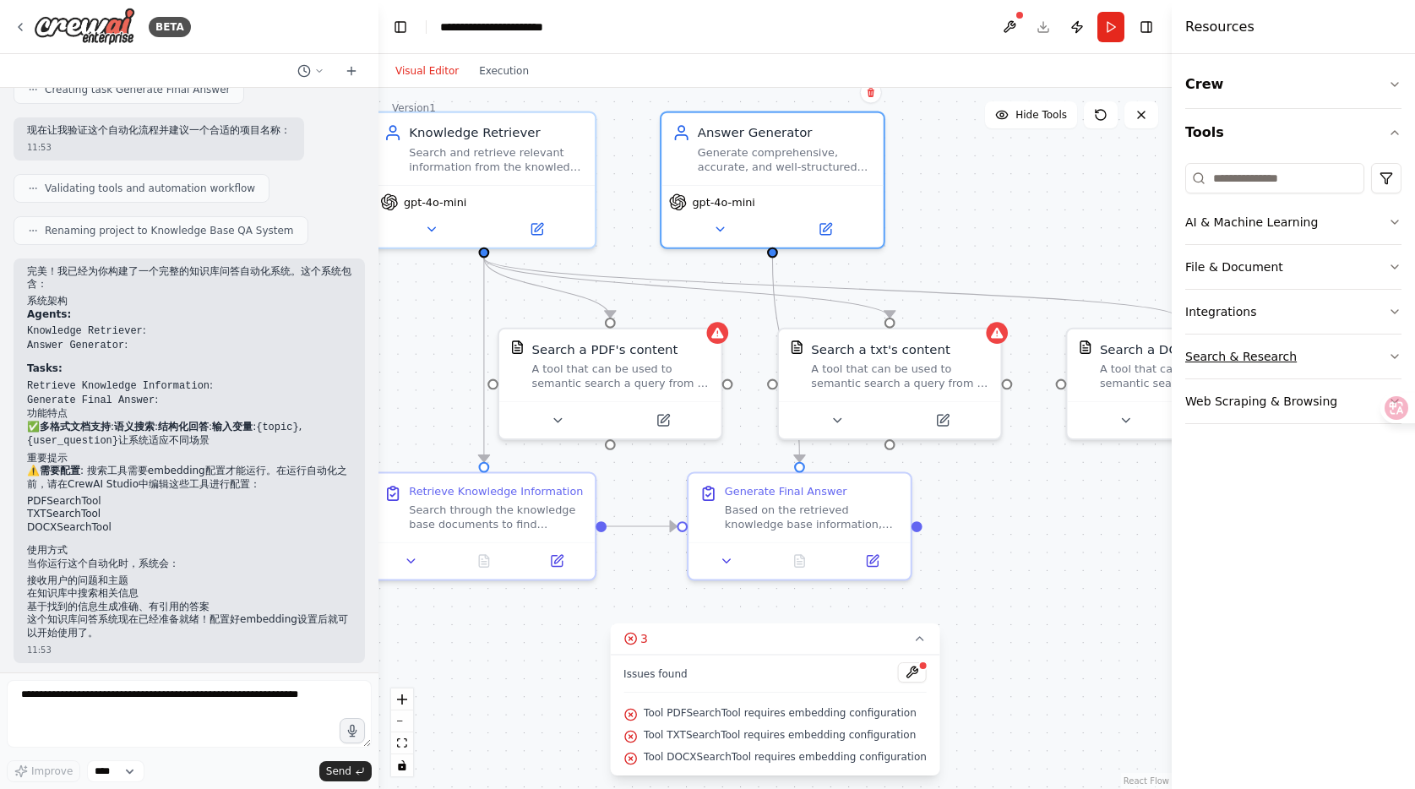
click at [1226, 354] on button "Search & Research" at bounding box center [1293, 357] width 216 height 44
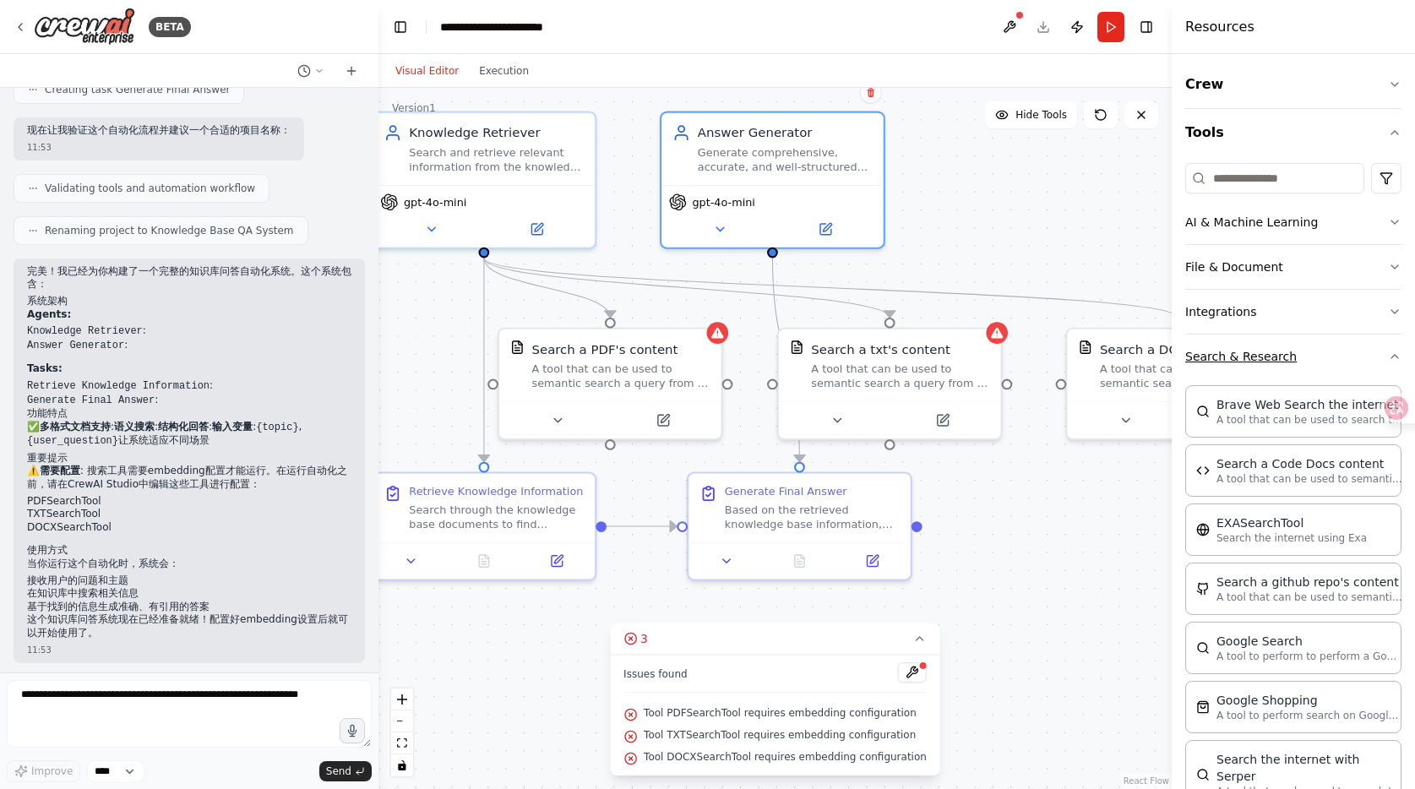
click at [1225, 354] on button "Search & Research" at bounding box center [1293, 357] width 216 height 44
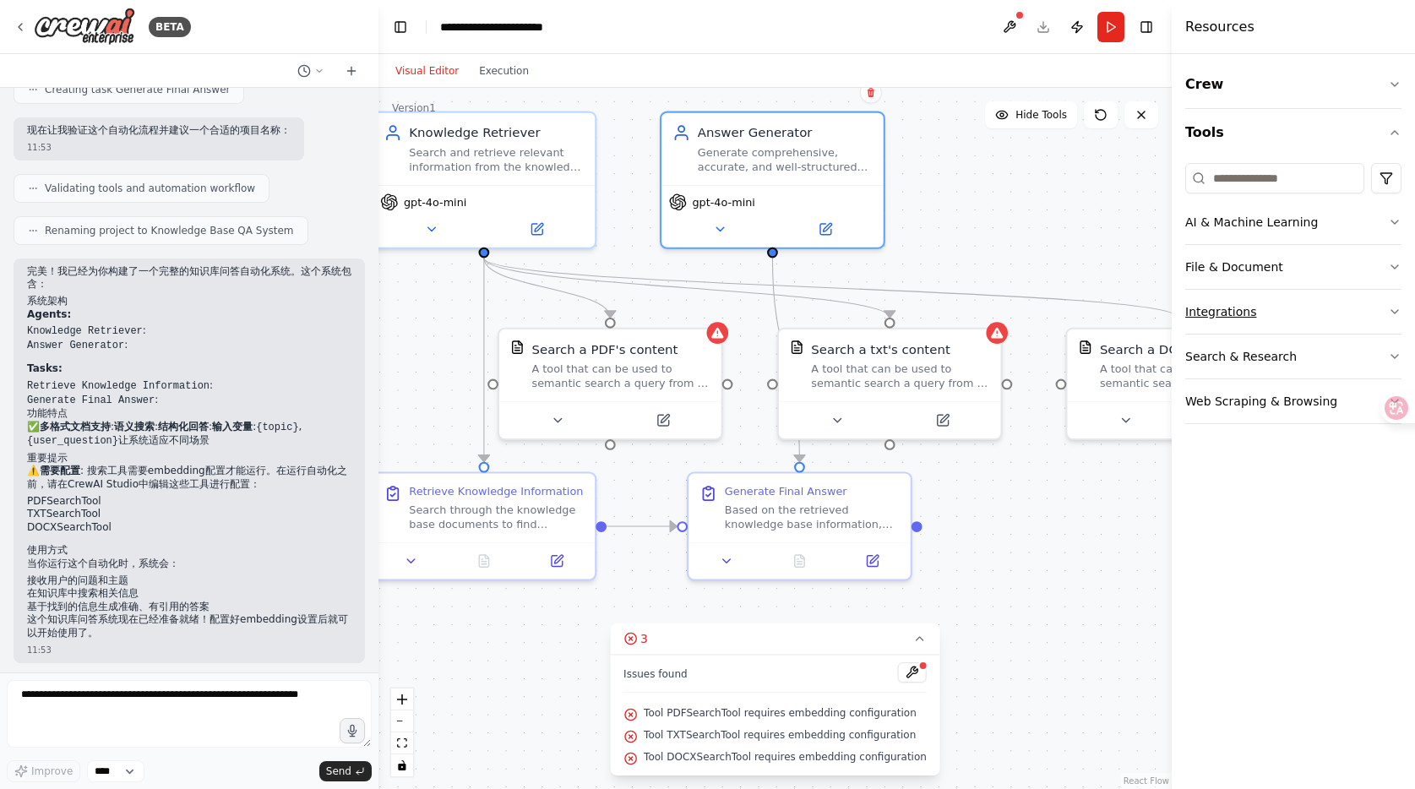
click at [1218, 307] on button "Integrations" at bounding box center [1293, 312] width 216 height 44
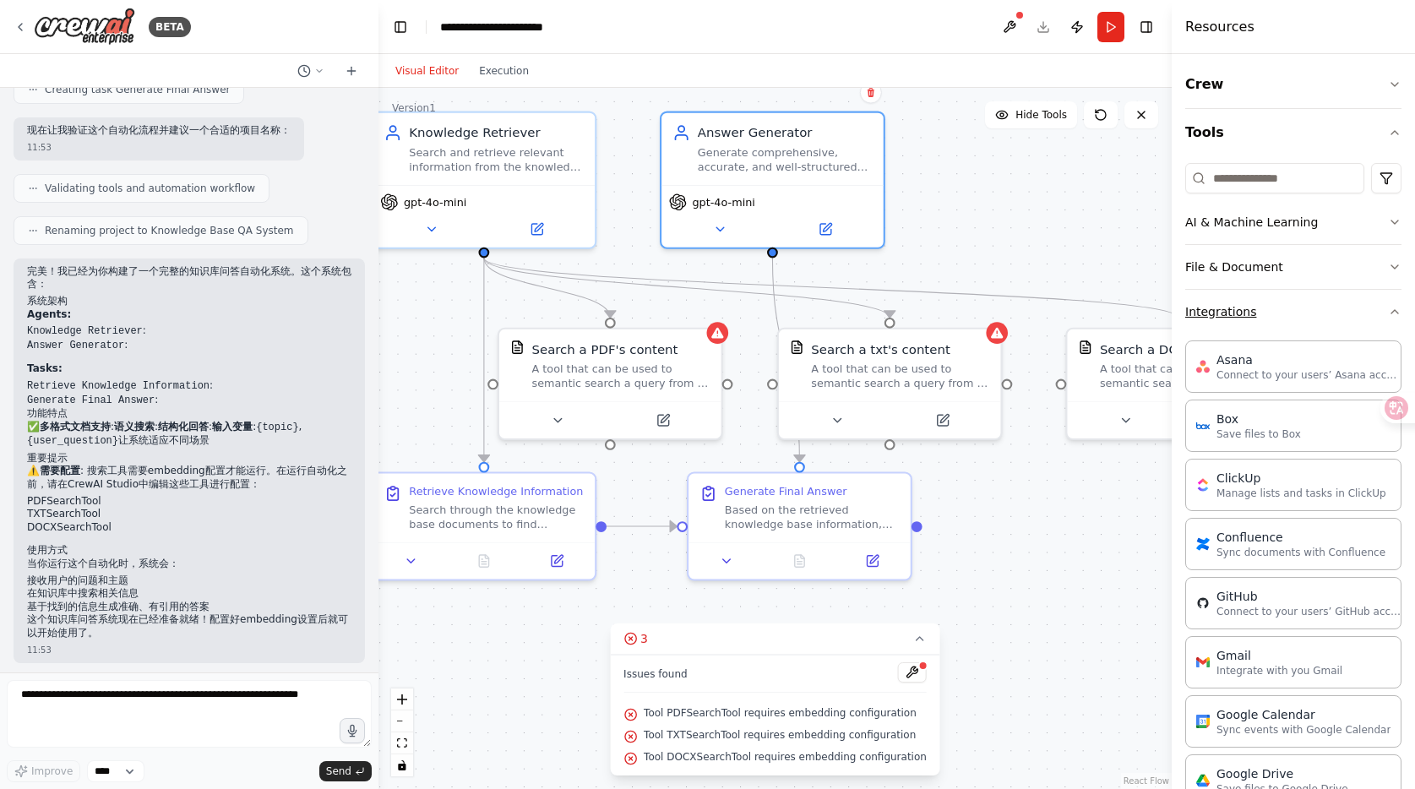
click at [1218, 307] on button "Integrations" at bounding box center [1293, 312] width 216 height 44
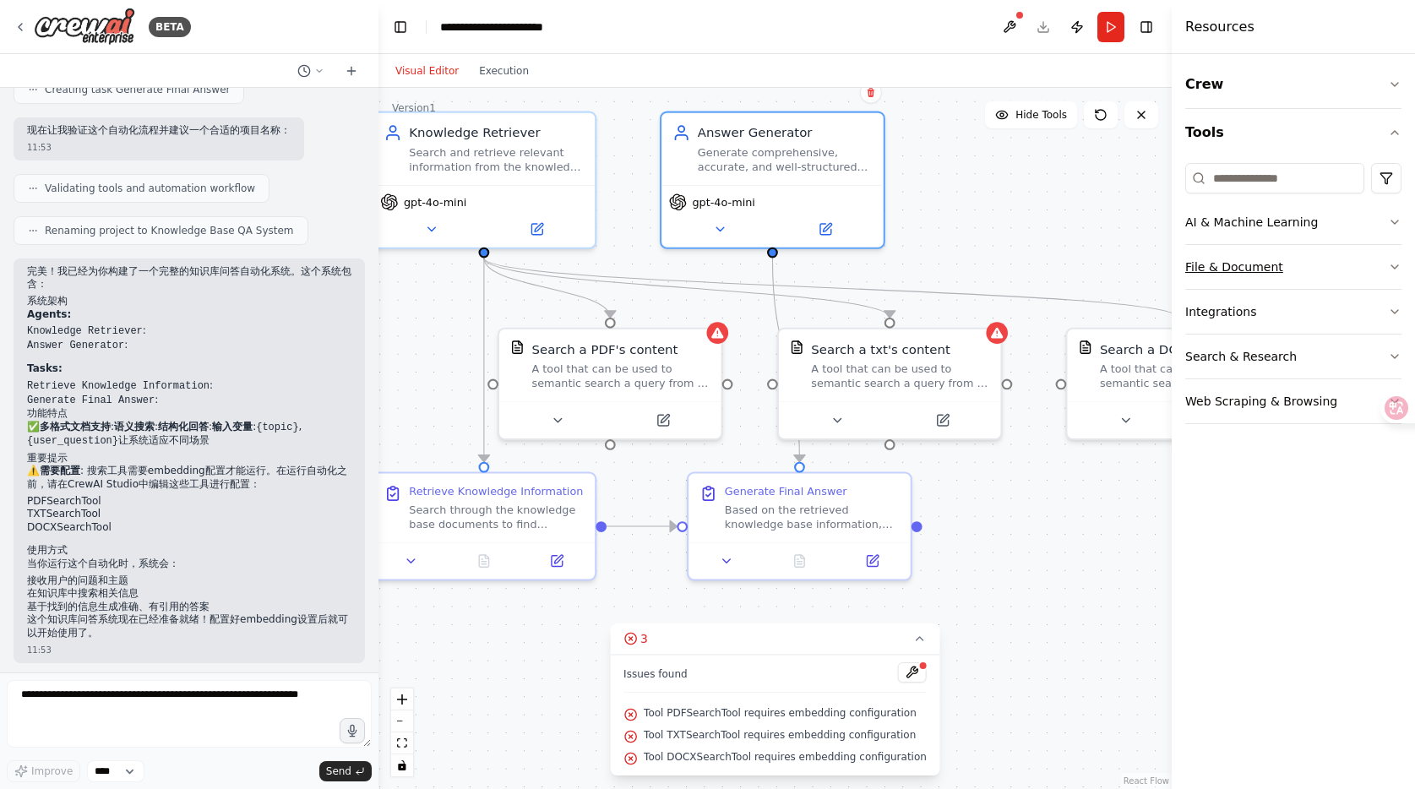
click at [1219, 273] on button "File & Document" at bounding box center [1293, 267] width 216 height 44
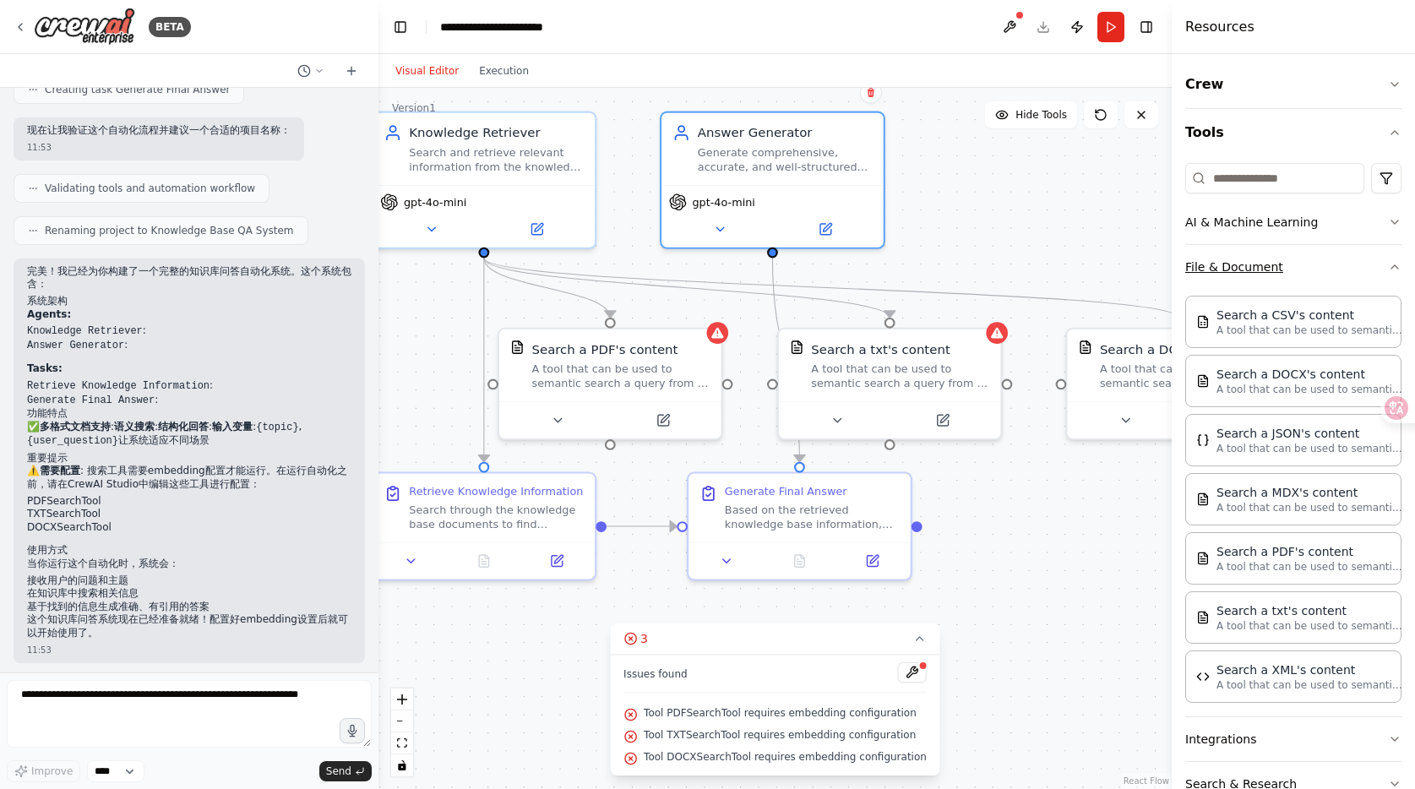
click at [1219, 273] on button "File & Document" at bounding box center [1293, 267] width 216 height 44
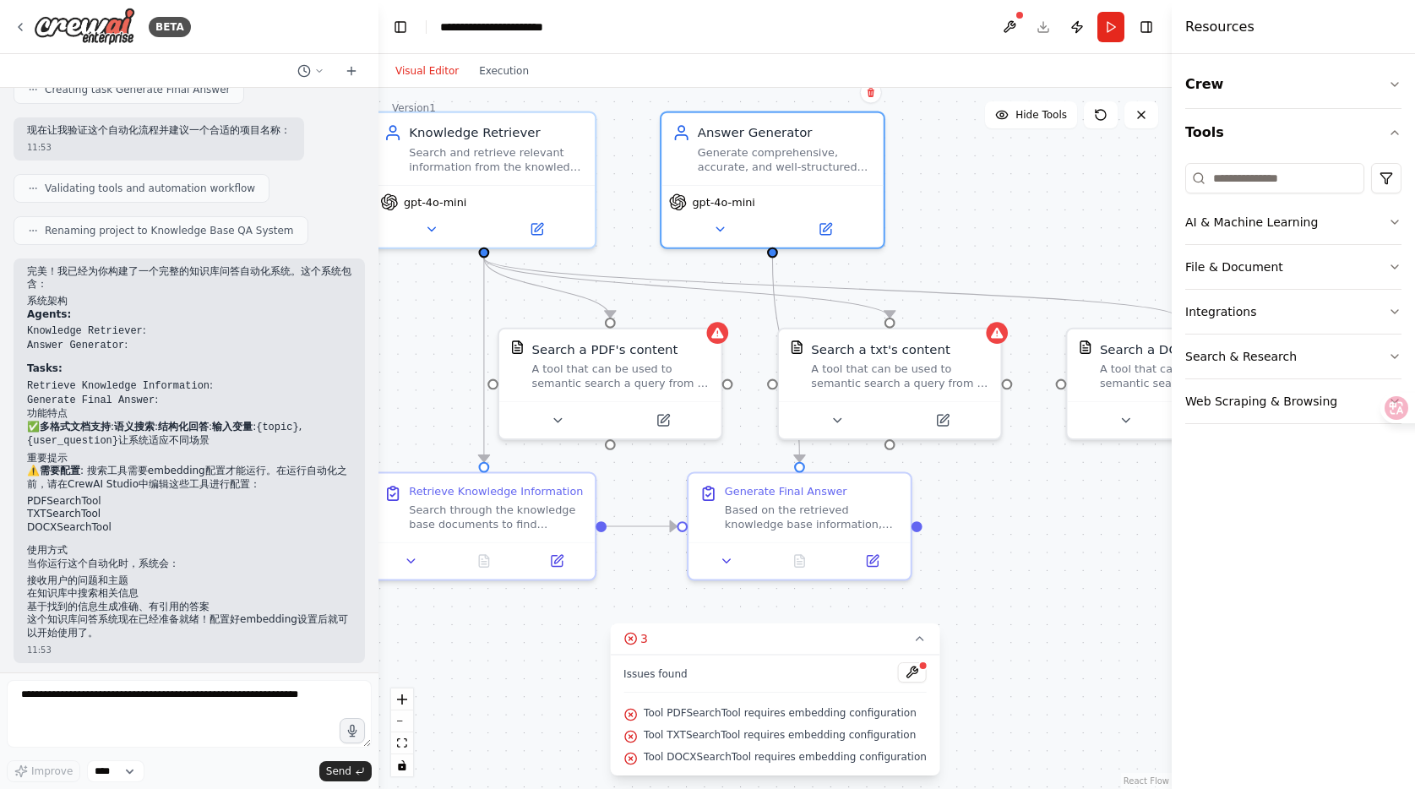
click at [1075, 514] on div ".deletable-edge-delete-btn { width: 20px; height: 20px; border: 0px solid #ffff…" at bounding box center [775, 438] width 793 height 701
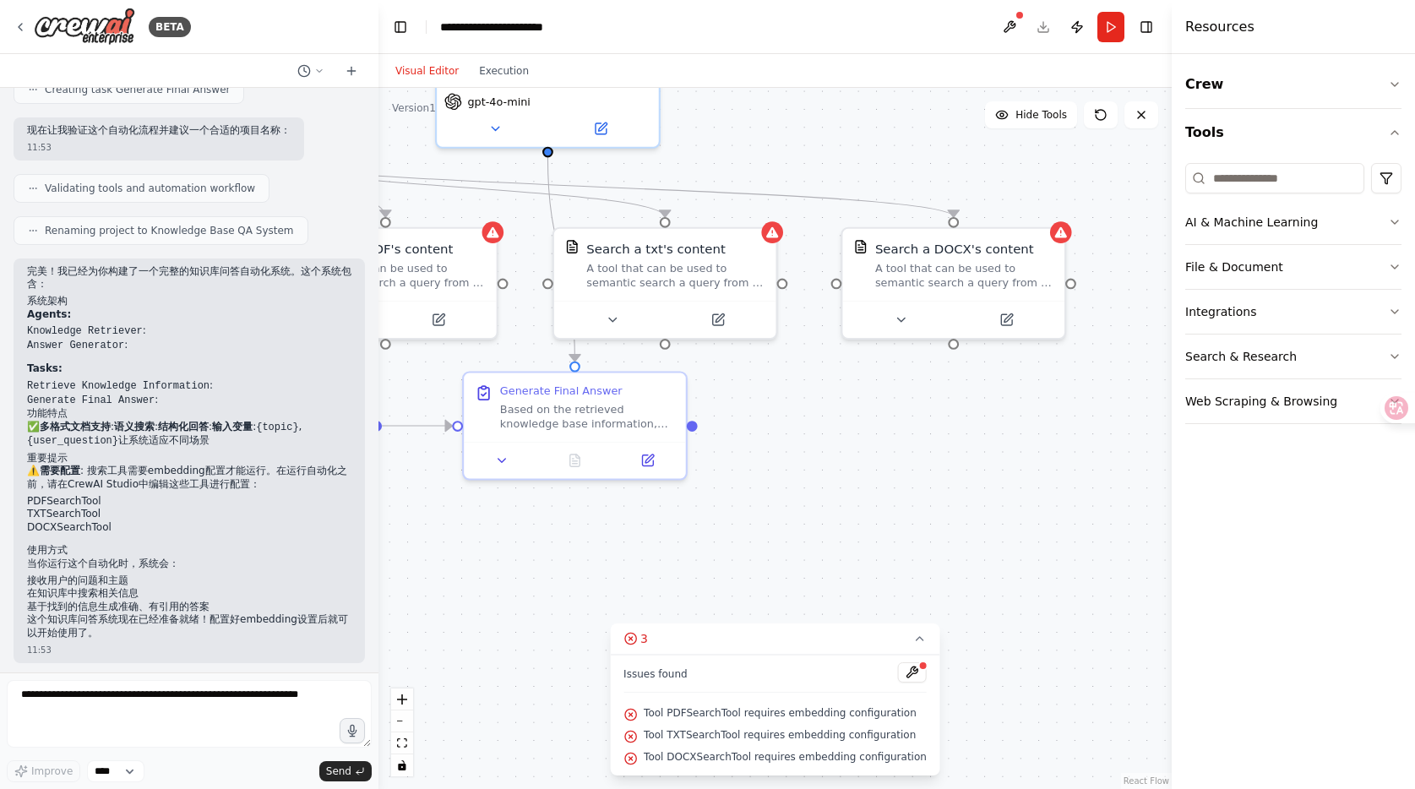
drag, startPoint x: 1091, startPoint y: 520, endPoint x: 866, endPoint y: 420, distance: 246.2
click at [866, 420] on div ".deletable-edge-delete-btn { width: 20px; height: 20px; border: 0px solid #ffff…" at bounding box center [775, 438] width 793 height 701
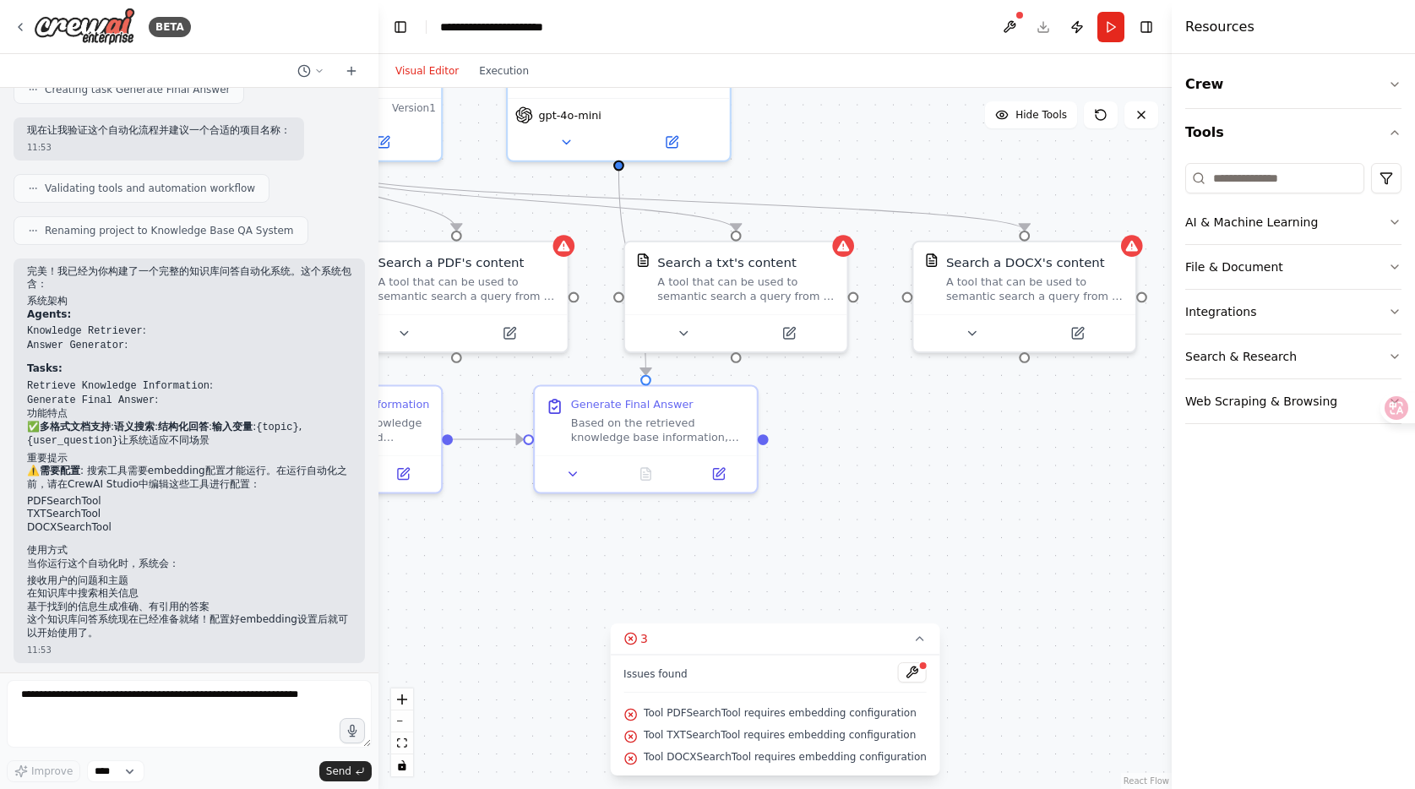
drag, startPoint x: 815, startPoint y: 429, endPoint x: 886, endPoint y: 443, distance: 72.2
click at [886, 443] on div ".deletable-edge-delete-btn { width: 20px; height: 20px; border: 0px solid #ffff…" at bounding box center [775, 438] width 793 height 701
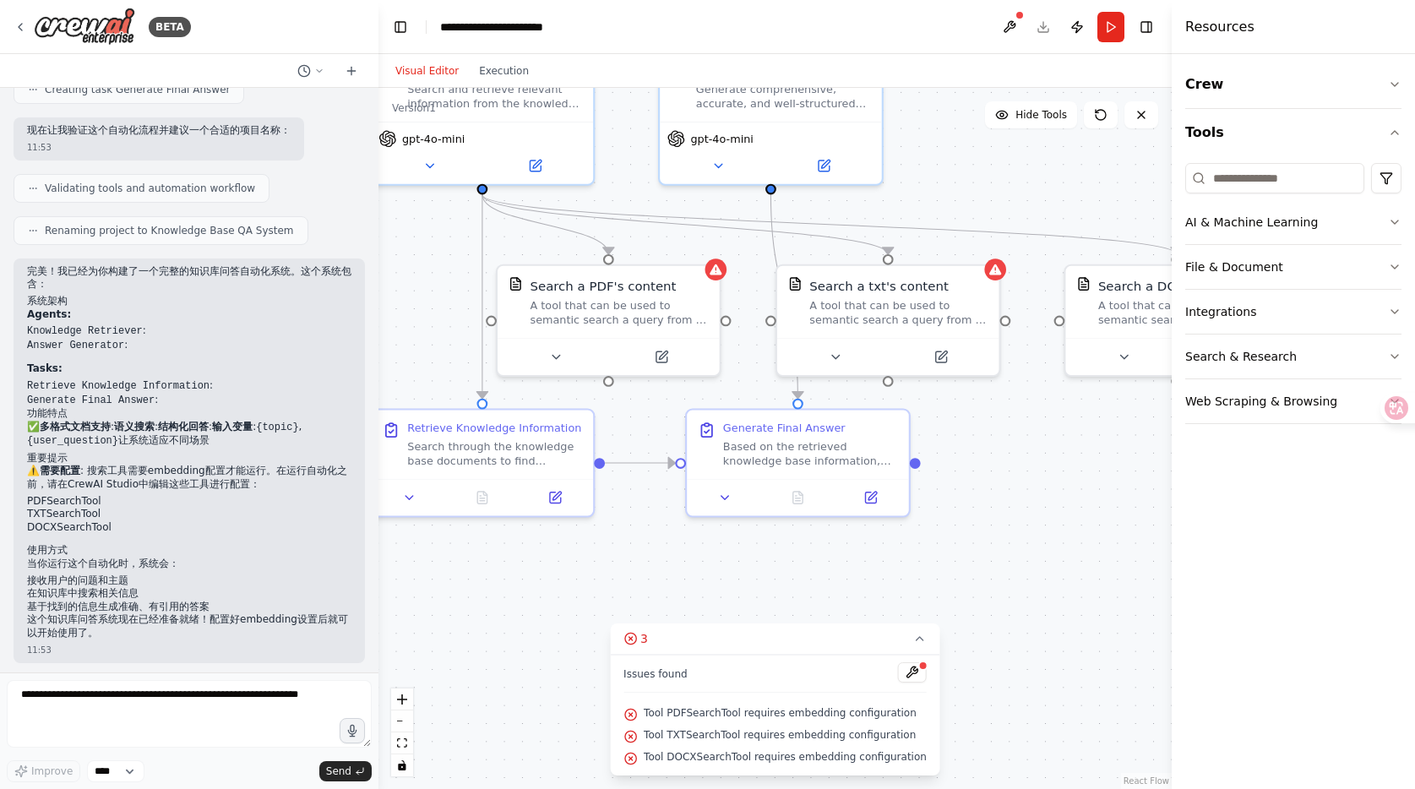
drag, startPoint x: 851, startPoint y: 507, endPoint x: 1016, endPoint y: 532, distance: 167.5
click at [1009, 531] on div ".deletable-edge-delete-btn { width: 20px; height: 20px; border: 0px solid #ffff…" at bounding box center [775, 438] width 793 height 701
click at [689, 351] on button at bounding box center [667, 354] width 102 height 22
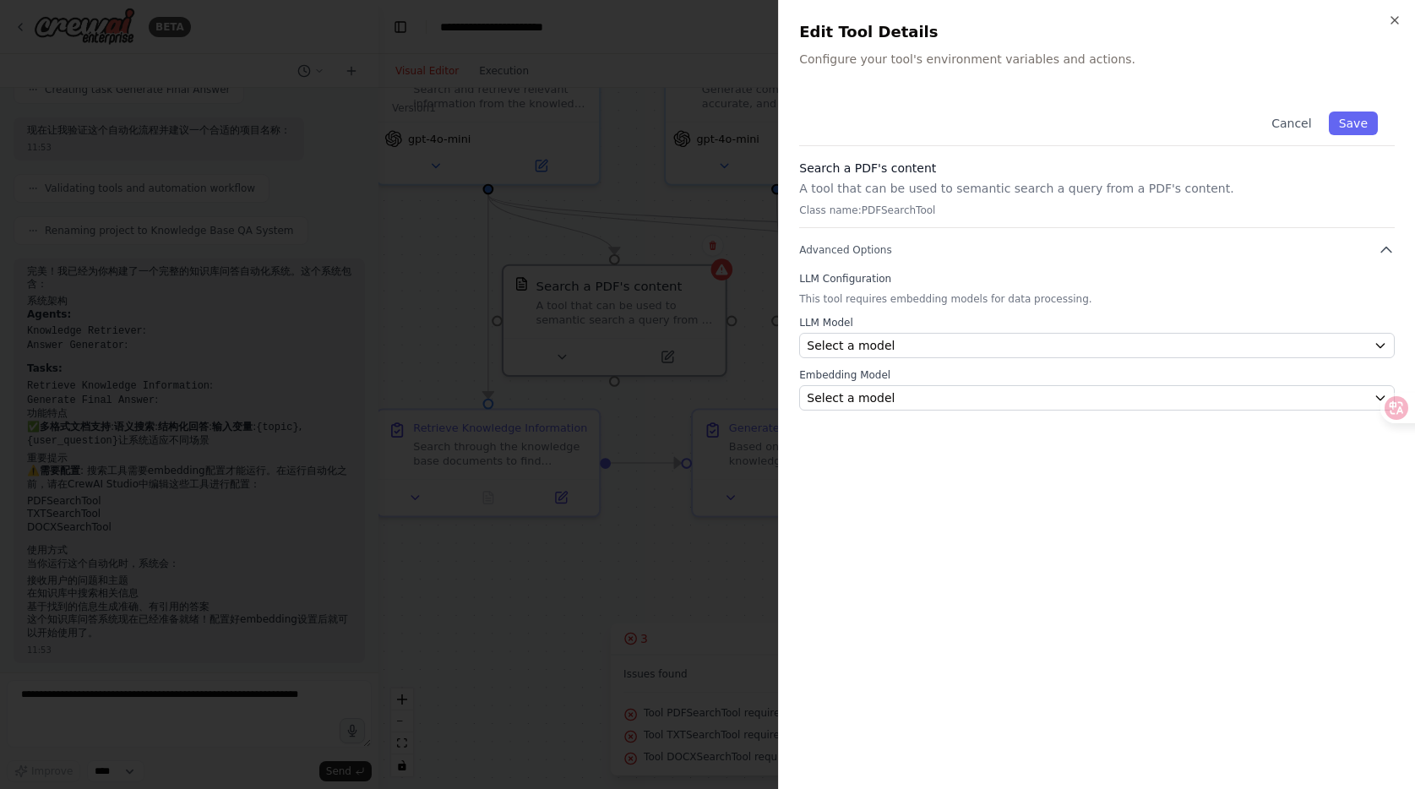
click at [934, 476] on div "Cancel Save Search a PDF's content A tool that can be used to semantic search a…" at bounding box center [1097, 432] width 596 height 674
click at [897, 380] on label "Embedding Model" at bounding box center [1097, 375] width 596 height 14
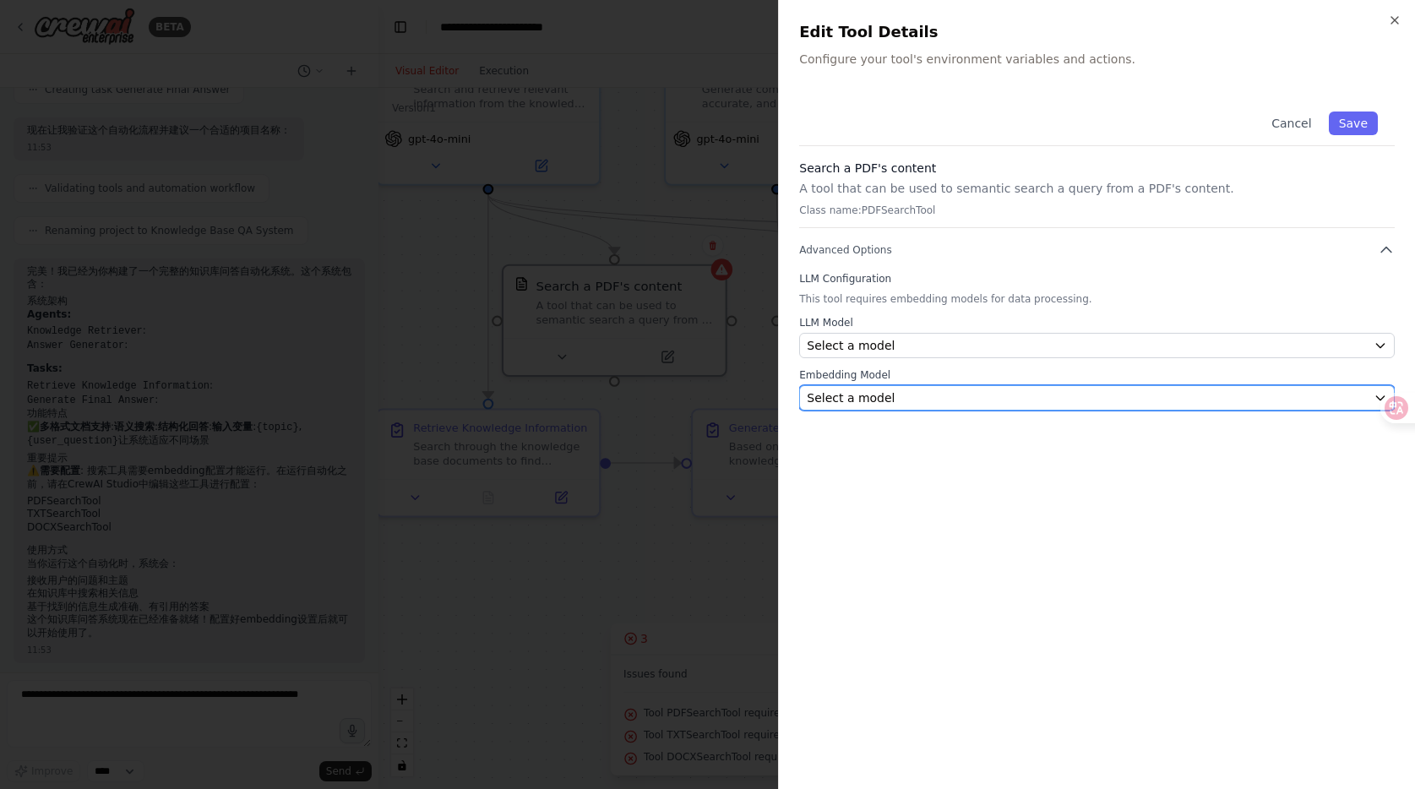
click at [897, 394] on div "Select a model" at bounding box center [1087, 397] width 560 height 17
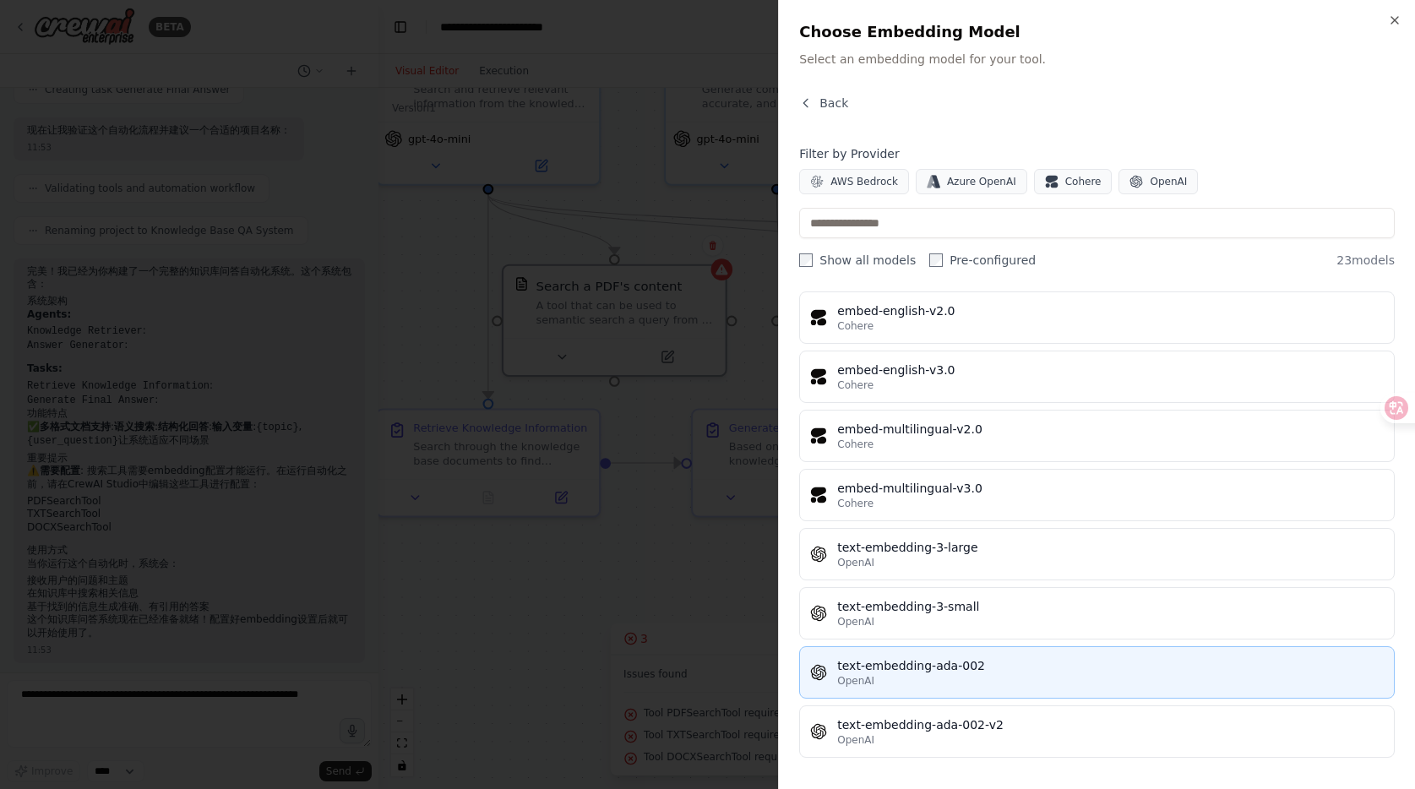
scroll to position [928, 0]
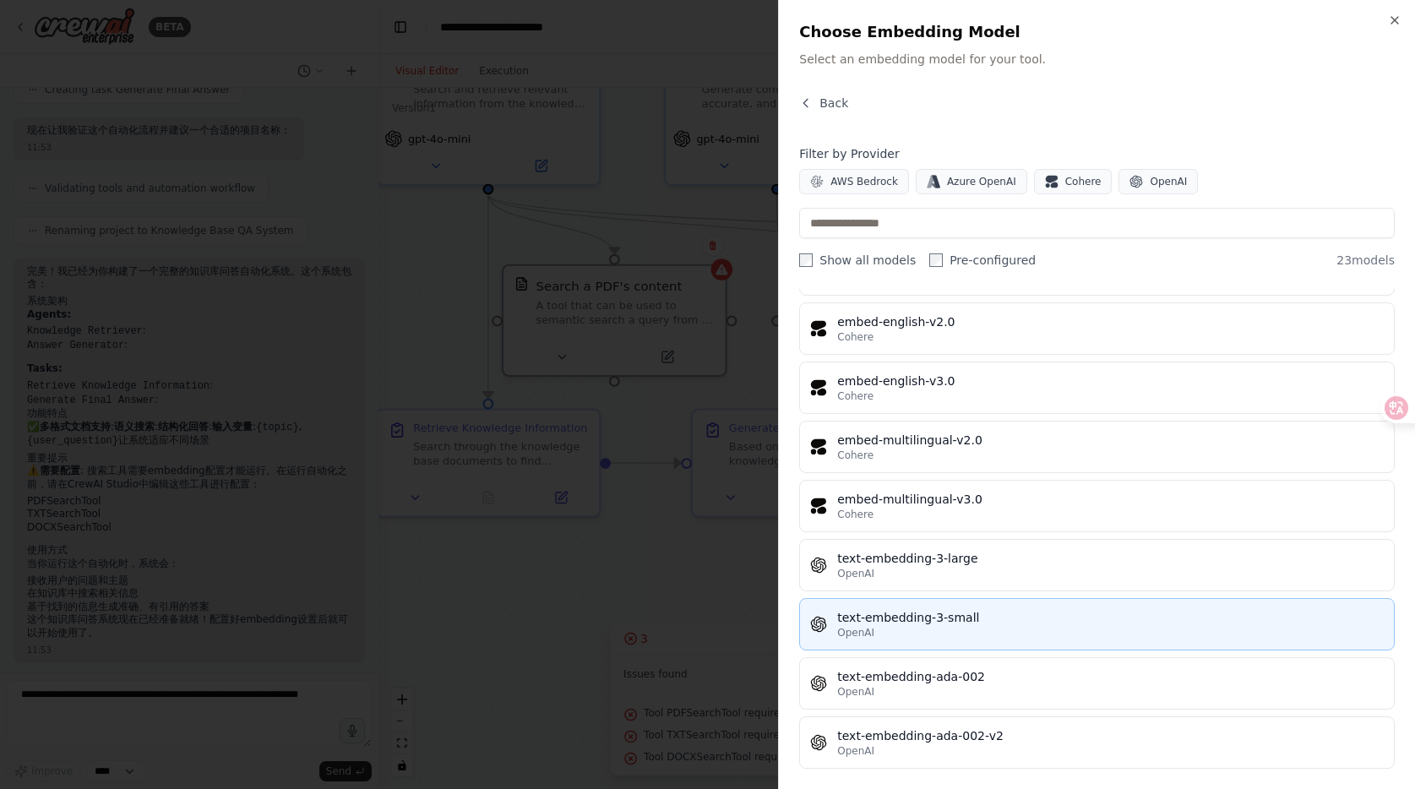
click at [911, 600] on button "text-embedding-3-small OpenAI" at bounding box center [1097, 624] width 596 height 52
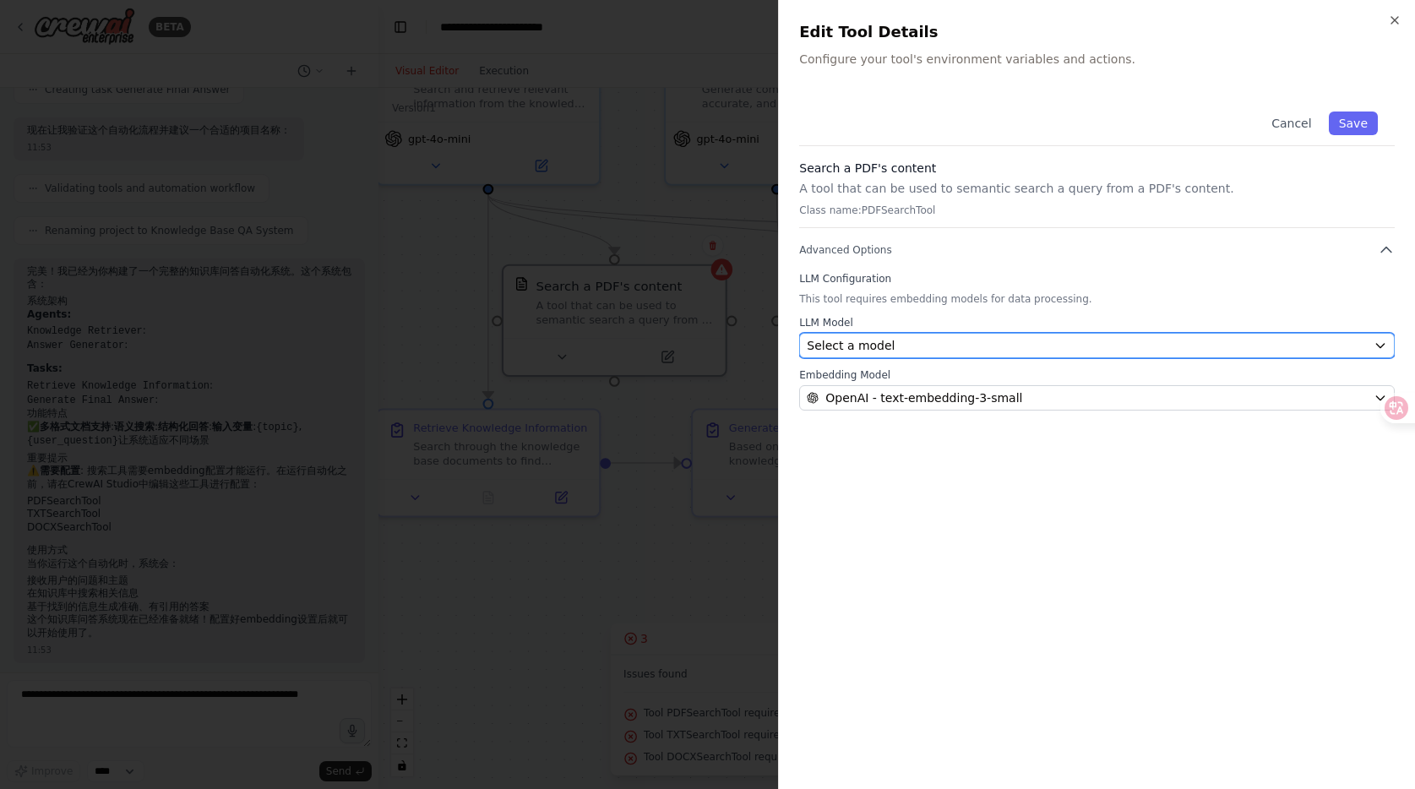
click at [891, 348] on div "Select a model" at bounding box center [1087, 345] width 560 height 17
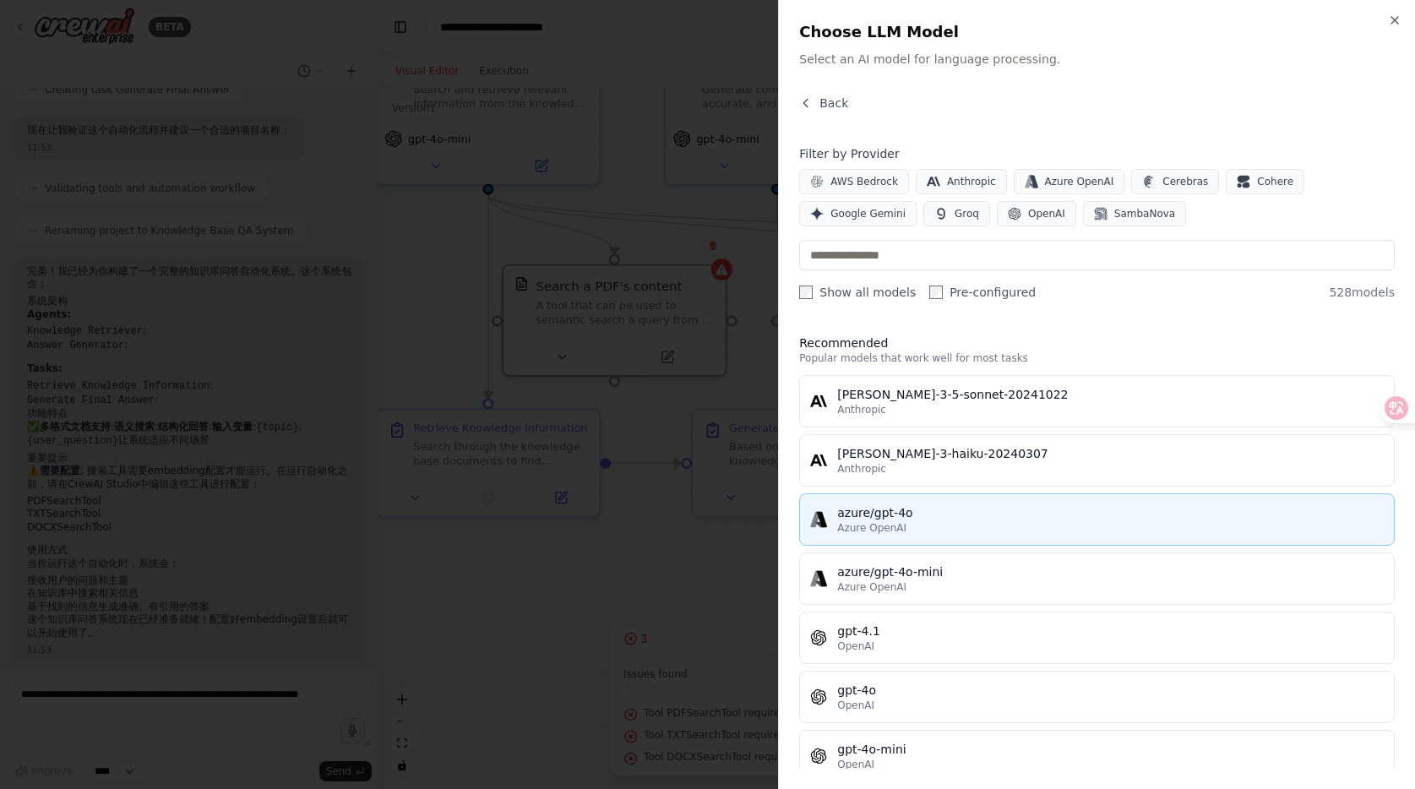
scroll to position [2, 0]
click at [925, 526] on div "Azure OpenAI" at bounding box center [1110, 527] width 547 height 14
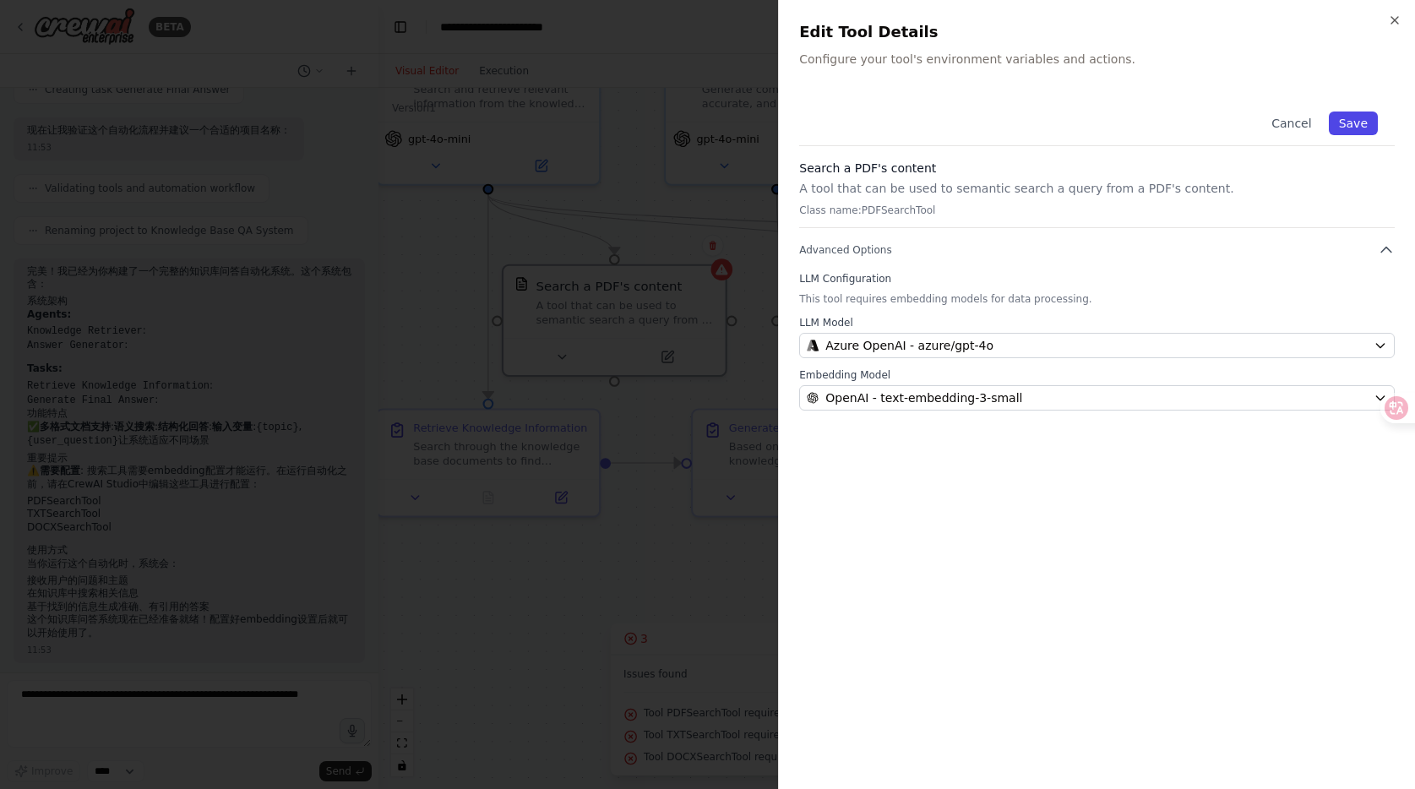
click at [1366, 122] on button "Save" at bounding box center [1353, 124] width 49 height 24
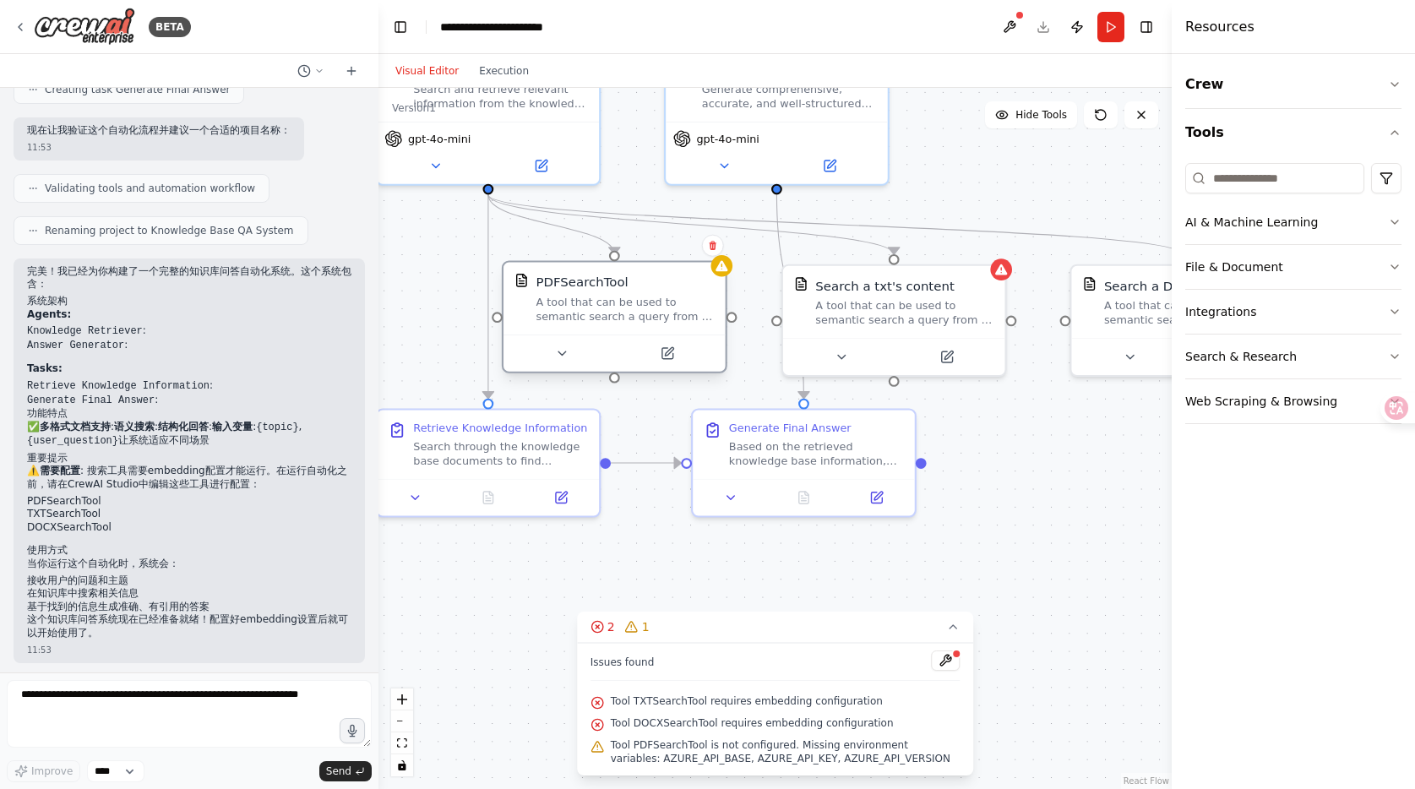
click at [644, 305] on div "A tool that can be used to semantic search a query from a PDF's content." at bounding box center [625, 309] width 178 height 29
click at [663, 353] on icon at bounding box center [667, 353] width 11 height 11
click at [657, 362] on button at bounding box center [666, 353] width 102 height 22
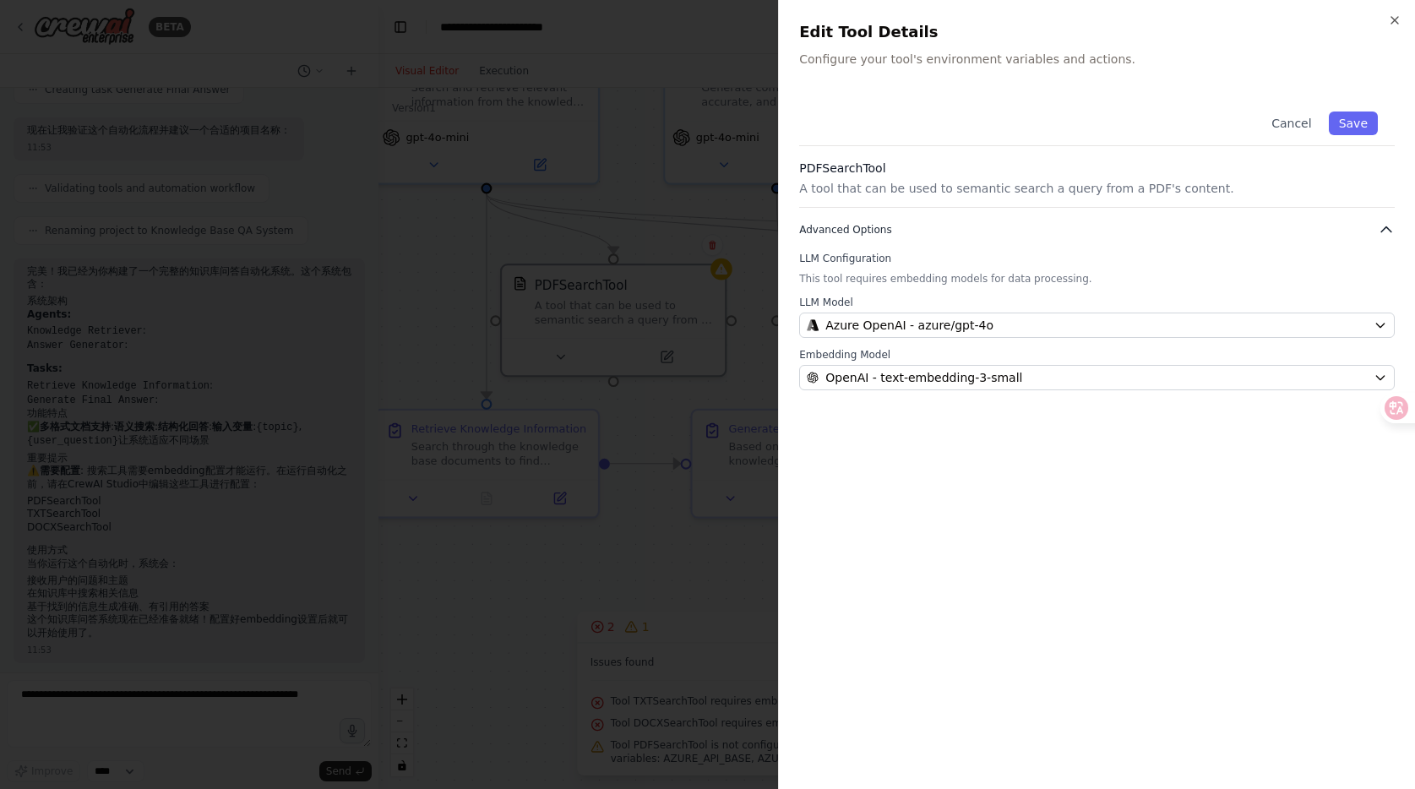
click at [1387, 229] on icon "button" at bounding box center [1386, 229] width 10 height 5
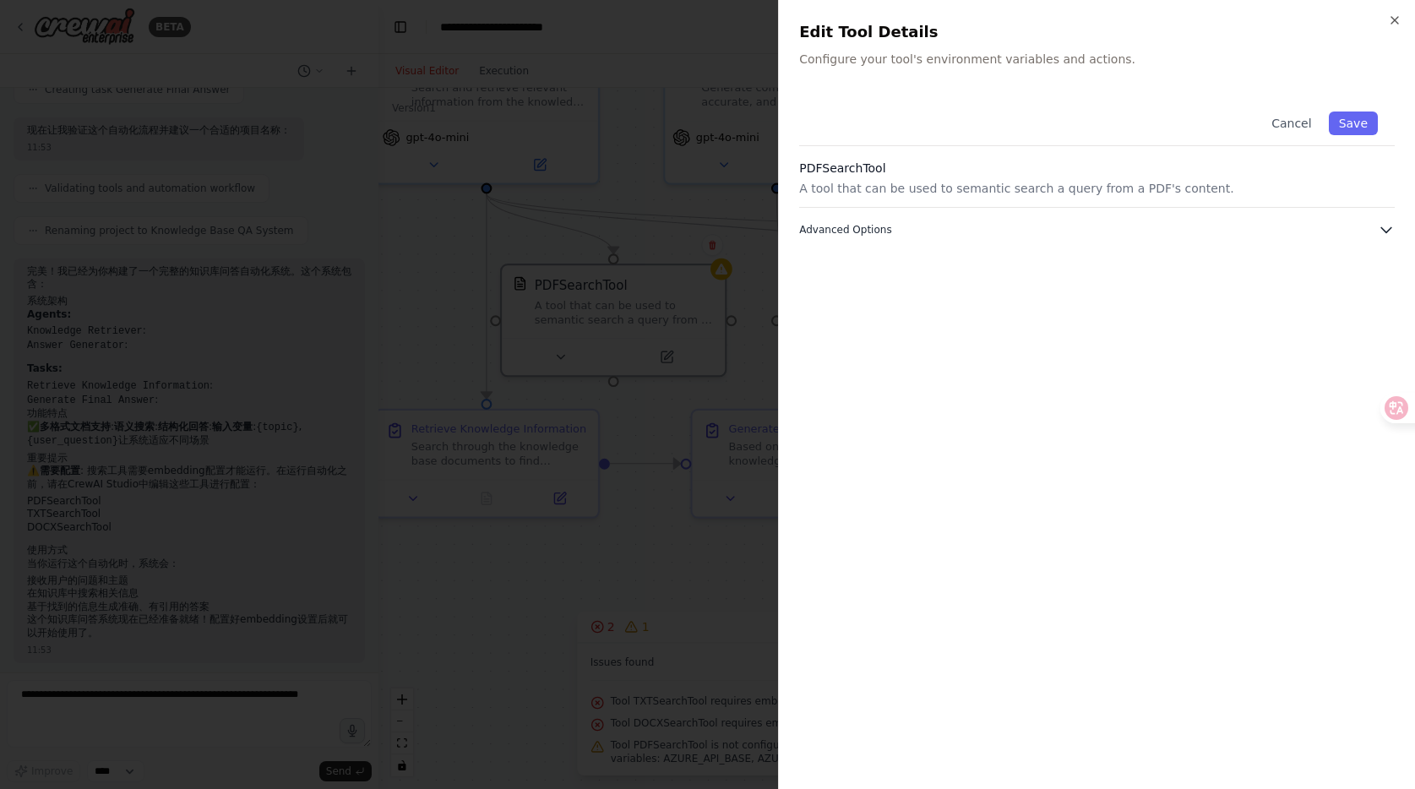
click at [1387, 228] on icon "button" at bounding box center [1386, 229] width 17 height 17
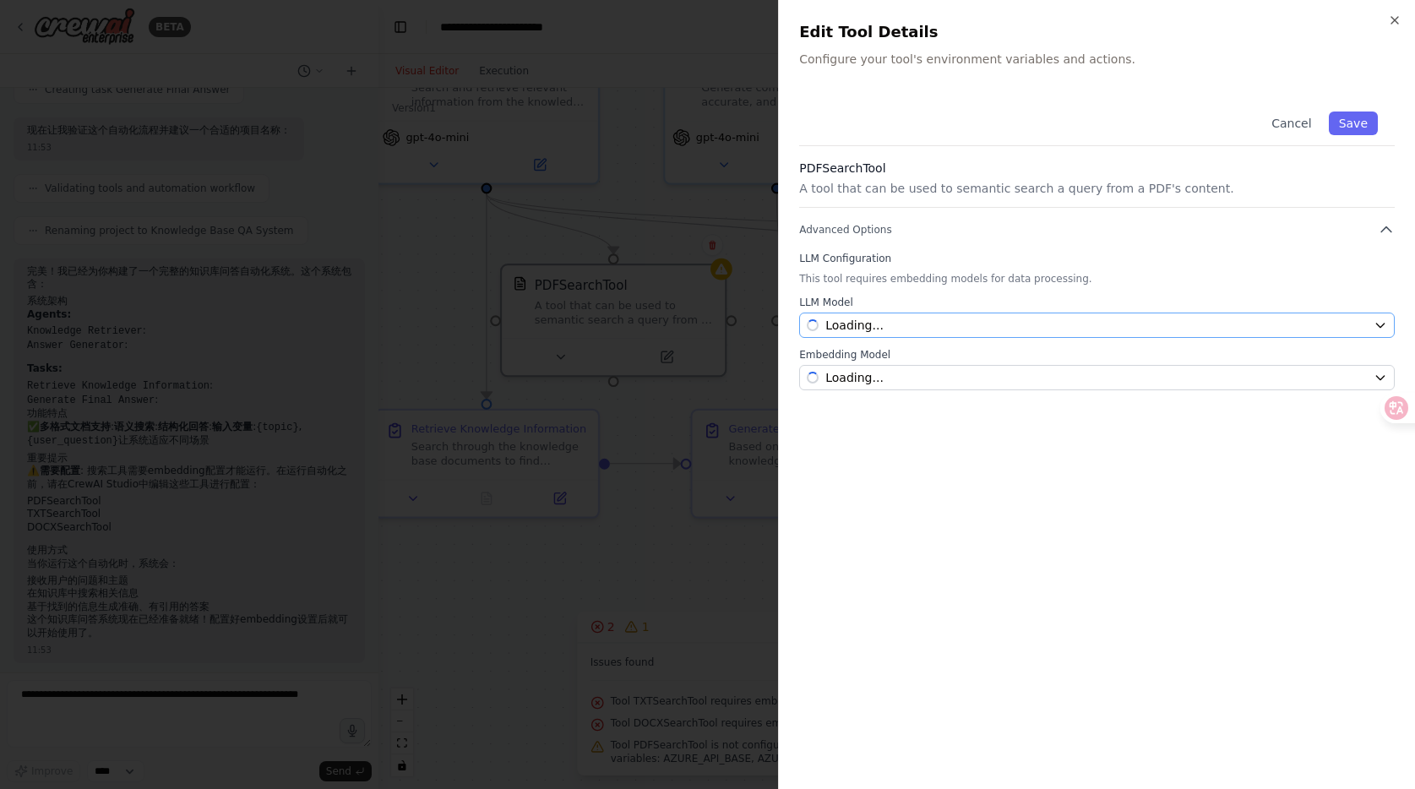
click at [1364, 326] on div "Loading..." at bounding box center [1087, 325] width 560 height 17
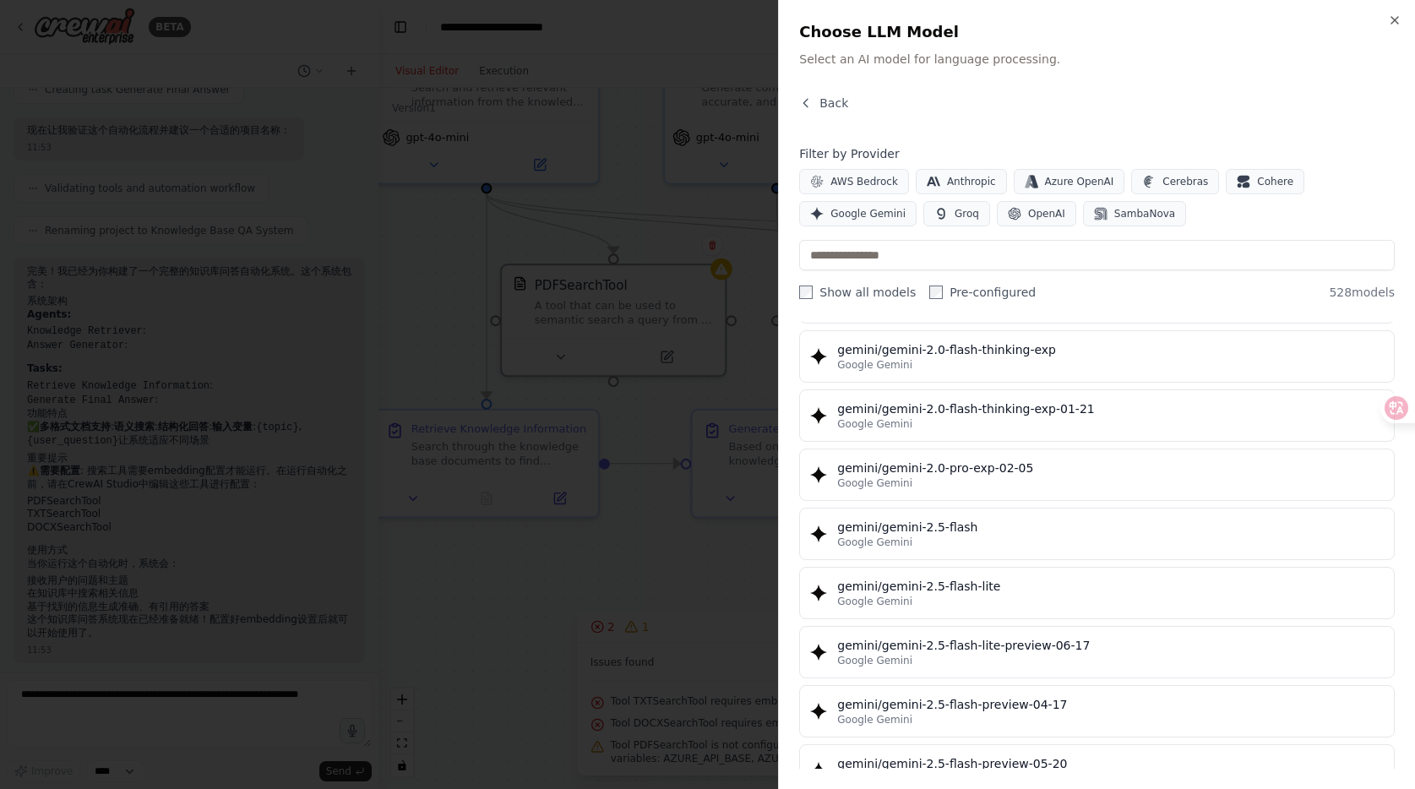
scroll to position [21357, 0]
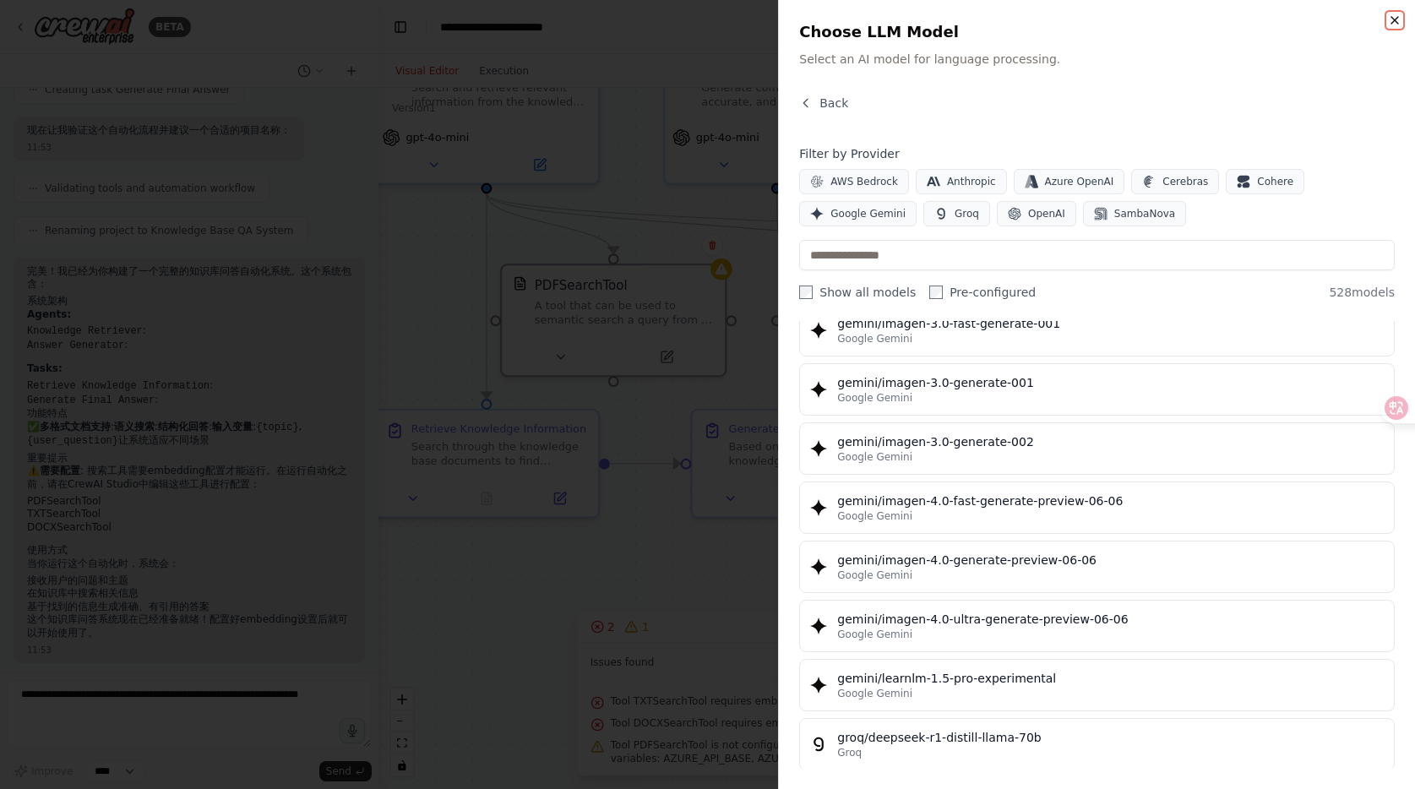
click at [1399, 21] on icon "button" at bounding box center [1395, 21] width 14 height 14
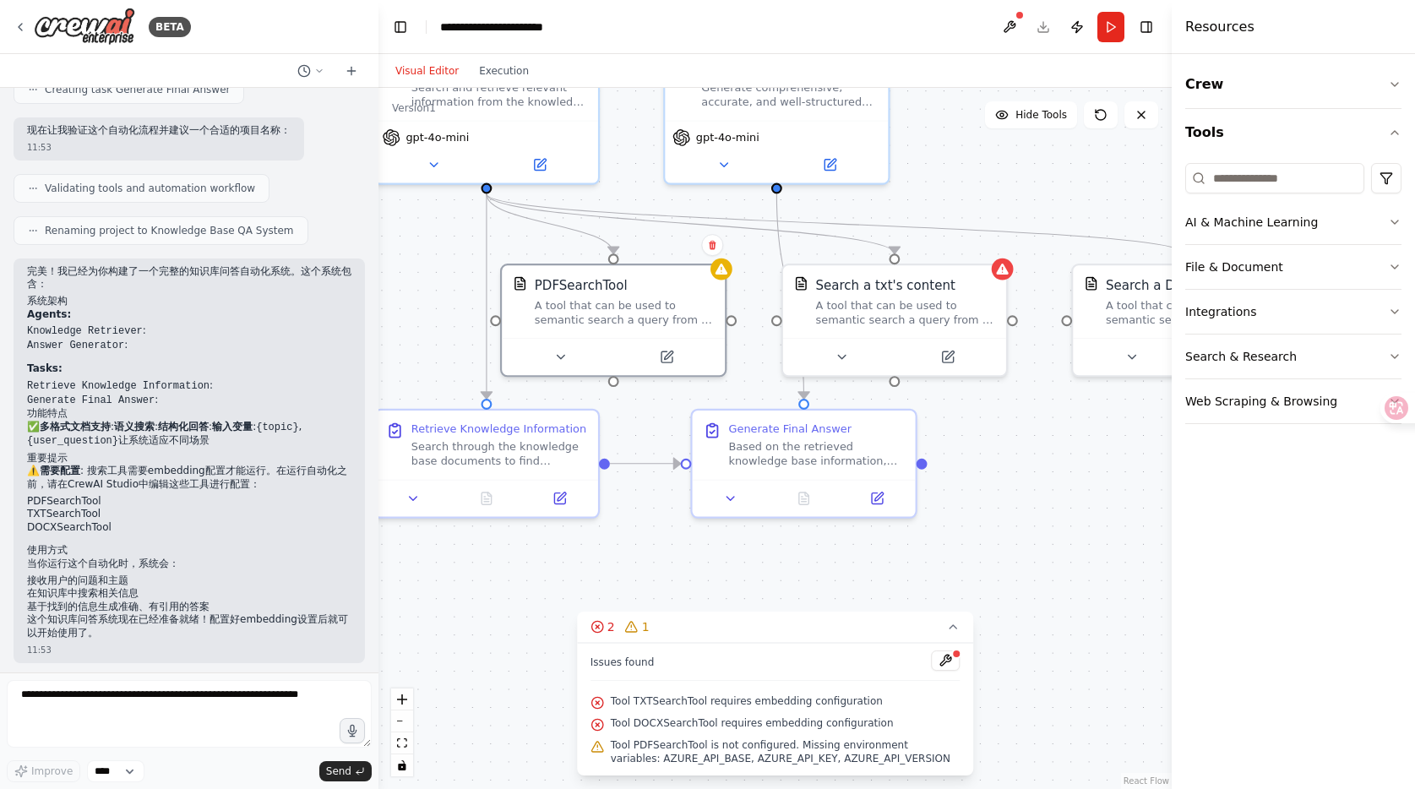
click at [1022, 501] on div ".deletable-edge-delete-btn { width: 20px; height: 20px; border: 0px solid #ffff…" at bounding box center [775, 438] width 793 height 701
click at [731, 497] on icon at bounding box center [731, 494] width 8 height 3
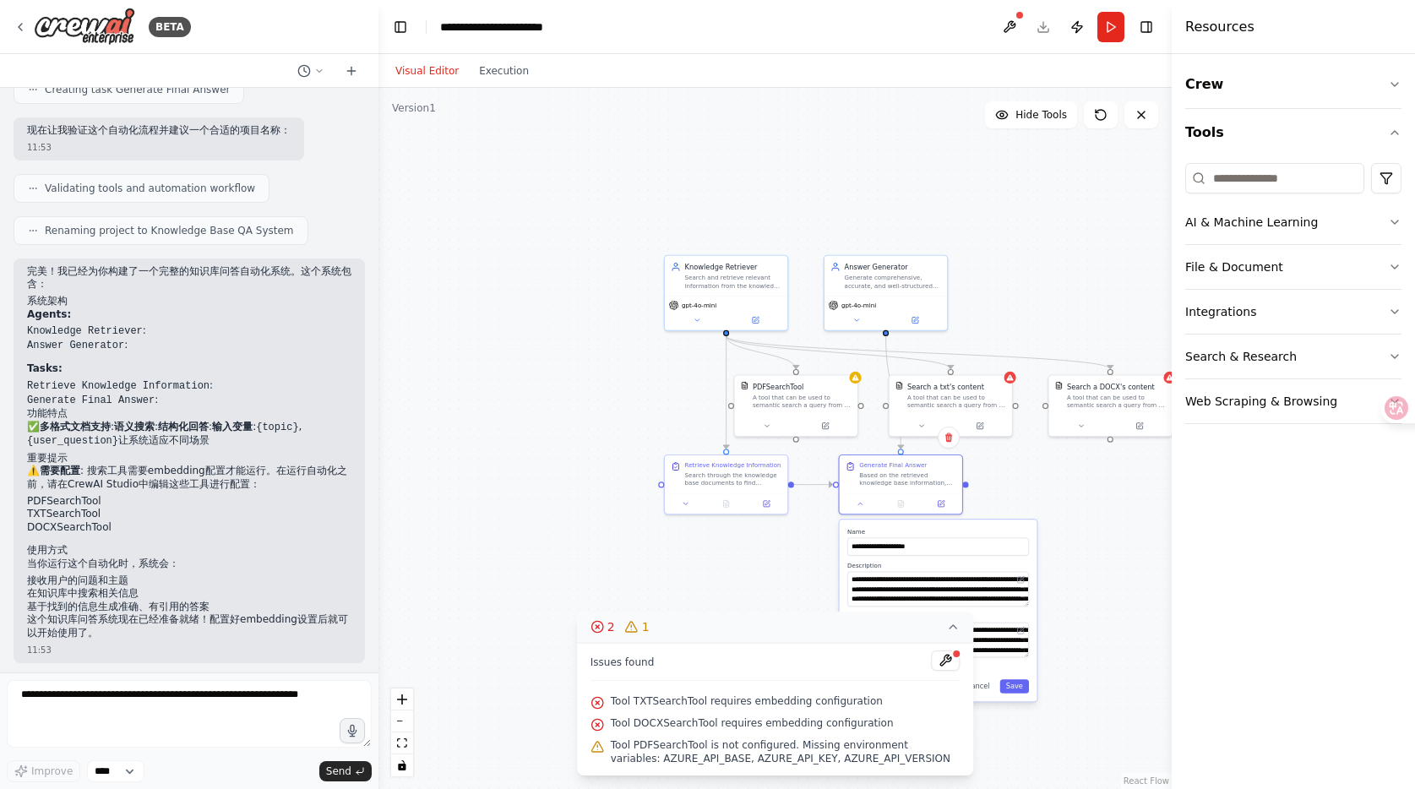
drag, startPoint x: 851, startPoint y: 635, endPoint x: 676, endPoint y: 624, distance: 175.2
click at [676, 624] on button "2 1" at bounding box center [775, 627] width 397 height 31
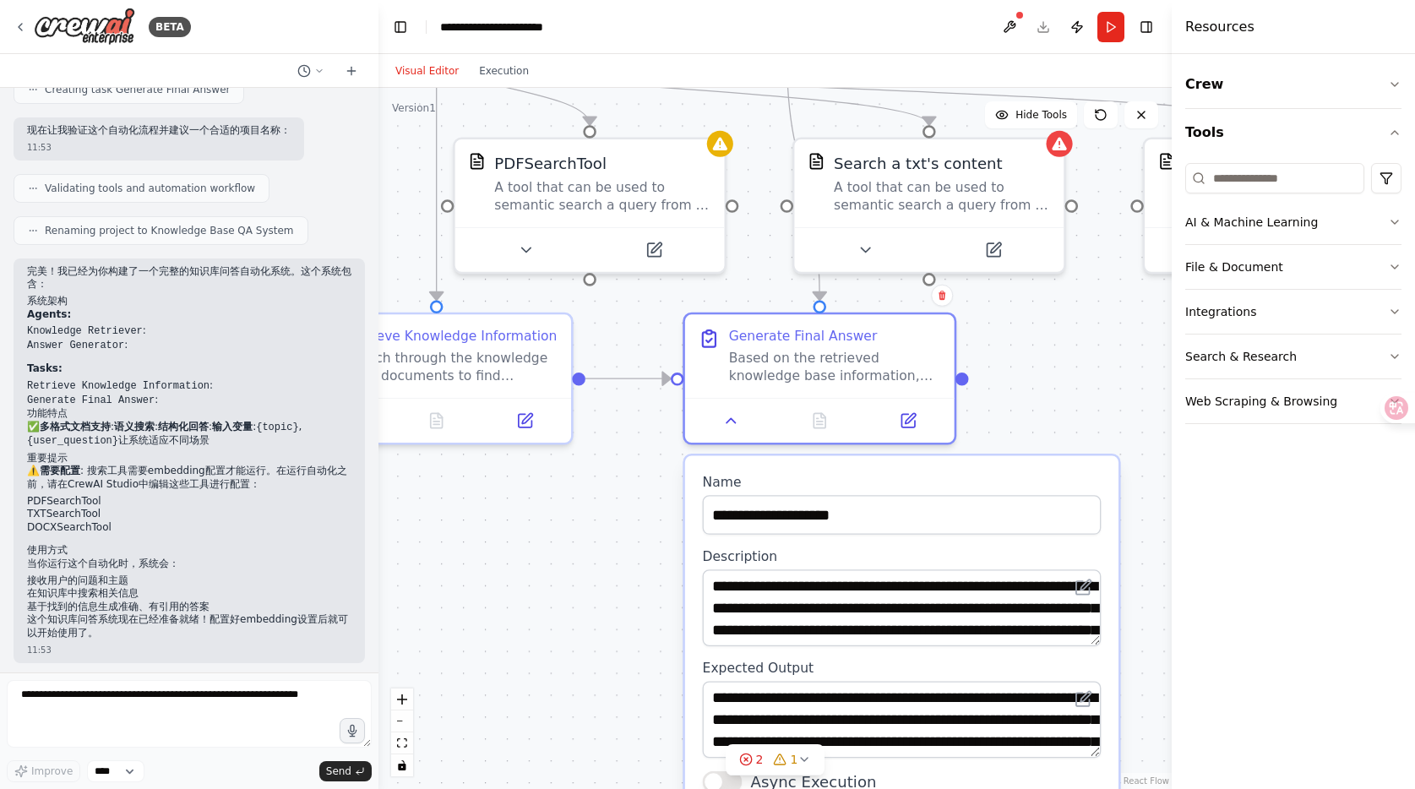
click at [1085, 398] on div ".deletable-edge-delete-btn { width: 20px; height: 20px; border: 0px solid #ffff…" at bounding box center [775, 438] width 793 height 701
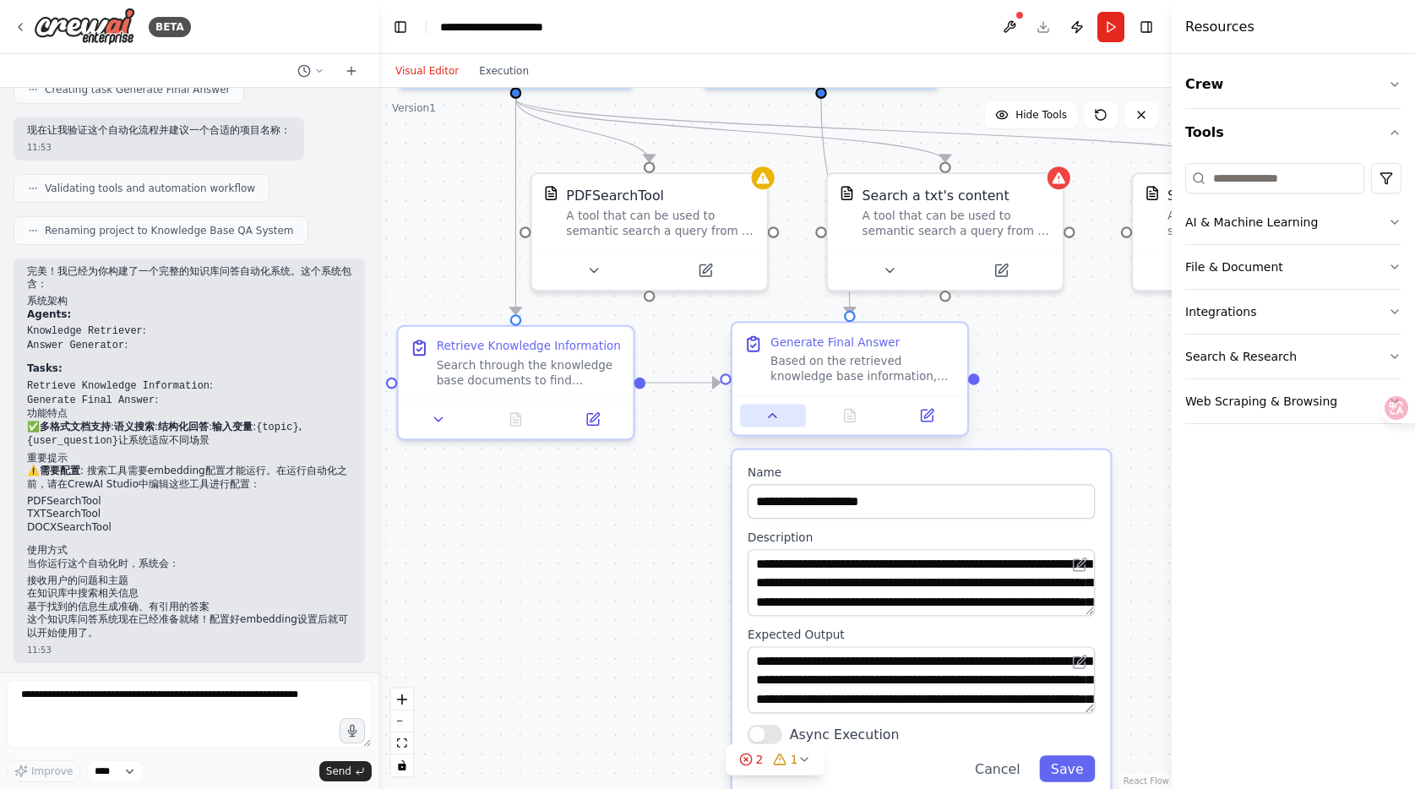
click at [782, 413] on button at bounding box center [773, 415] width 66 height 23
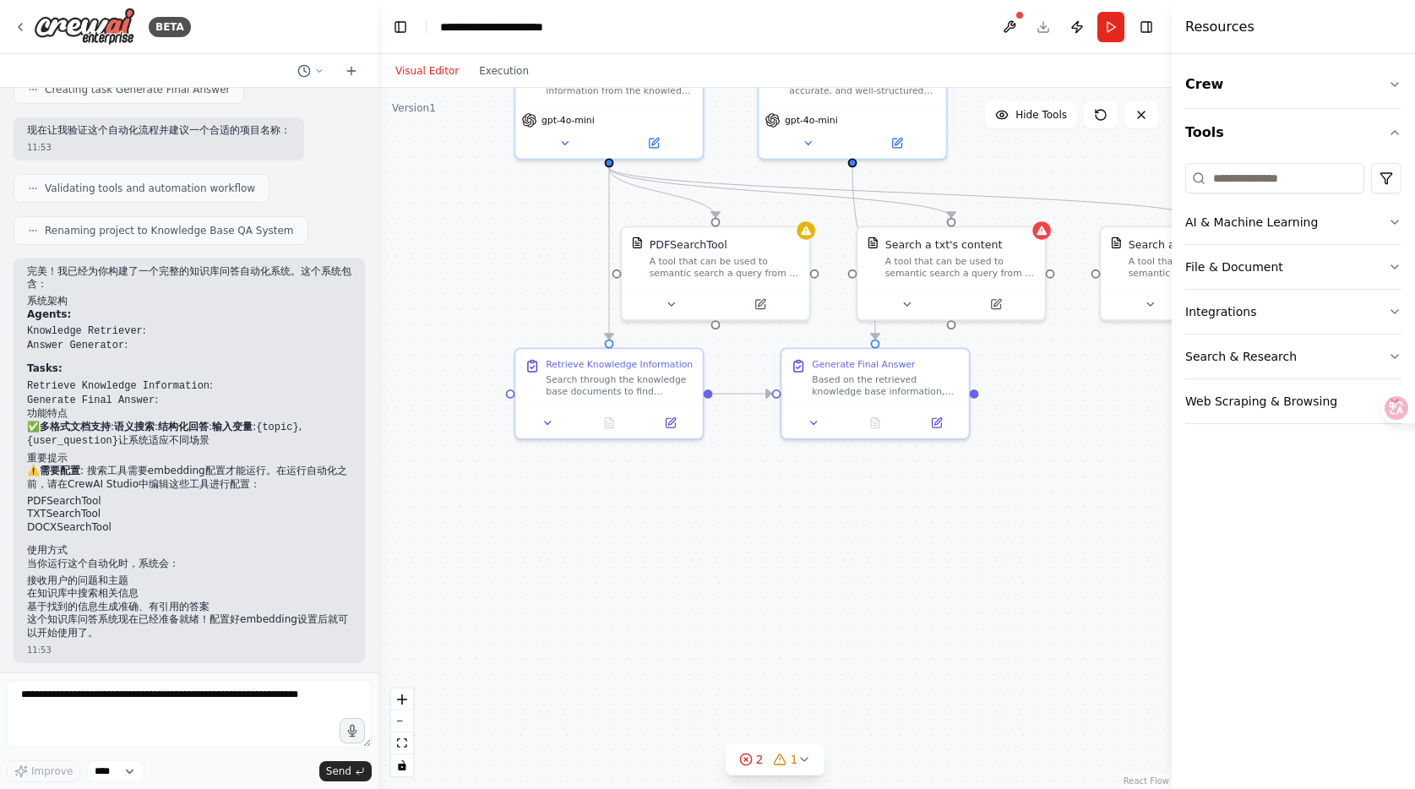
click at [132, 496] on li "PDFSearchTool" at bounding box center [189, 502] width 324 height 14
drag, startPoint x: 132, startPoint y: 496, endPoint x: 133, endPoint y: 523, distance: 27.1
click at [133, 523] on ul "PDFSearchTool TXTSearchTool DOCXSearchTool" at bounding box center [189, 515] width 324 height 40
click at [146, 526] on li "DOCXSearchTool" at bounding box center [189, 528] width 324 height 14
drag, startPoint x: 136, startPoint y: 520, endPoint x: 62, endPoint y: 498, distance: 77.5
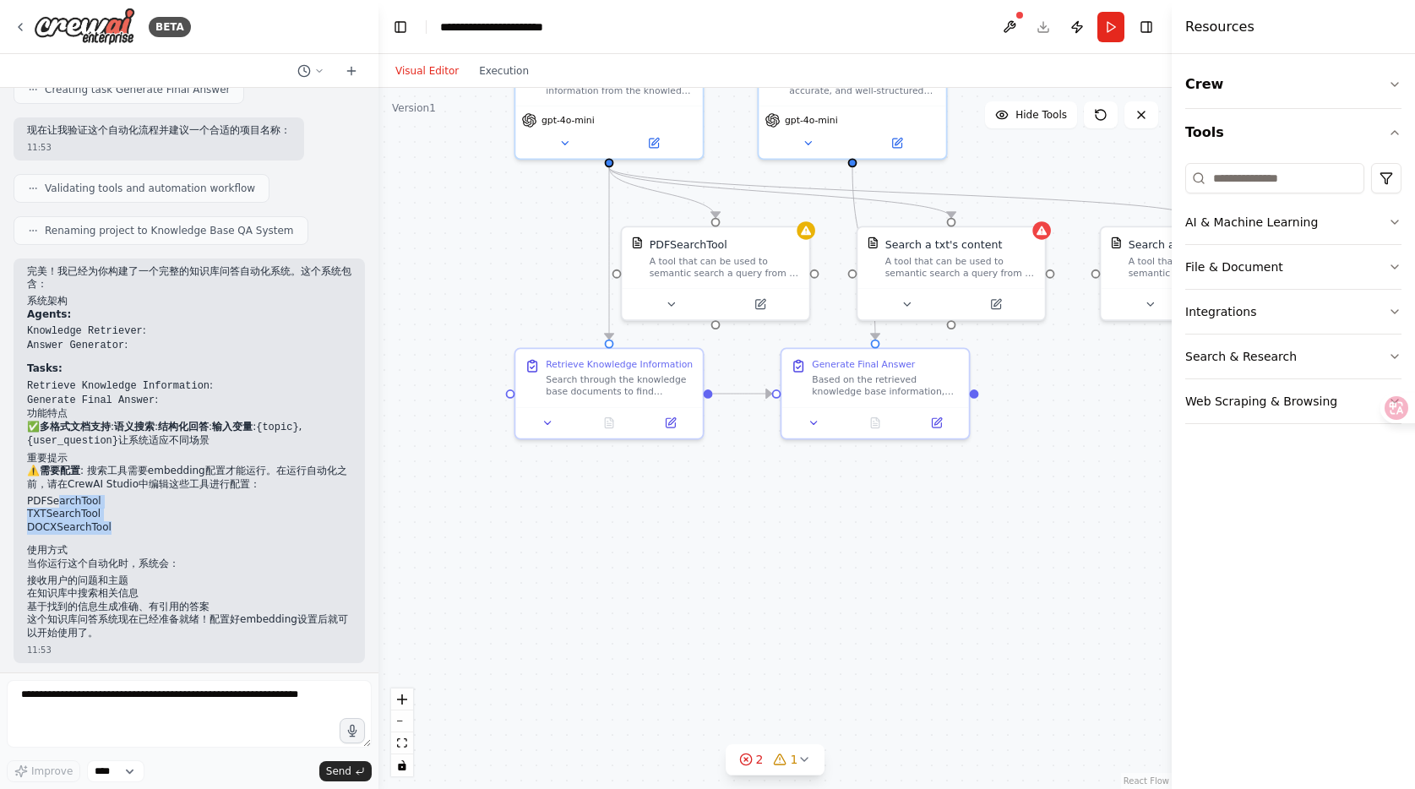
click at [62, 498] on ul "PDFSearchTool TXTSearchTool DOCXSearchTool" at bounding box center [189, 515] width 324 height 40
click at [159, 498] on li "PDFSearchTool" at bounding box center [189, 502] width 324 height 14
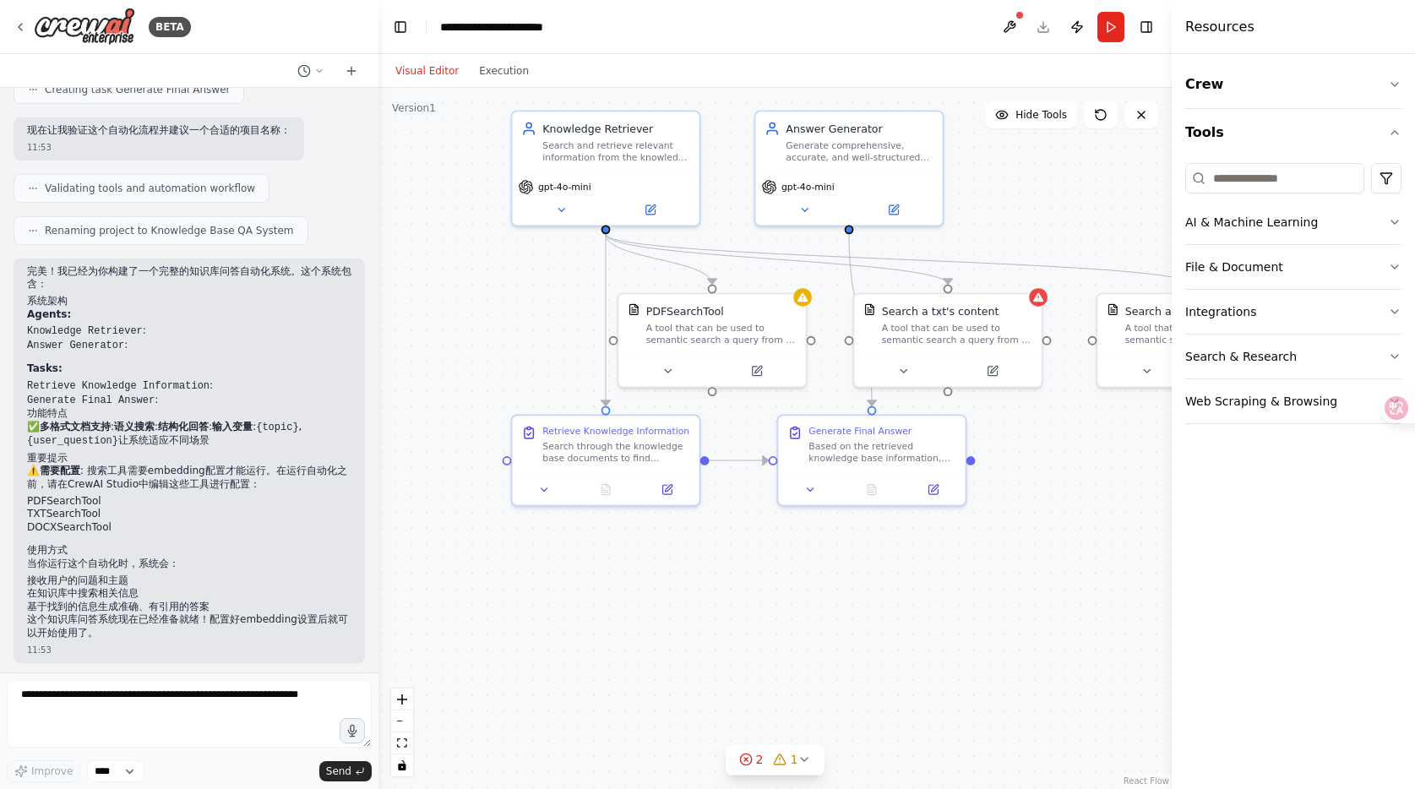
drag, startPoint x: 776, startPoint y: 542, endPoint x: 773, endPoint y: 617, distance: 74.4
click at [772, 618] on div ".deletable-edge-delete-btn { width: 20px; height: 20px; border: 0px solid #ffff…" at bounding box center [775, 438] width 793 height 701
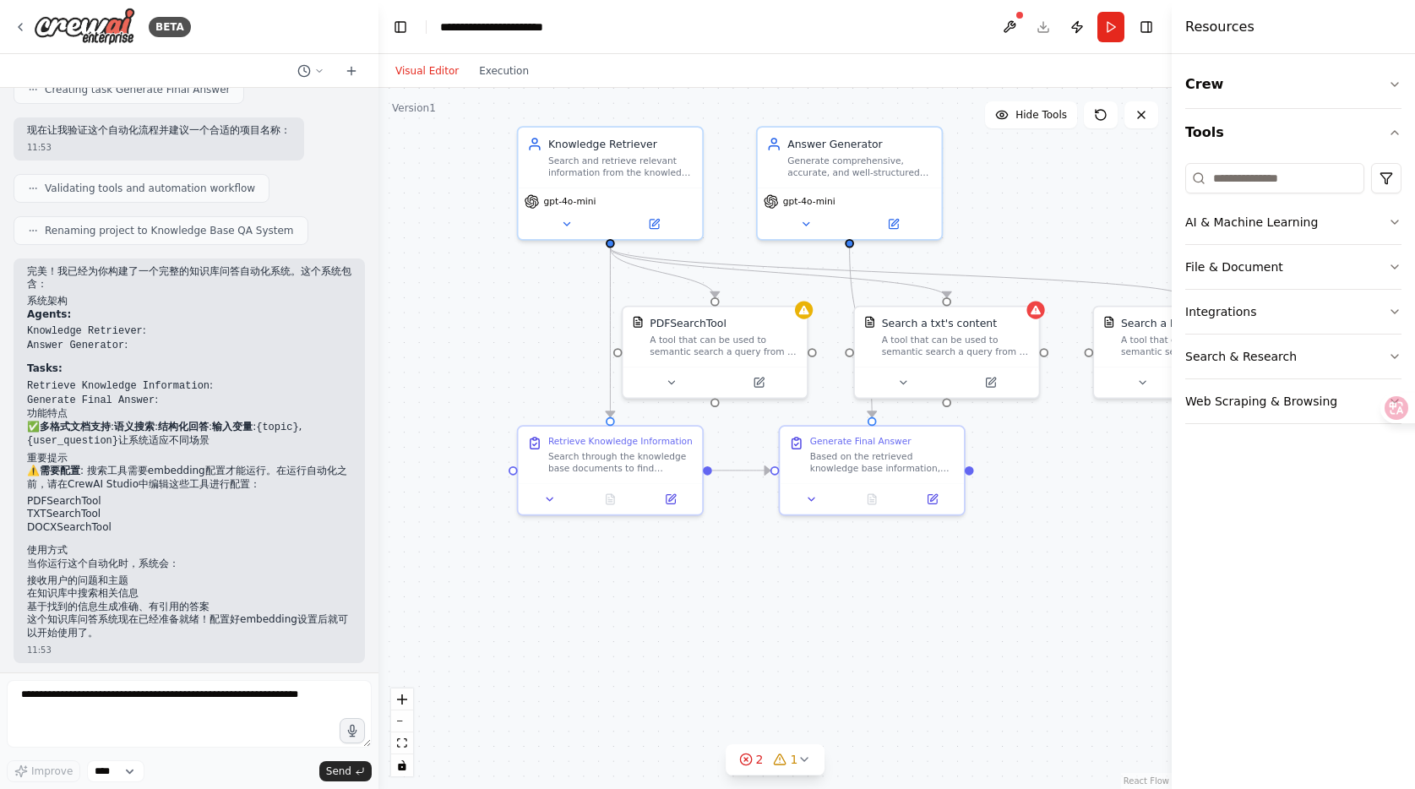
click at [933, 581] on div ".deletable-edge-delete-btn { width: 20px; height: 20px; border: 0px solid #ffff…" at bounding box center [775, 438] width 793 height 701
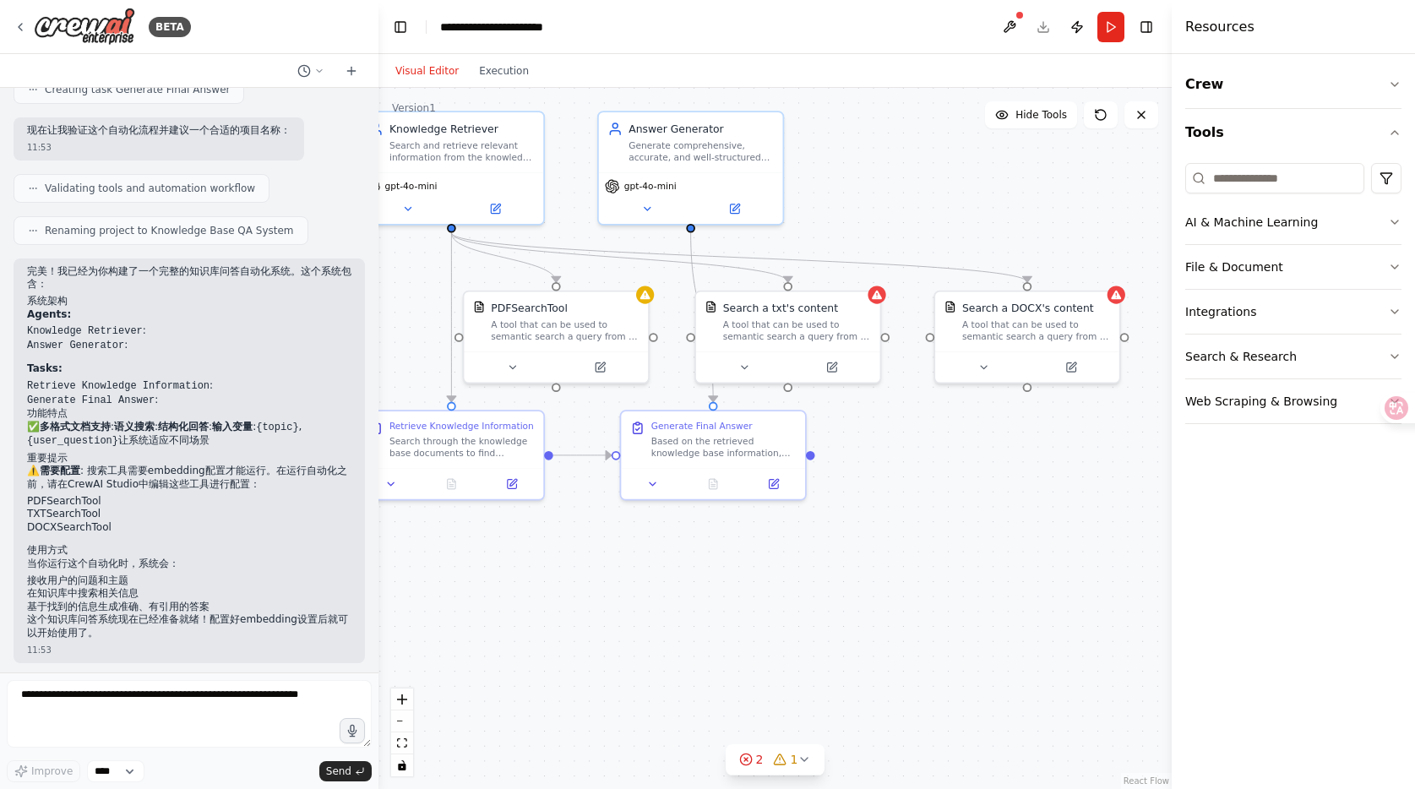
drag, startPoint x: 980, startPoint y: 591, endPoint x: 821, endPoint y: 575, distance: 159.6
click at [821, 575] on div ".deletable-edge-delete-btn { width: 20px; height: 20px; border: 0px solid #ffff…" at bounding box center [775, 438] width 793 height 701
drag, startPoint x: 696, startPoint y: 586, endPoint x: 798, endPoint y: 602, distance: 102.5
click at [798, 602] on div ".deletable-edge-delete-btn { width: 20px; height: 20px; border: 0px solid #ffff…" at bounding box center [775, 438] width 793 height 701
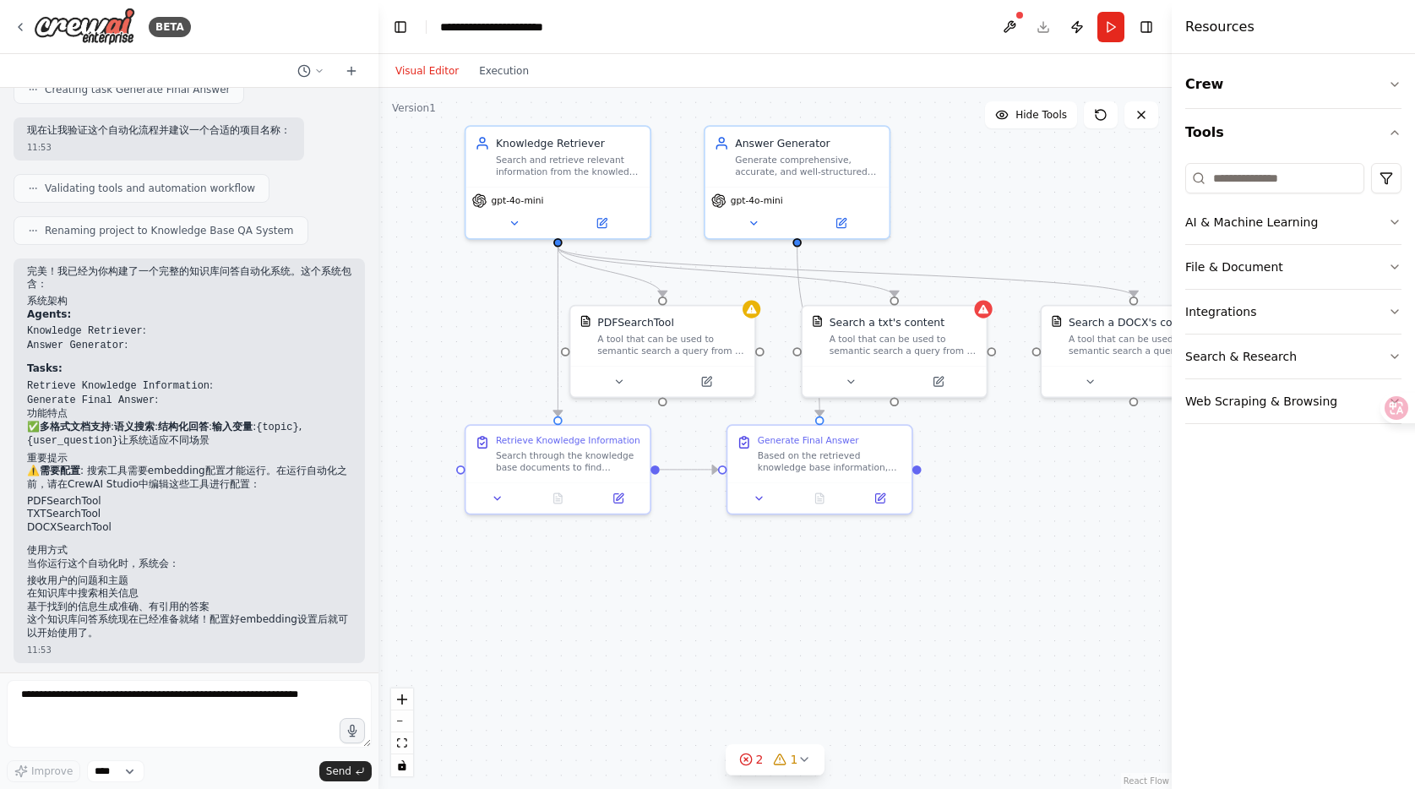
click at [767, 609] on div ".deletable-edge-delete-btn { width: 20px; height: 20px; border: 0px solid #ffff…" at bounding box center [775, 438] width 793 height 701
click at [568, 449] on div "Search through the knowledge base documents to find relevant information that c…" at bounding box center [568, 459] width 145 height 24
click at [691, 455] on div ".deletable-edge-delete-btn { width: 20px; height: 20px; border: 0px solid #ffff…" at bounding box center [775, 438] width 793 height 701
click at [624, 498] on icon at bounding box center [619, 495] width 12 height 12
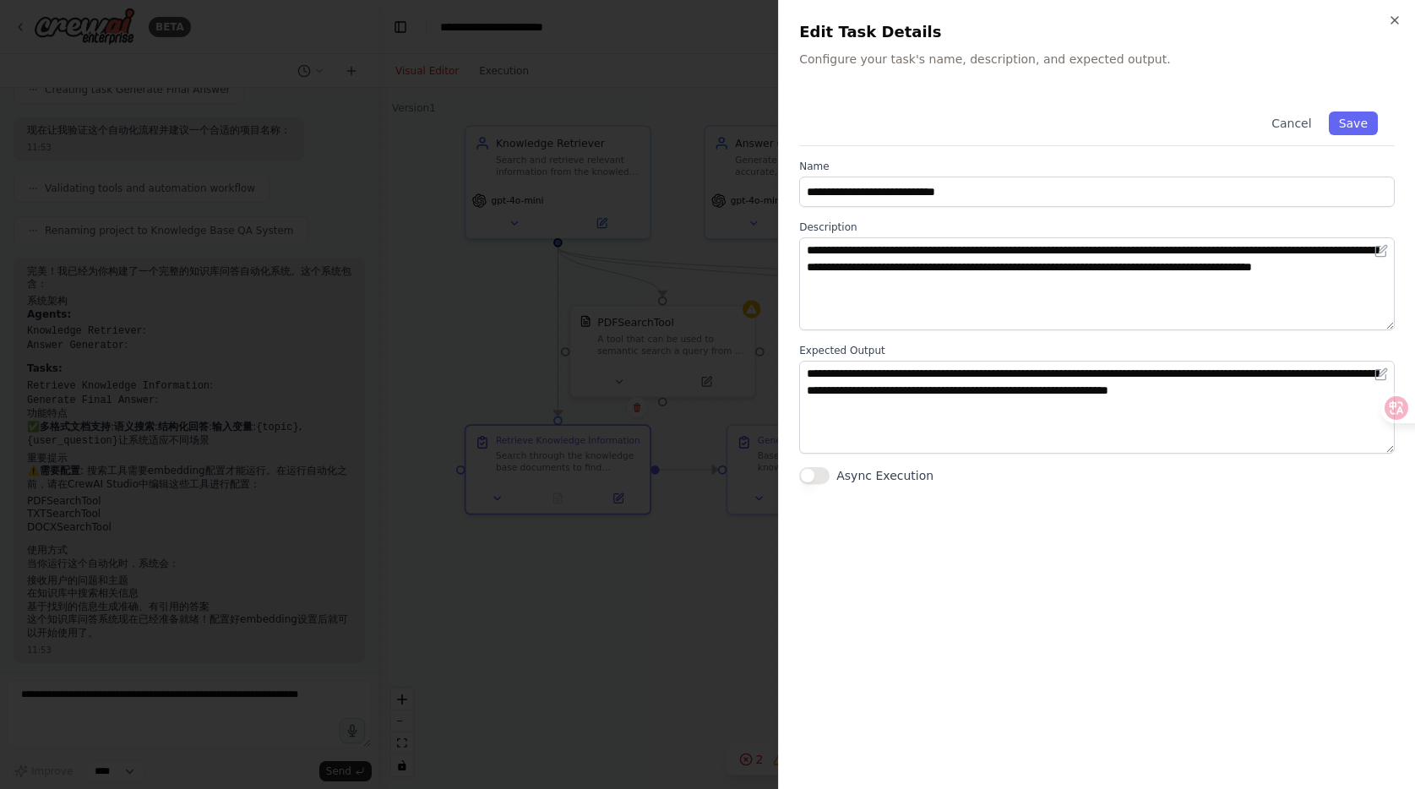
click at [1005, 485] on div "**********" at bounding box center [1097, 432] width 596 height 674
click at [1388, 19] on icon "button" at bounding box center [1395, 21] width 14 height 14
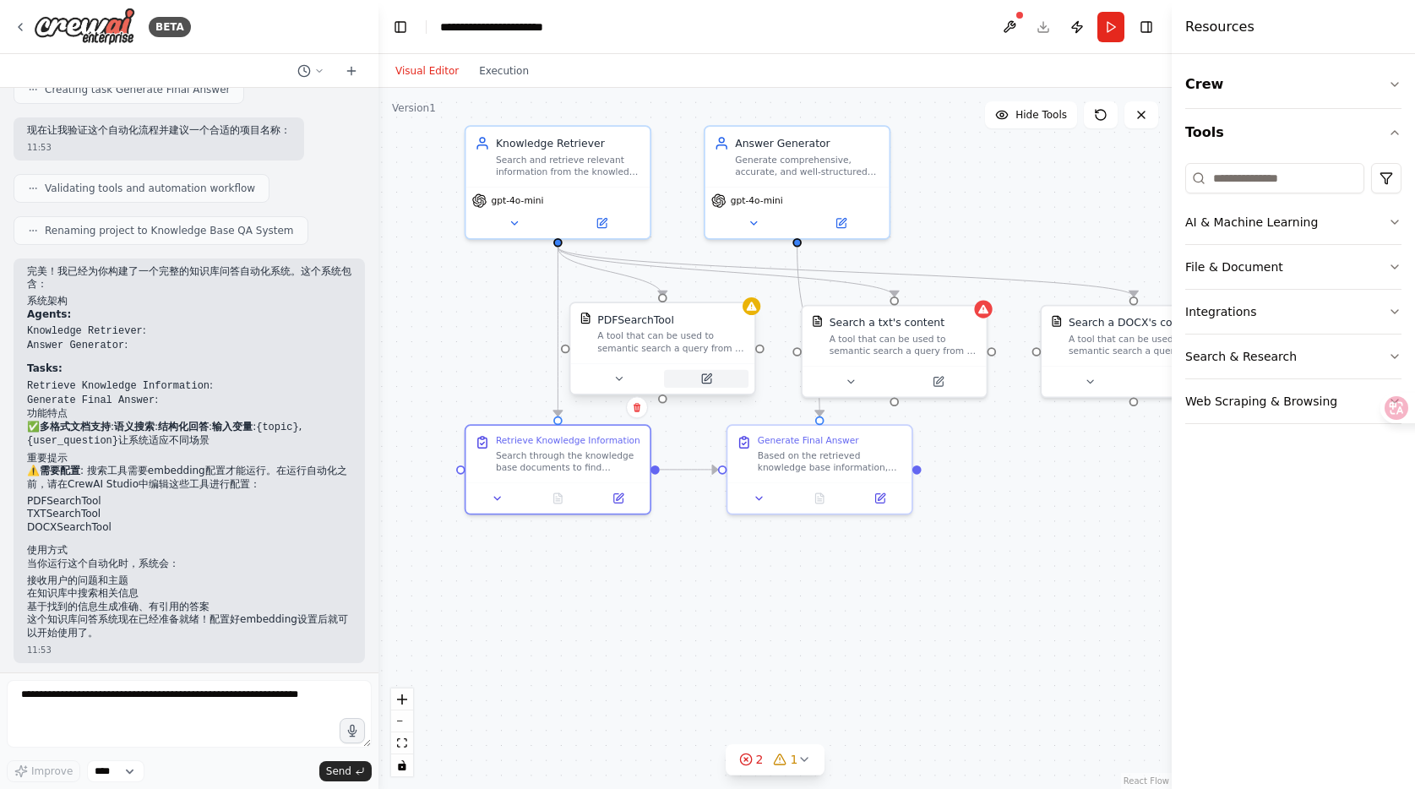
click at [717, 383] on button at bounding box center [706, 379] width 84 height 18
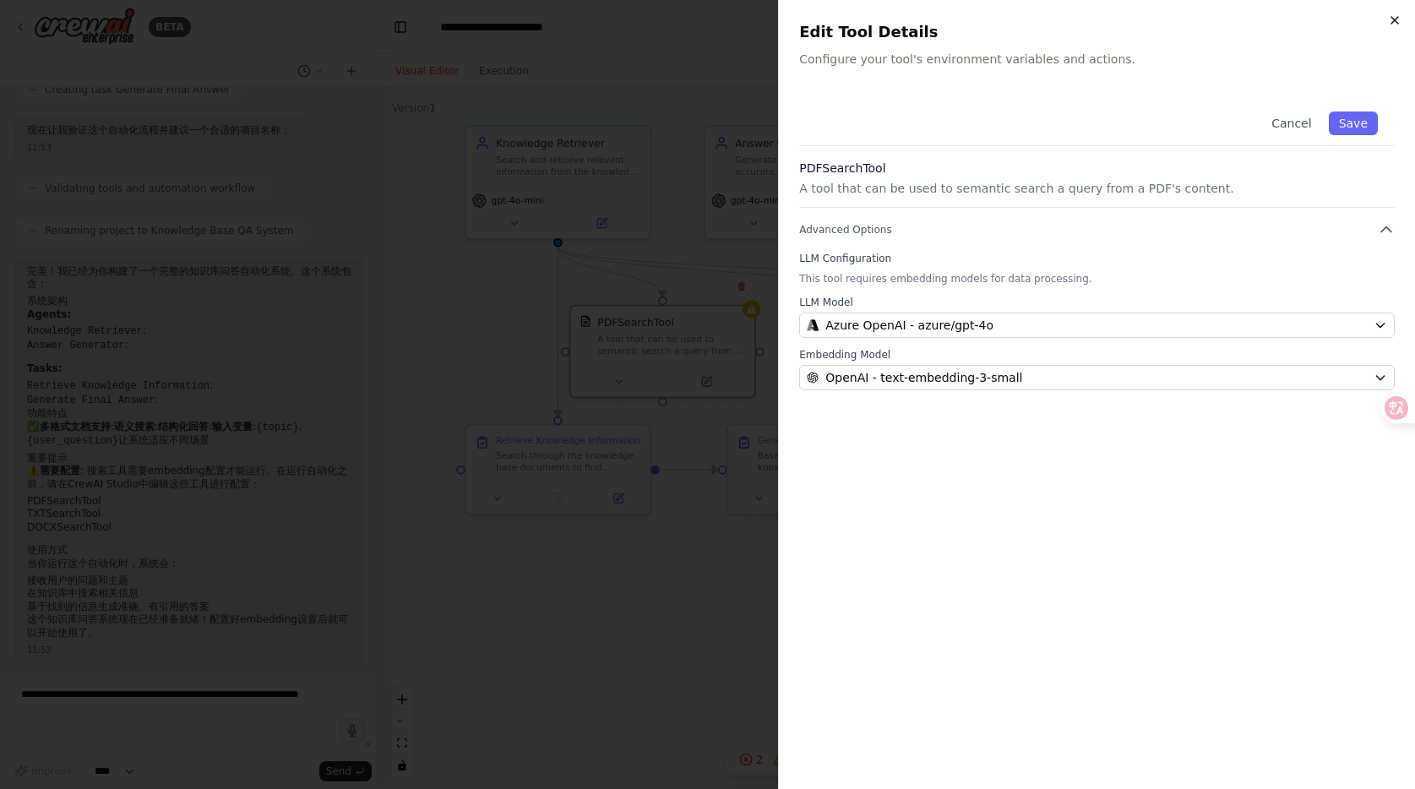
click at [1388, 21] on icon "button" at bounding box center [1395, 21] width 14 height 14
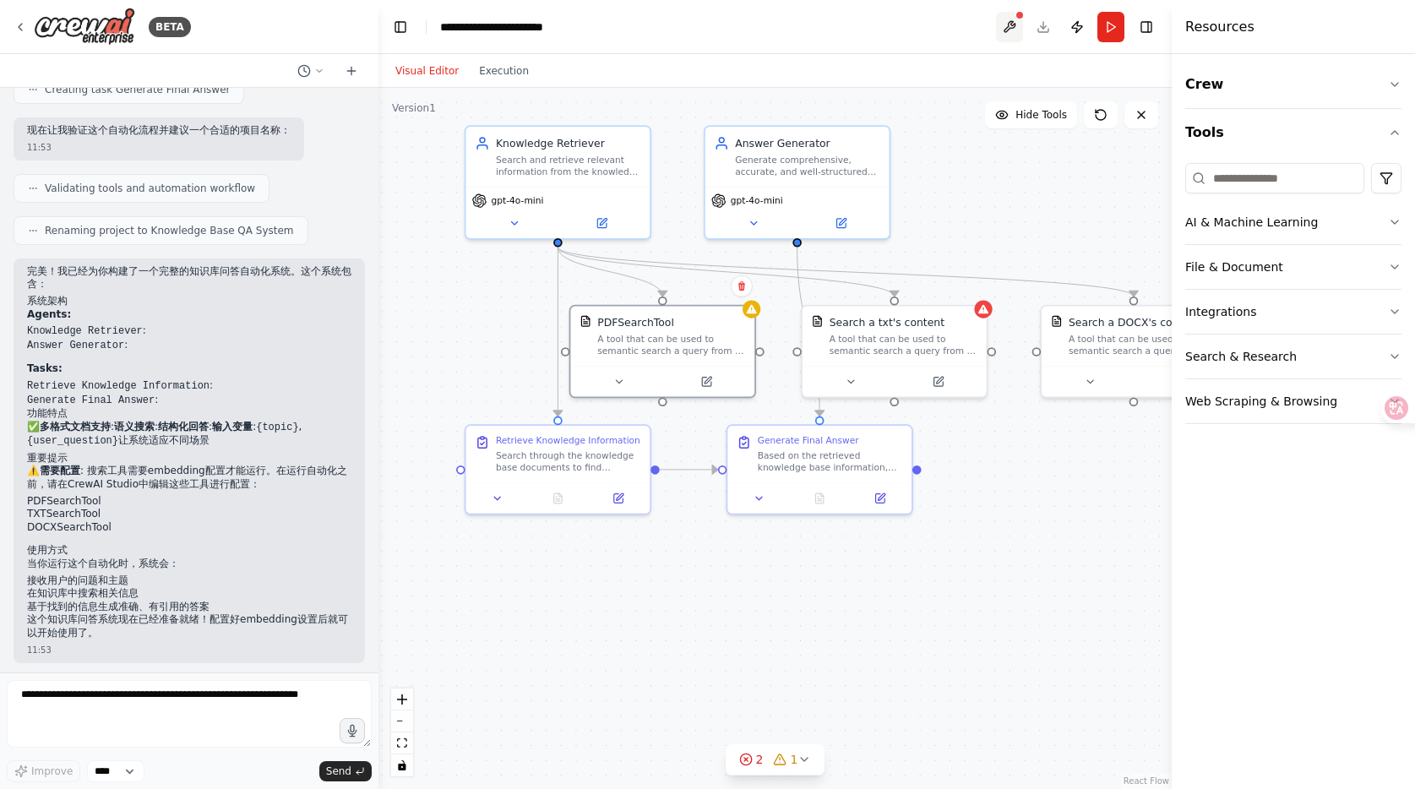
click at [1003, 29] on button at bounding box center [1009, 27] width 27 height 30
click at [1005, 27] on div at bounding box center [1009, 27] width 27 height 30
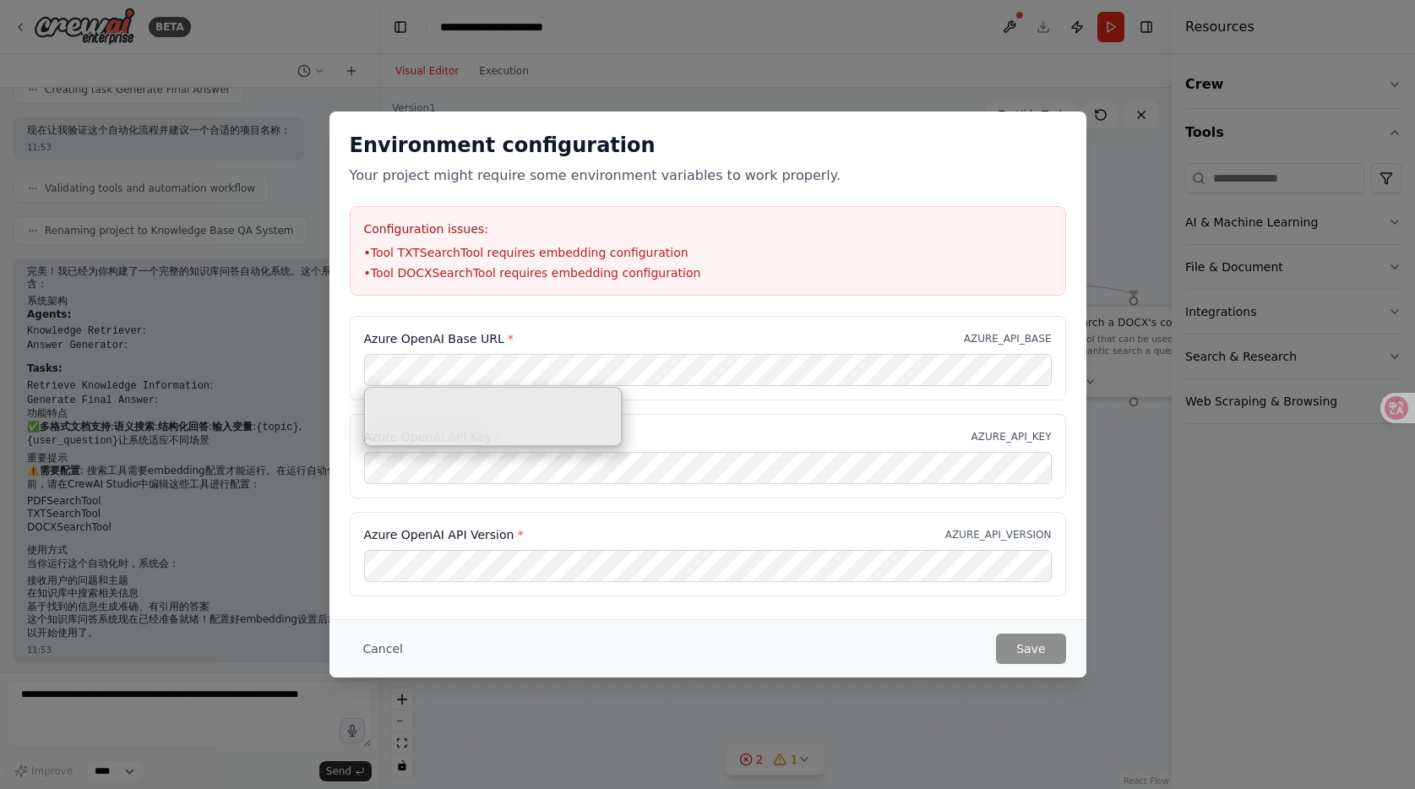
click at [702, 322] on div "Azure OpenAI Base URL * AZURE_API_BASE" at bounding box center [708, 358] width 716 height 84
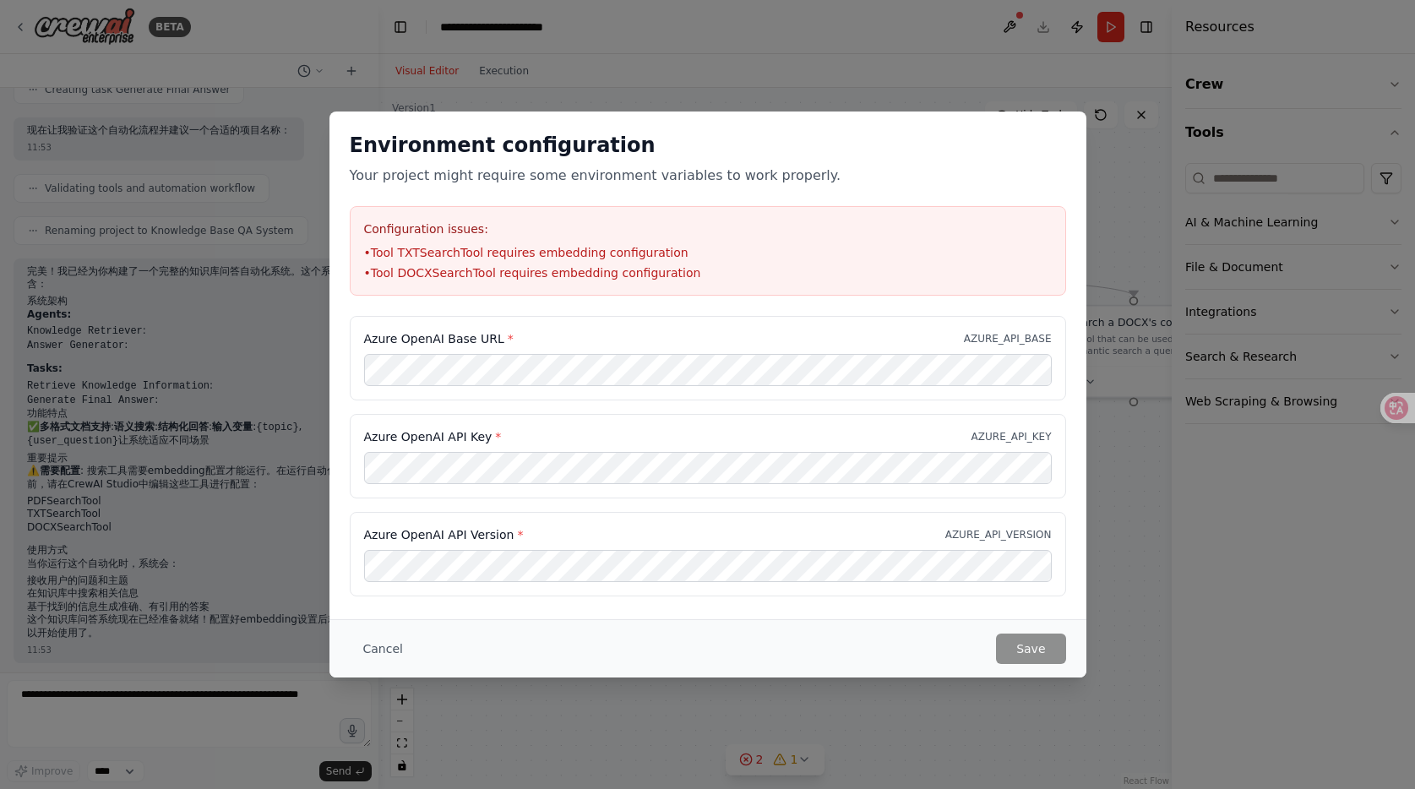
click at [630, 609] on div "Azure OpenAI Base URL * AZURE_API_BASE Azure OpenAI API Key * AZURE_API_KEY Azu…" at bounding box center [708, 466] width 757 height 301
click at [368, 655] on button "Cancel" at bounding box center [383, 649] width 67 height 30
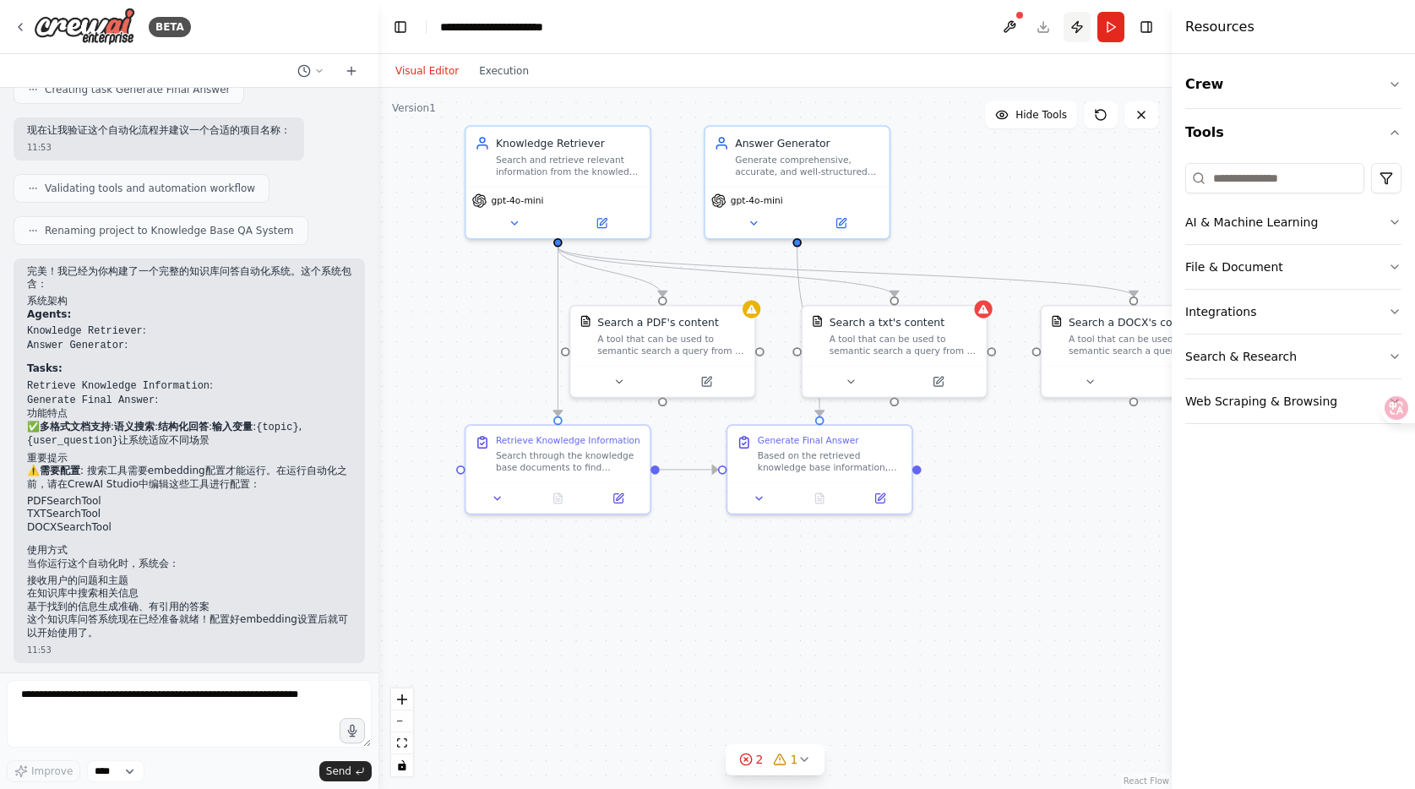
click at [1086, 22] on button "Publish" at bounding box center [1077, 27] width 27 height 30
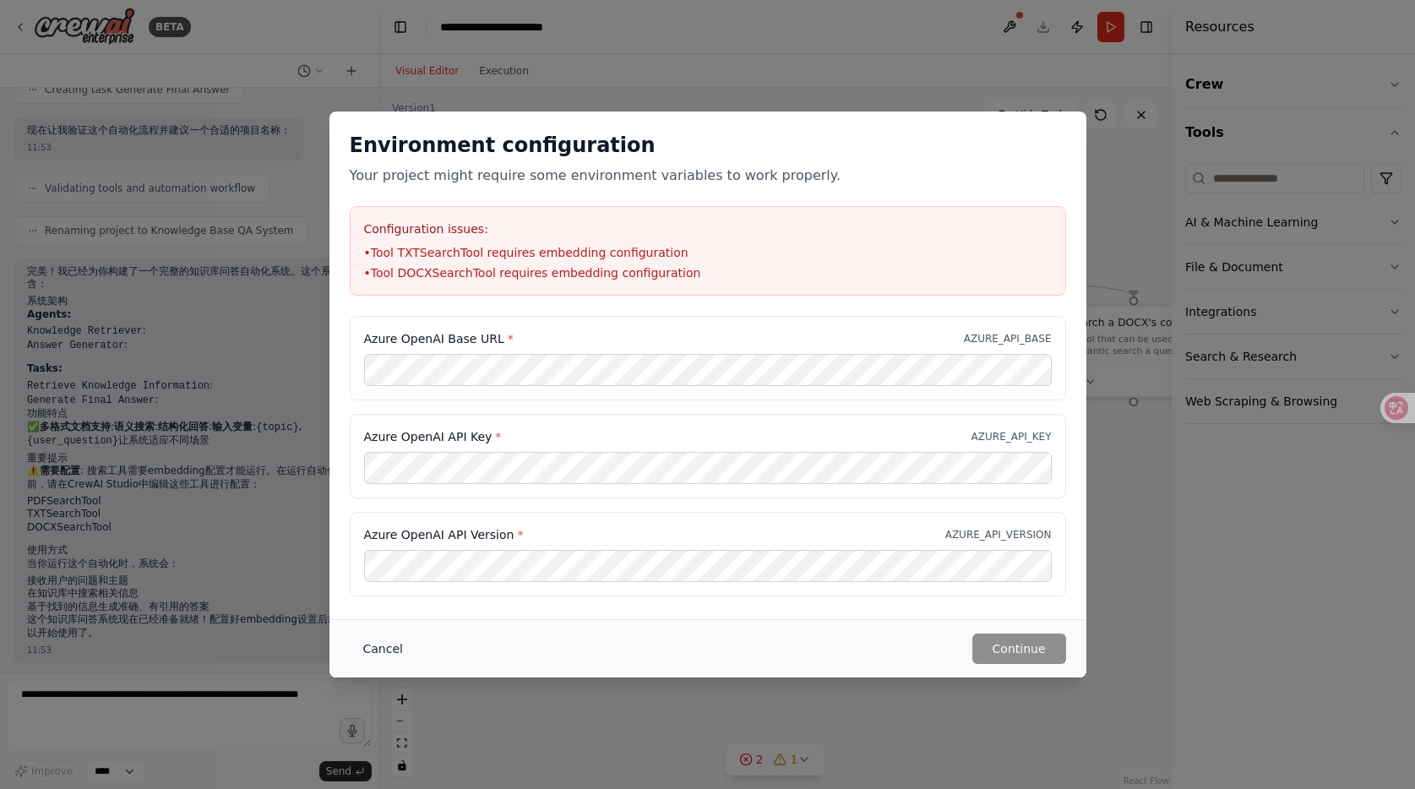
click at [364, 653] on button "Cancel" at bounding box center [383, 649] width 67 height 30
